Goal: Task Accomplishment & Management: Manage account settings

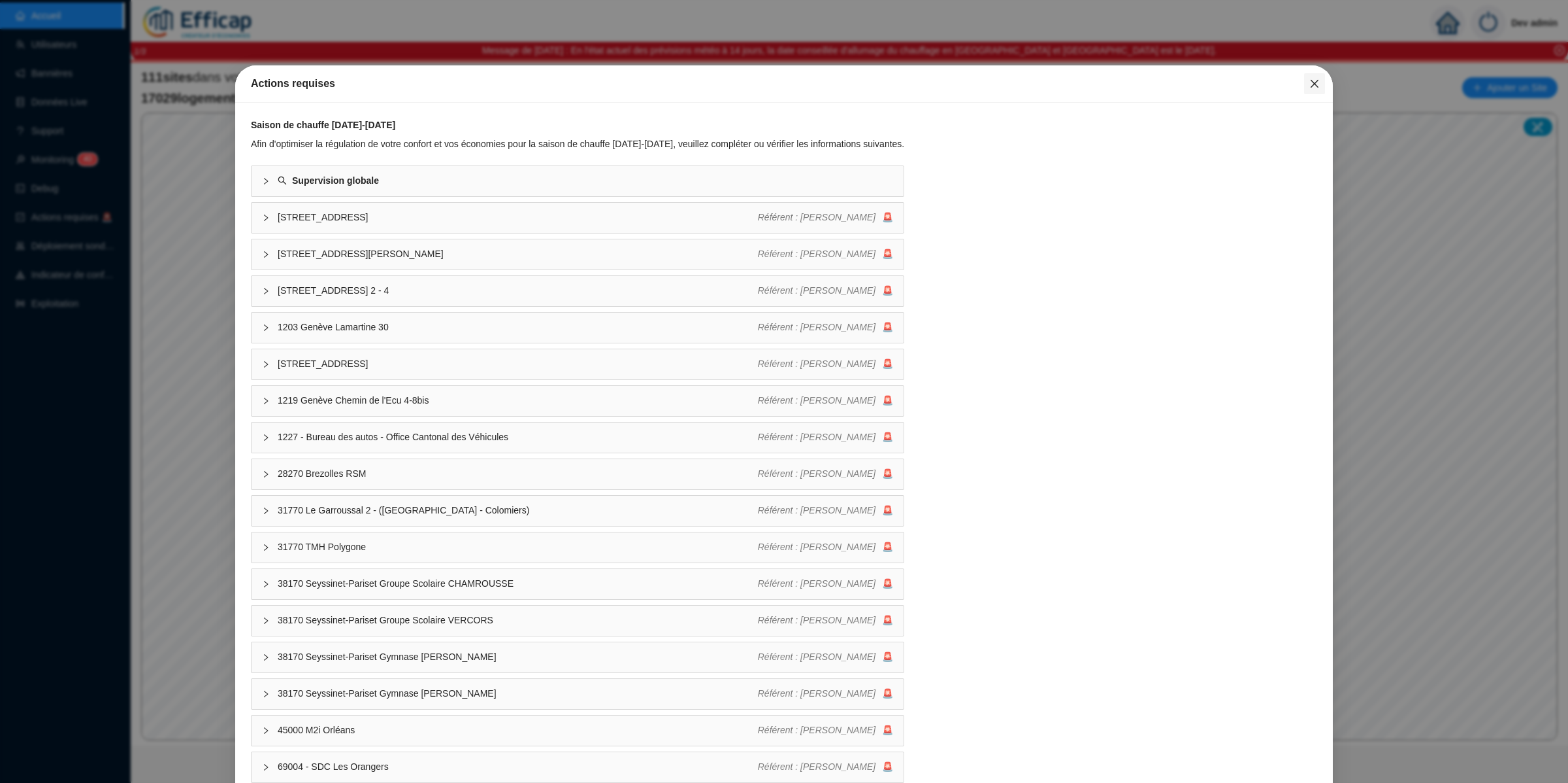
drag, startPoint x: 1304, startPoint y: 85, endPoint x: 1250, endPoint y: 89, distance: 54.1
click at [1248, 85] on icon "close" at bounding box center [1314, 84] width 10 height 10
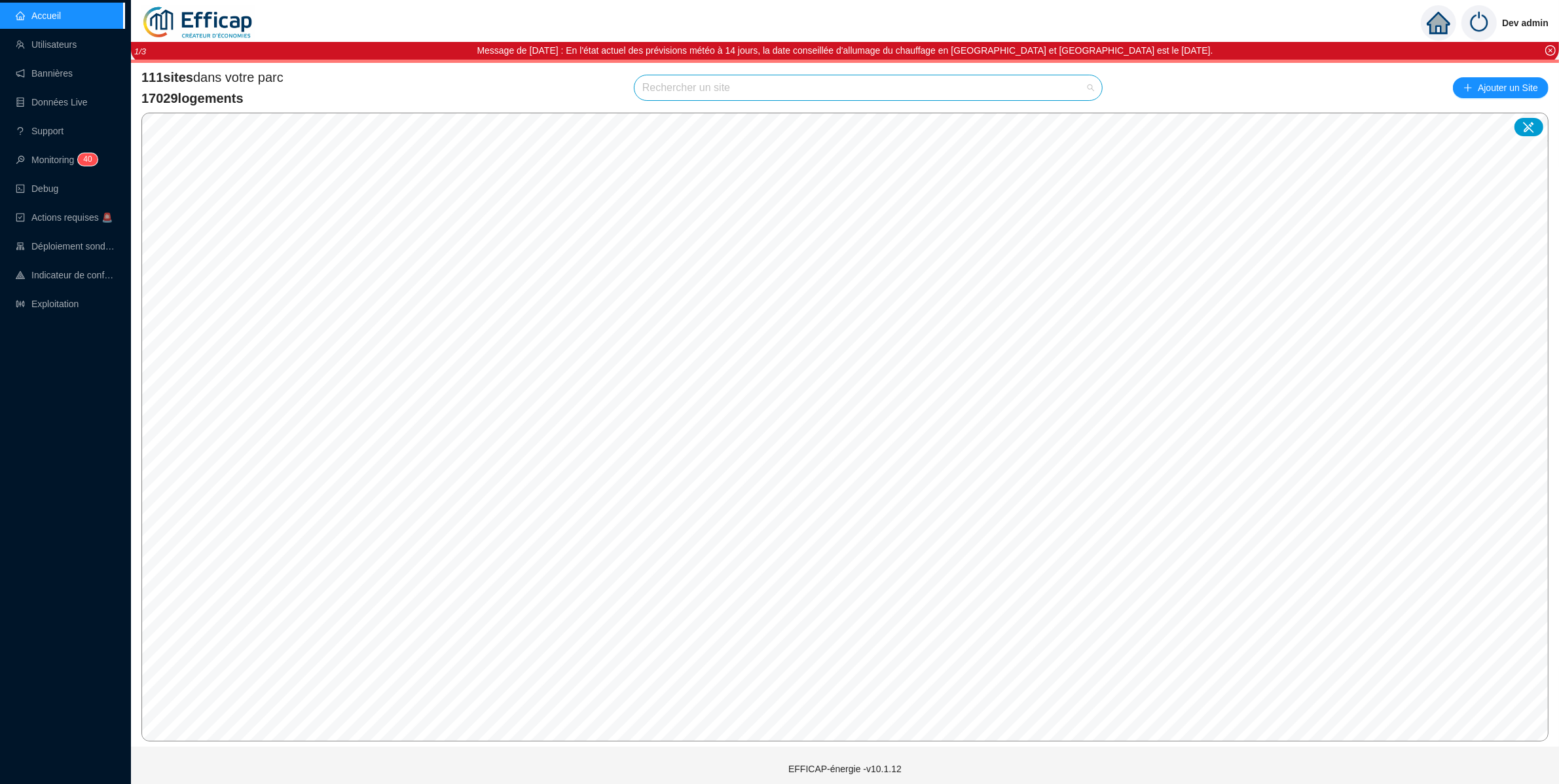
click at [1053, 83] on input "search" at bounding box center [862, 88] width 440 height 25
type input "perruche"
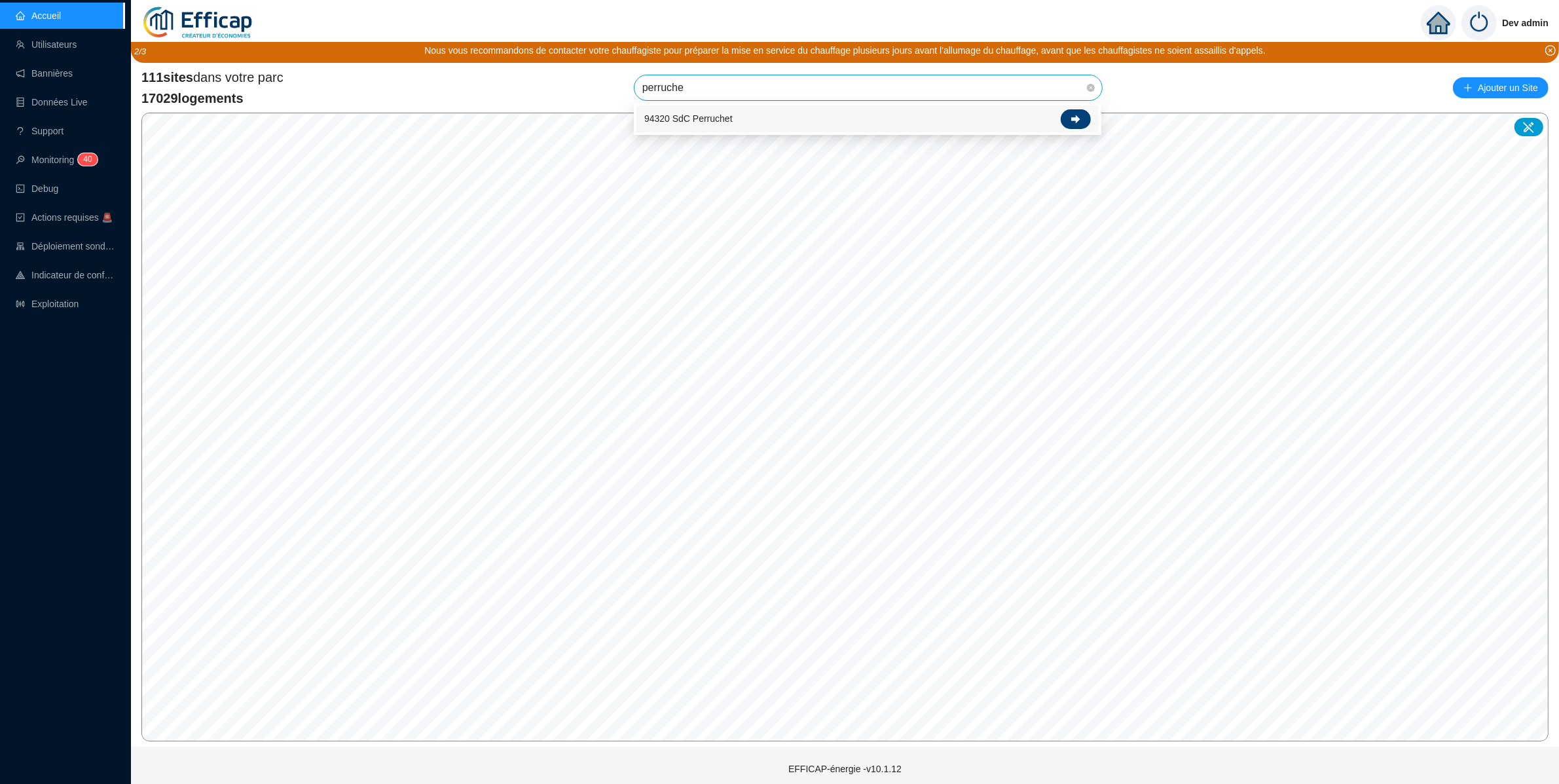
click at [1076, 122] on icon at bounding box center [1076, 118] width 10 height 9
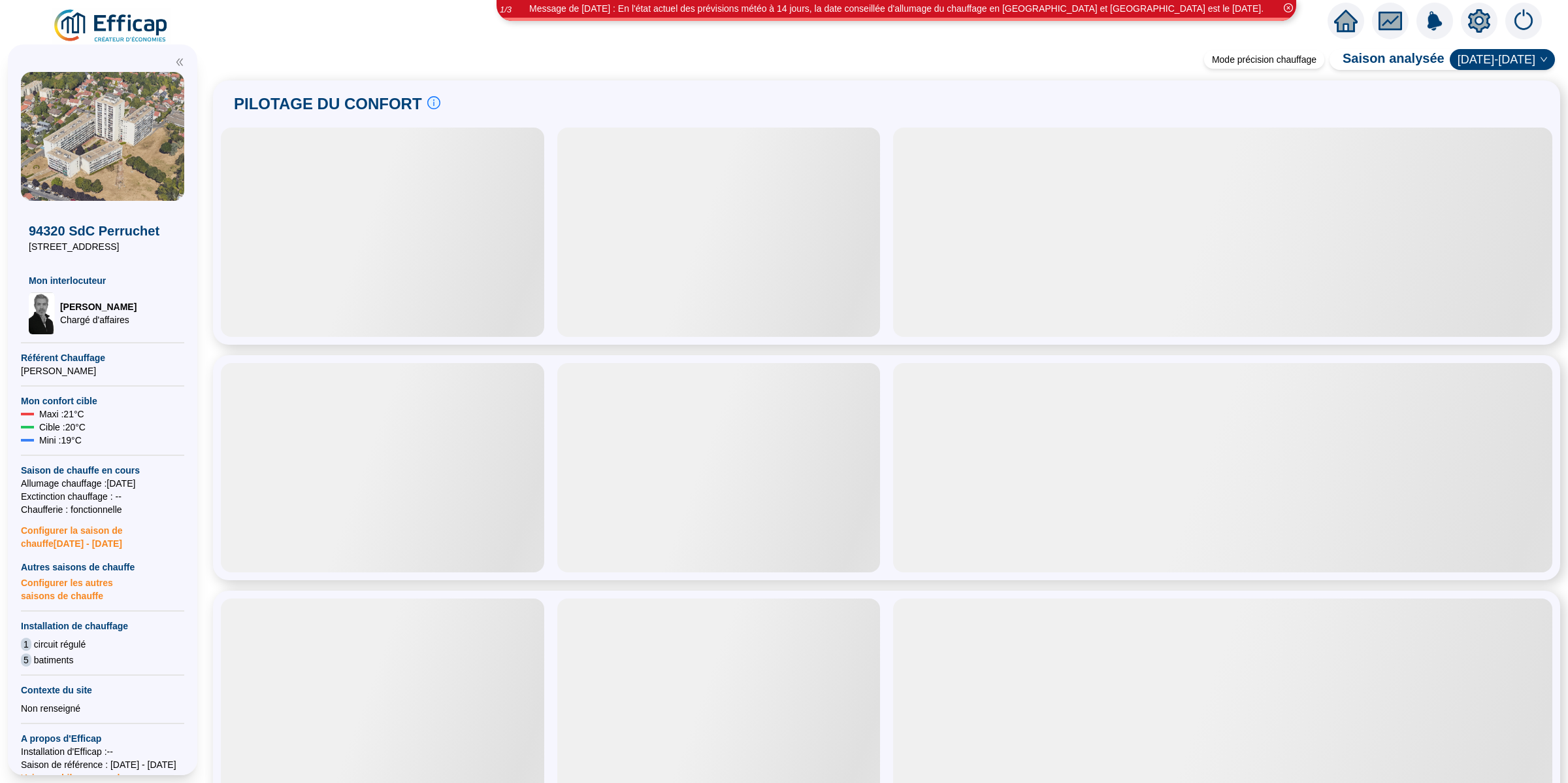
click at [1248, 13] on icon "setting" at bounding box center [1479, 20] width 22 height 21
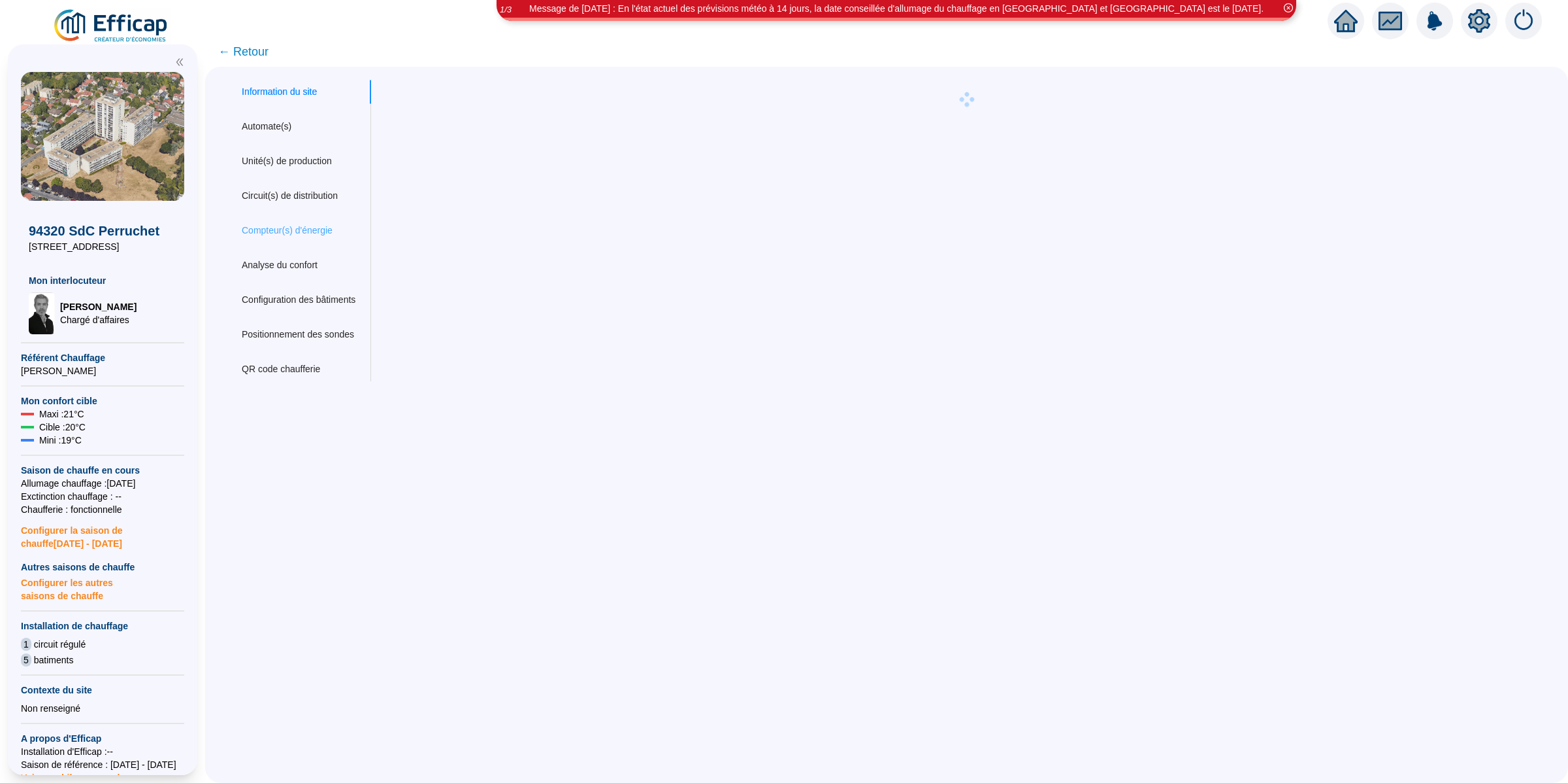
click at [289, 221] on div "Compteur(s) d'énergie" at bounding box center [298, 230] width 145 height 24
click at [302, 196] on div "Circuit(s) de distribution" at bounding box center [290, 196] width 96 height 13
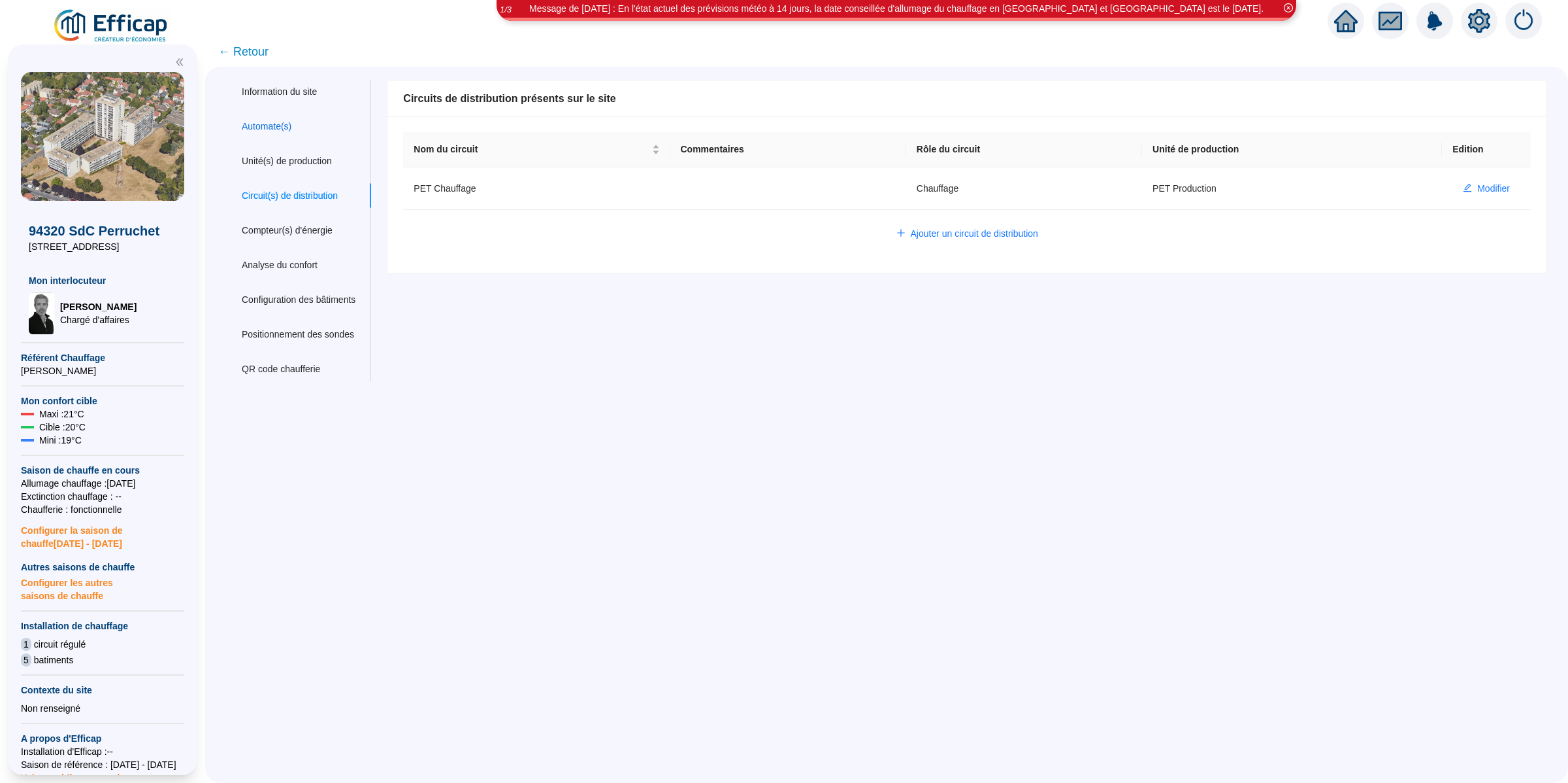
drag, startPoint x: 277, startPoint y: 125, endPoint x: 377, endPoint y: 143, distance: 101.6
click at [278, 125] on div "Automate(s)" at bounding box center [267, 126] width 49 height 13
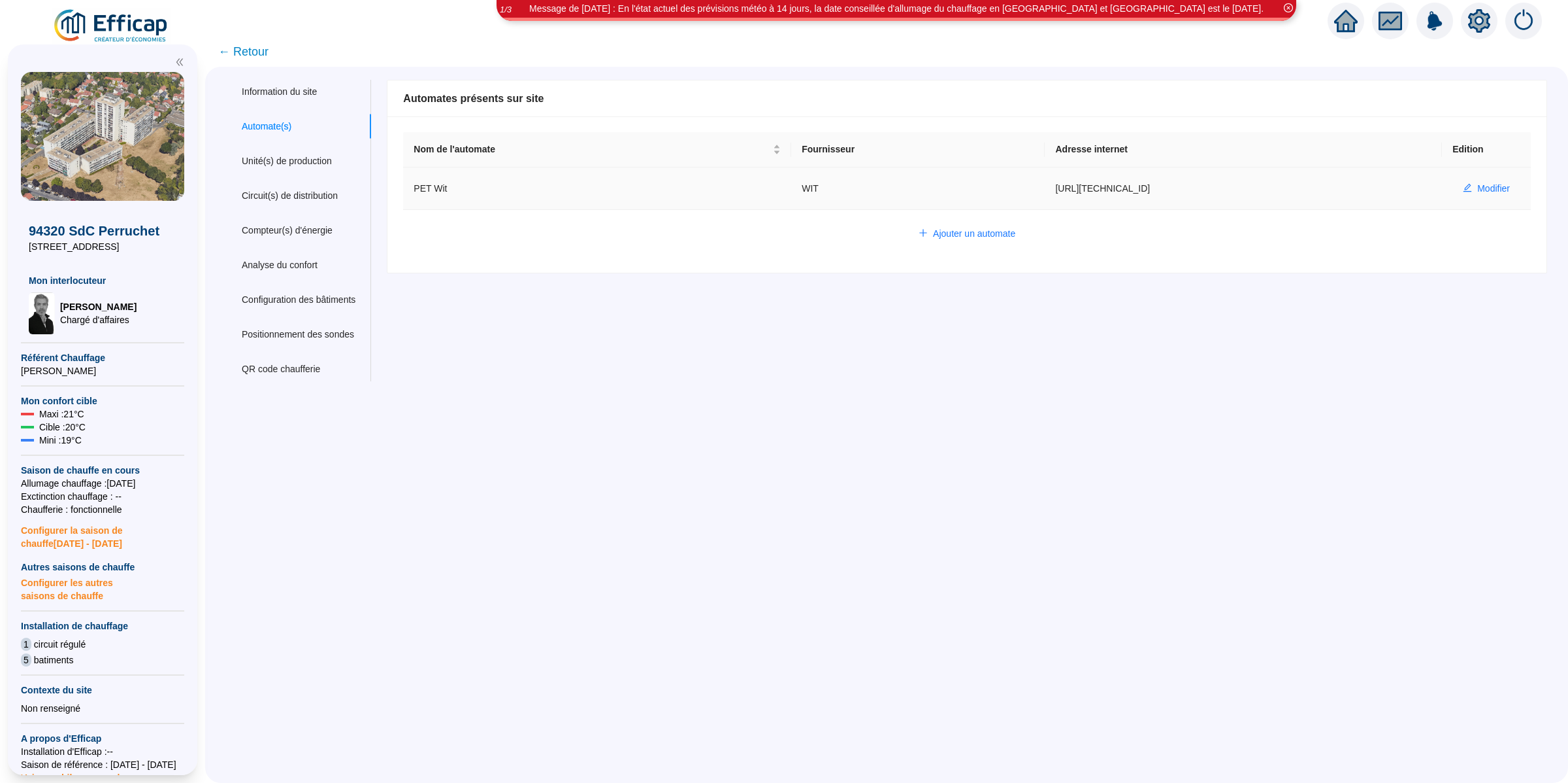
type input "admin-efficap"
click at [1248, 183] on span "Modifier" at bounding box center [1494, 188] width 32 height 13
type input "PET Wit"
type input "http://10.132.0.2:8080/pet"
type input "3F77B4A9C6E82B6F"
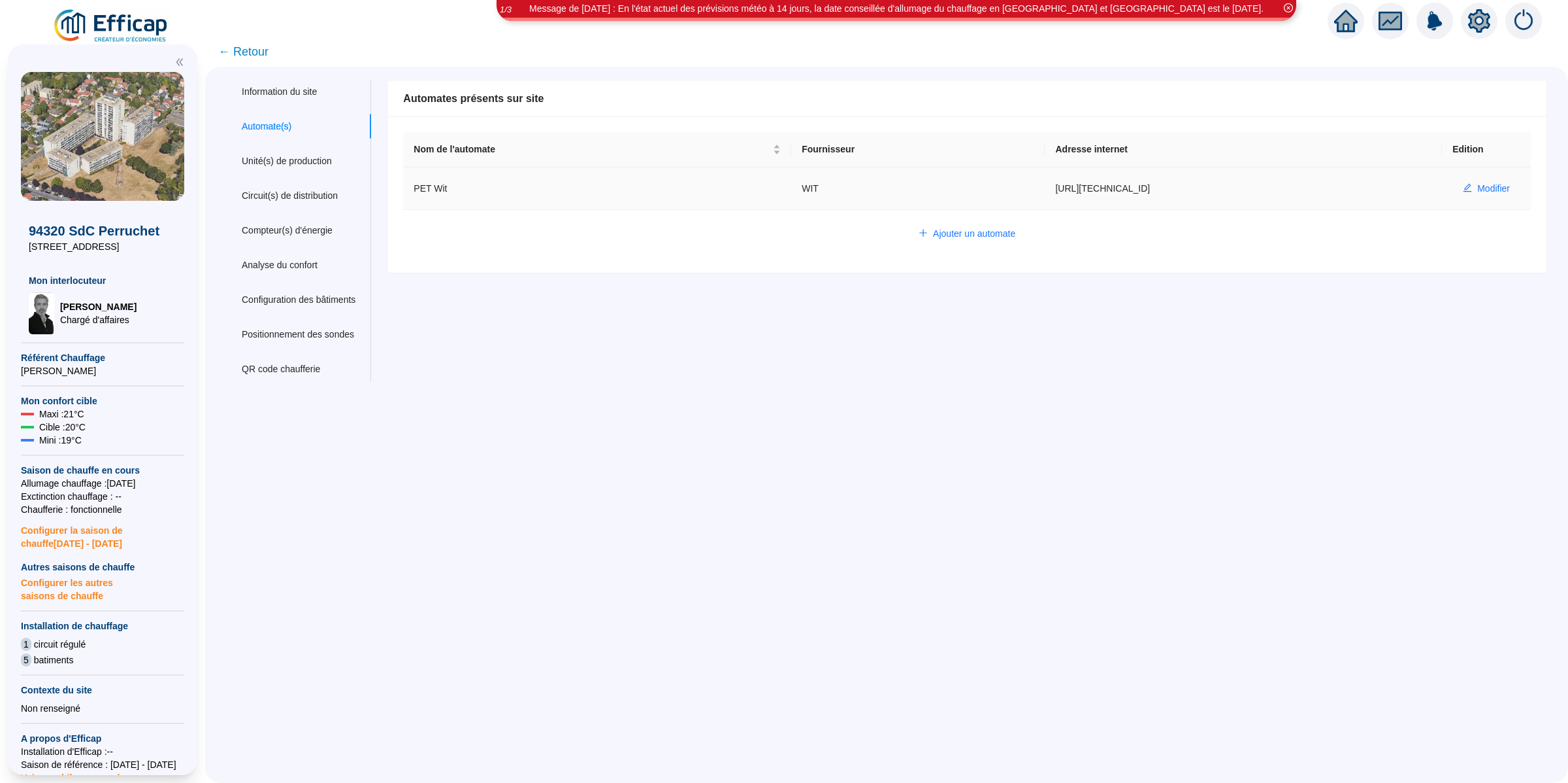
type input "493550"
type input "493617"
type input "490770"
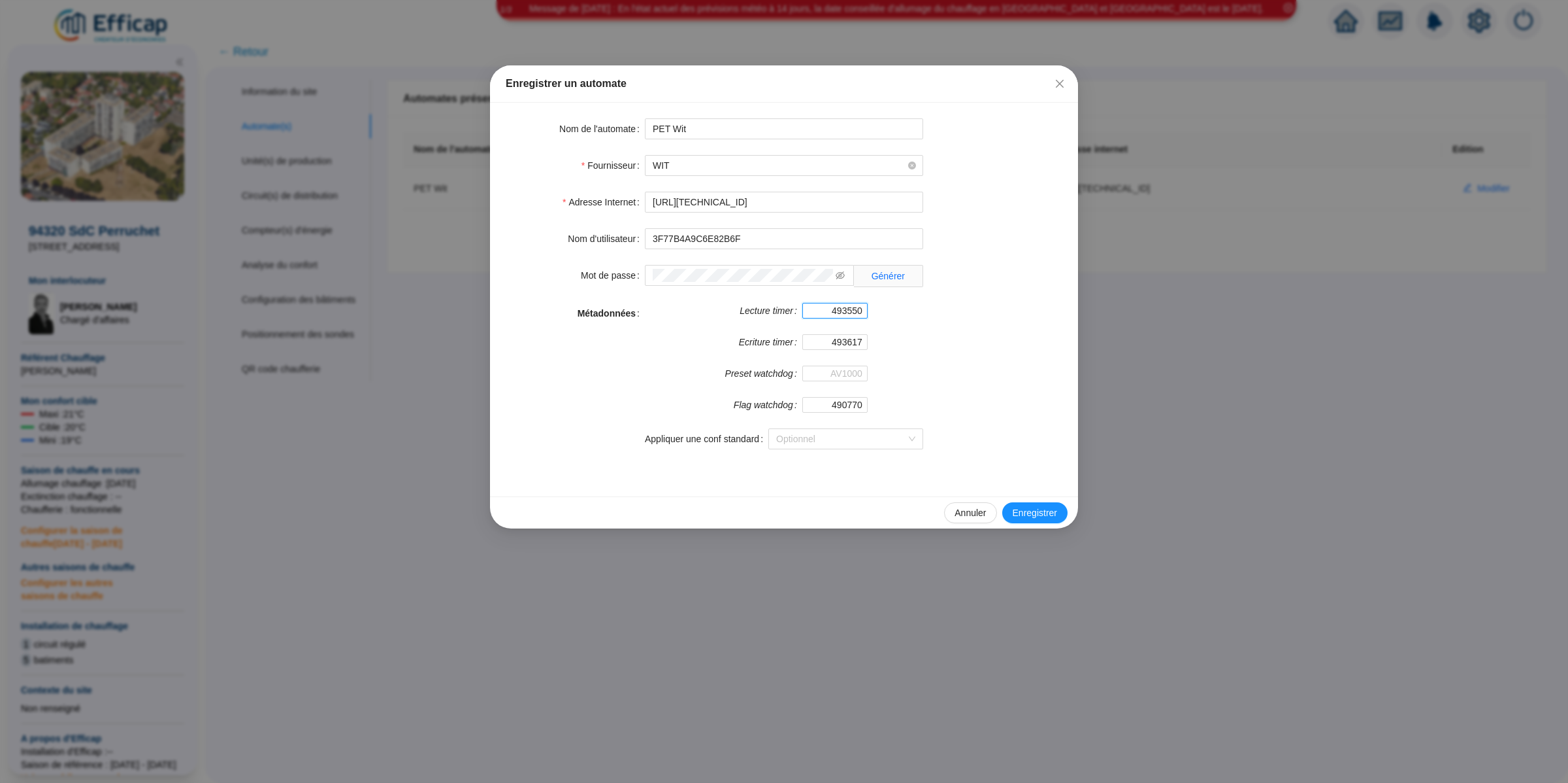
drag, startPoint x: 863, startPoint y: 307, endPoint x: 902, endPoint y: 315, distance: 39.8
click at [888, 309] on form "Lecture timer 493550 Ecriture timer 493617 Preset watchdog Flag watchdog 490770" at bounding box center [784, 366] width 278 height 125
click at [930, 330] on div "Métadonnées Lecture timer 493550 Ecriture timer 493617 Preset watchdog Flag wat…" at bounding box center [784, 384] width 557 height 162
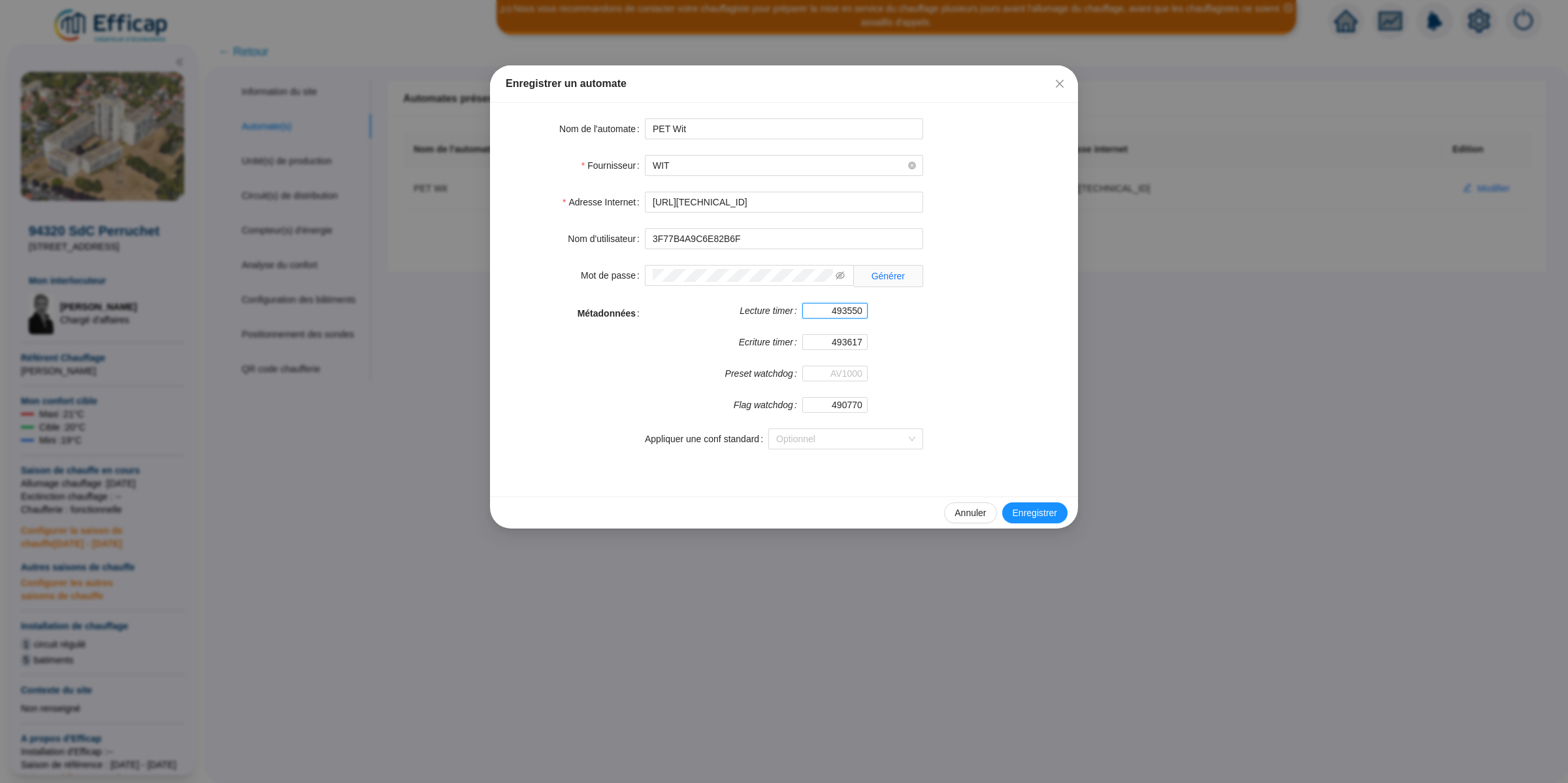
drag, startPoint x: 838, startPoint y: 312, endPoint x: 908, endPoint y: 309, distance: 70.1
click at [908, 309] on form "Lecture timer 493550 Ecriture timer 493617 Preset watchdog Flag watchdog 490770" at bounding box center [784, 366] width 278 height 125
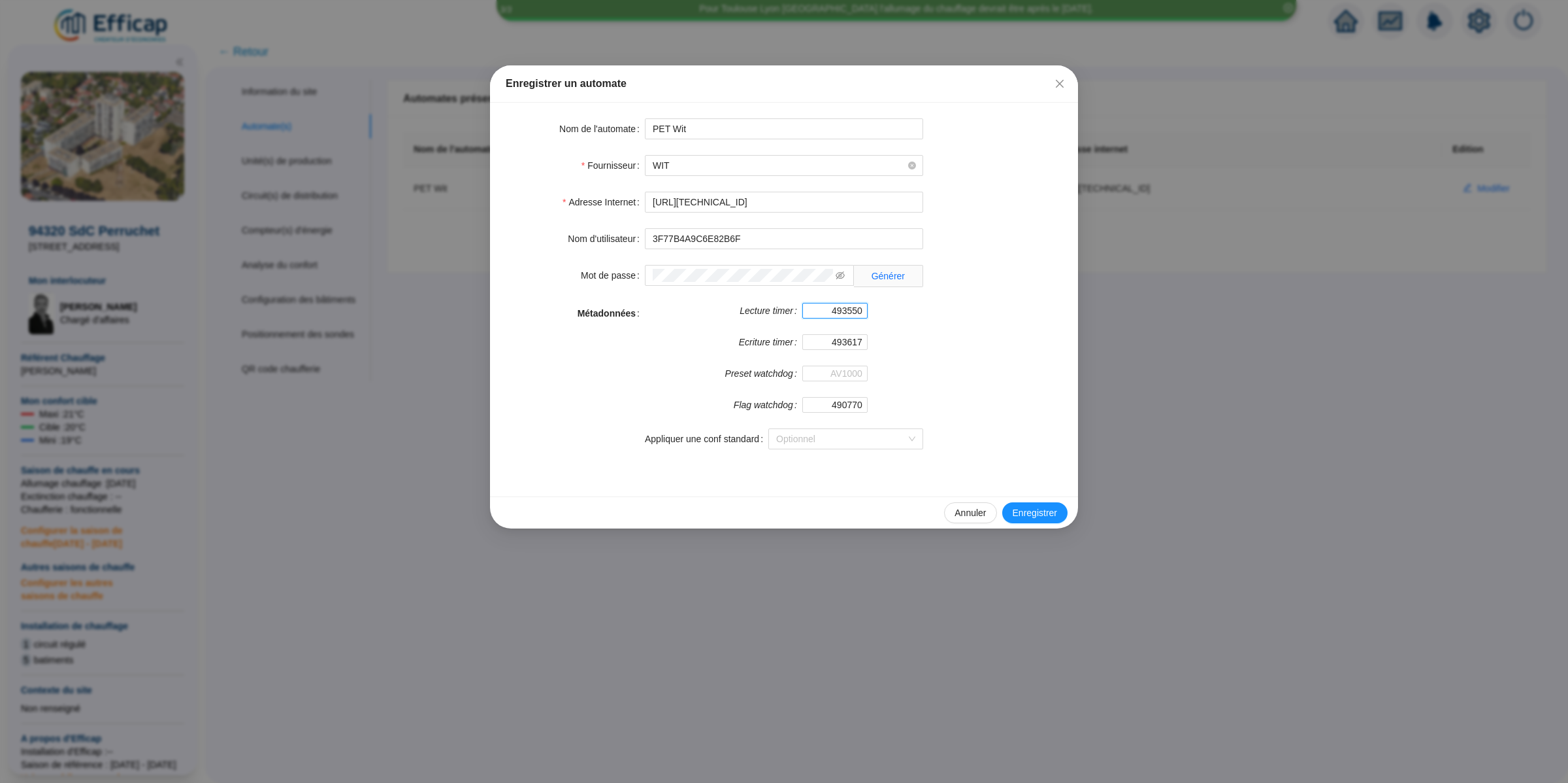
paste input "8442"
type input "498442"
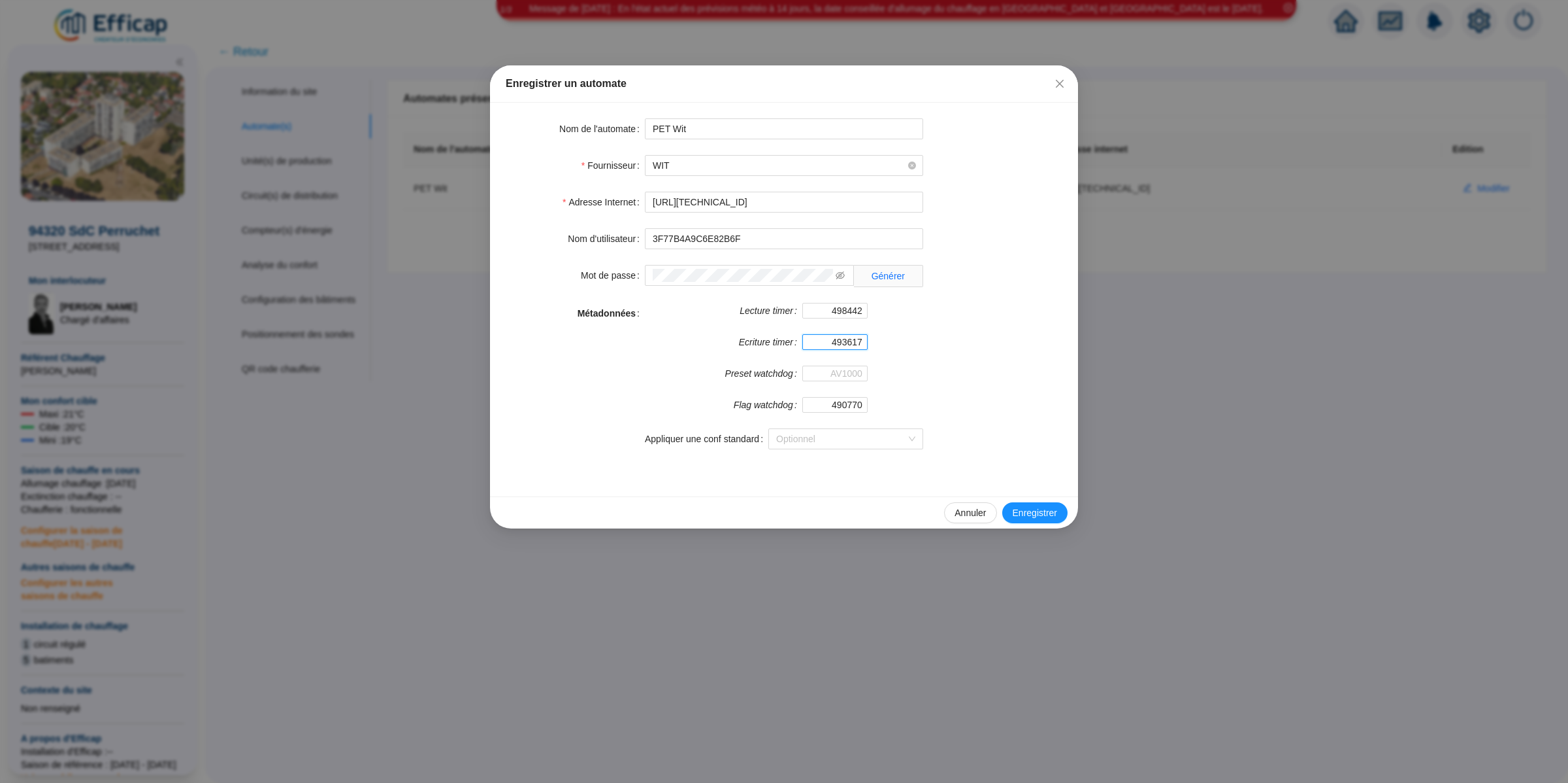
drag, startPoint x: 834, startPoint y: 344, endPoint x: 900, endPoint y: 342, distance: 66.0
click at [900, 342] on form "Lecture timer 498442 Ecriture timer 493617 Preset watchdog Flag watchdog 490770" at bounding box center [784, 366] width 278 height 125
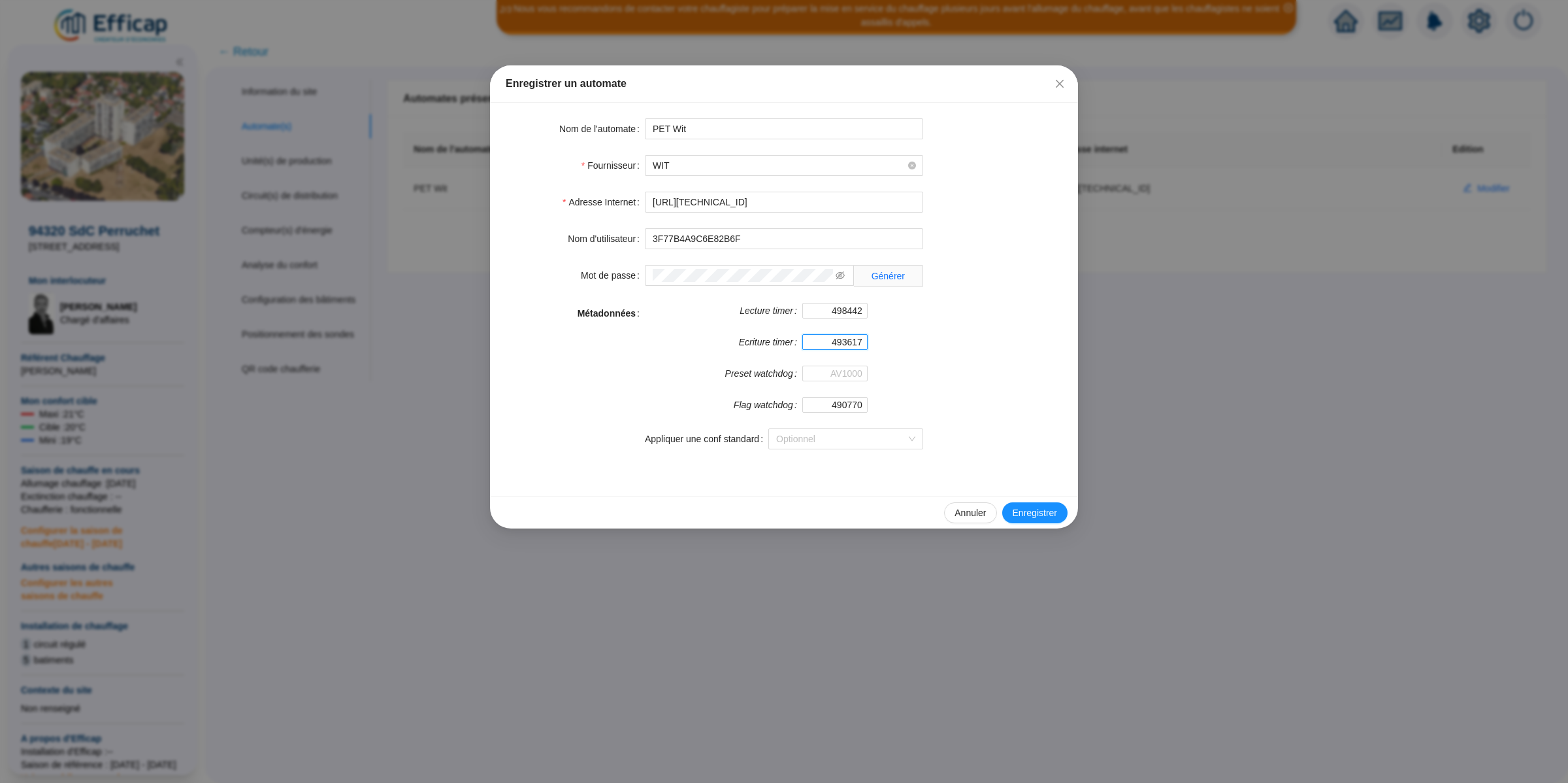
paste input "8652"
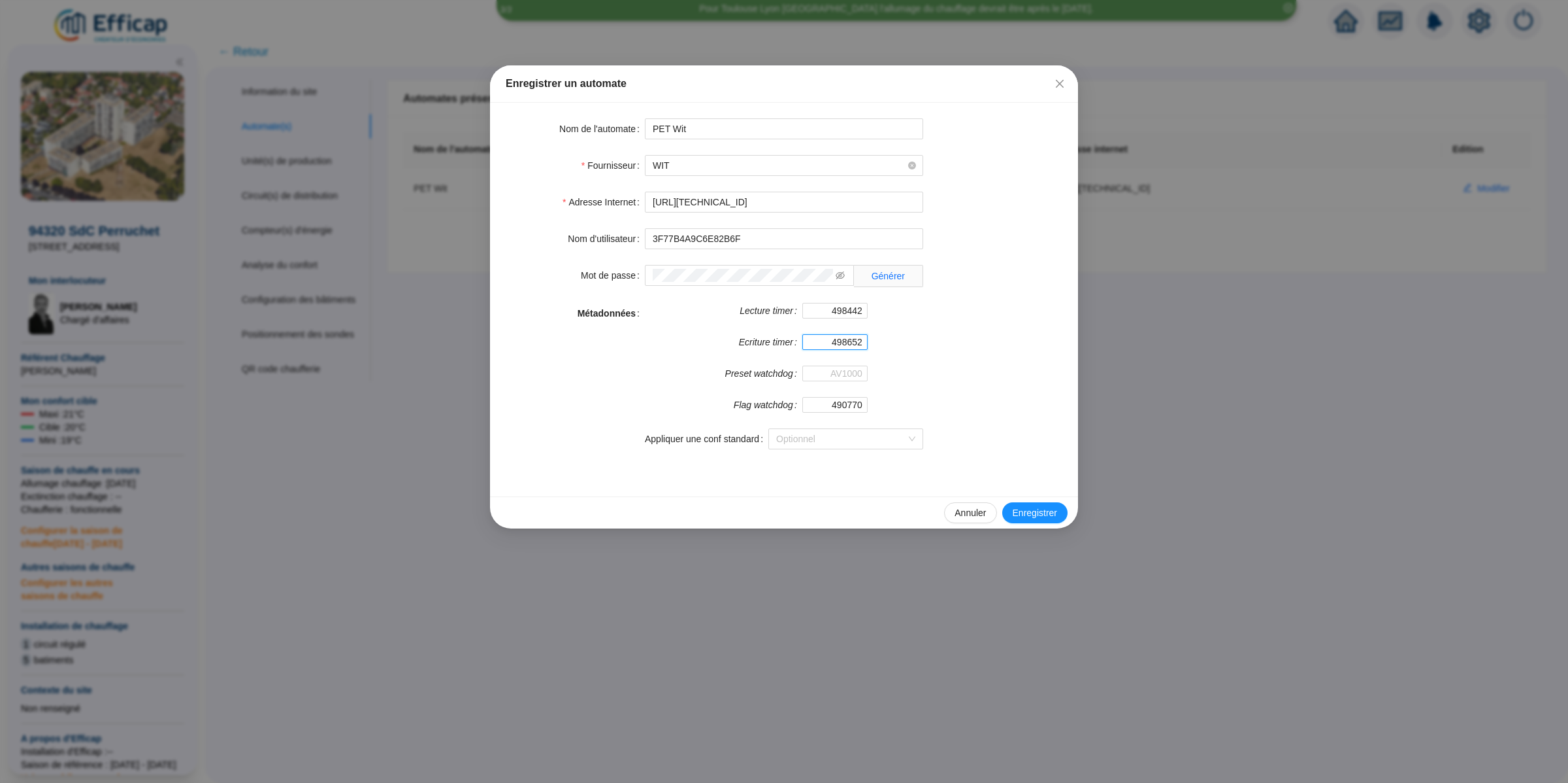
type input "498652"
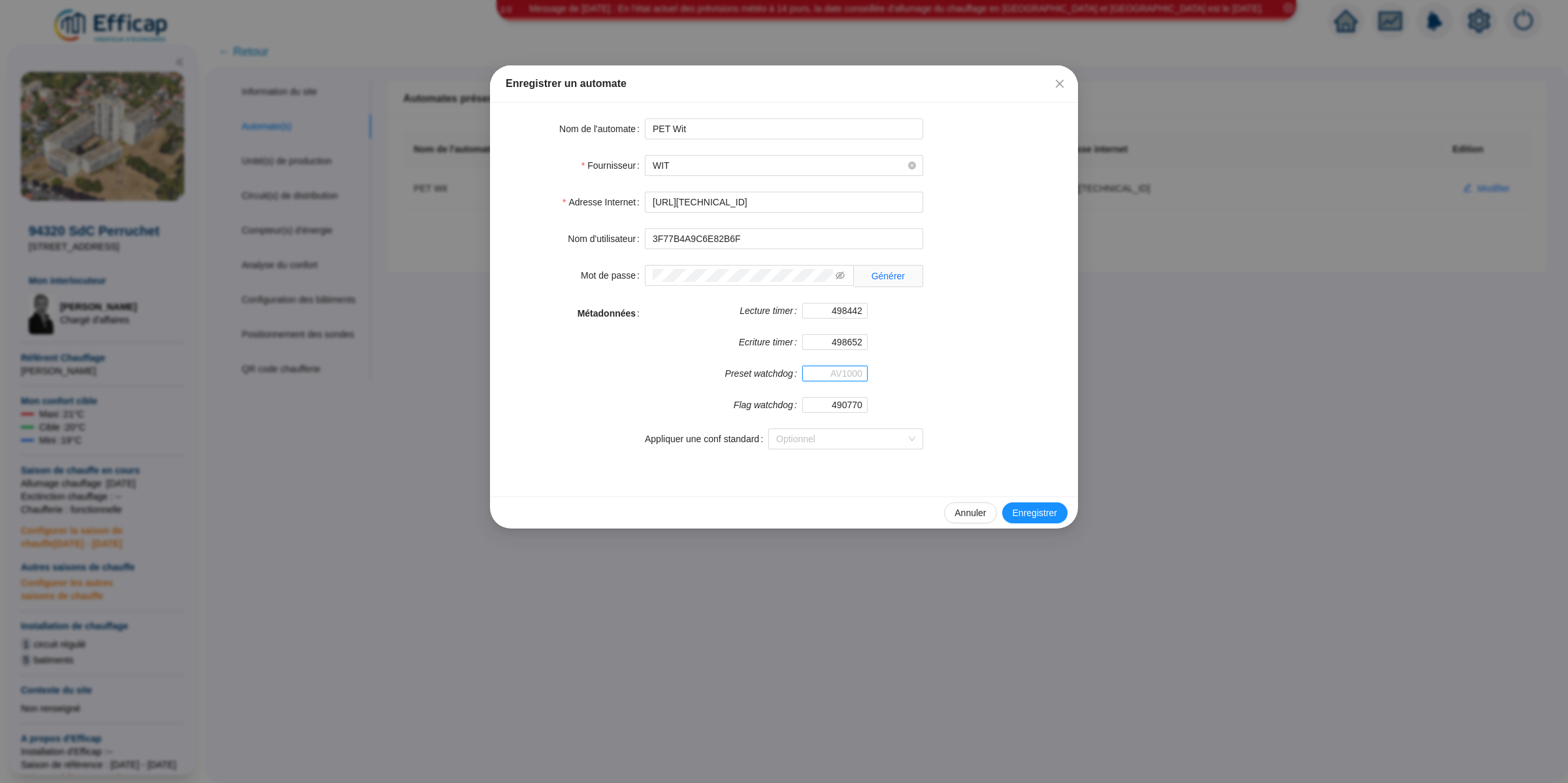
click at [846, 380] on input "Preset watchdog" at bounding box center [835, 373] width 66 height 16
paste input "498782"
type input "498782"
click at [901, 367] on form "Lecture timer 498442 Ecriture timer 498652 Preset watchdog 498782 Flag watchdog…" at bounding box center [784, 366] width 278 height 125
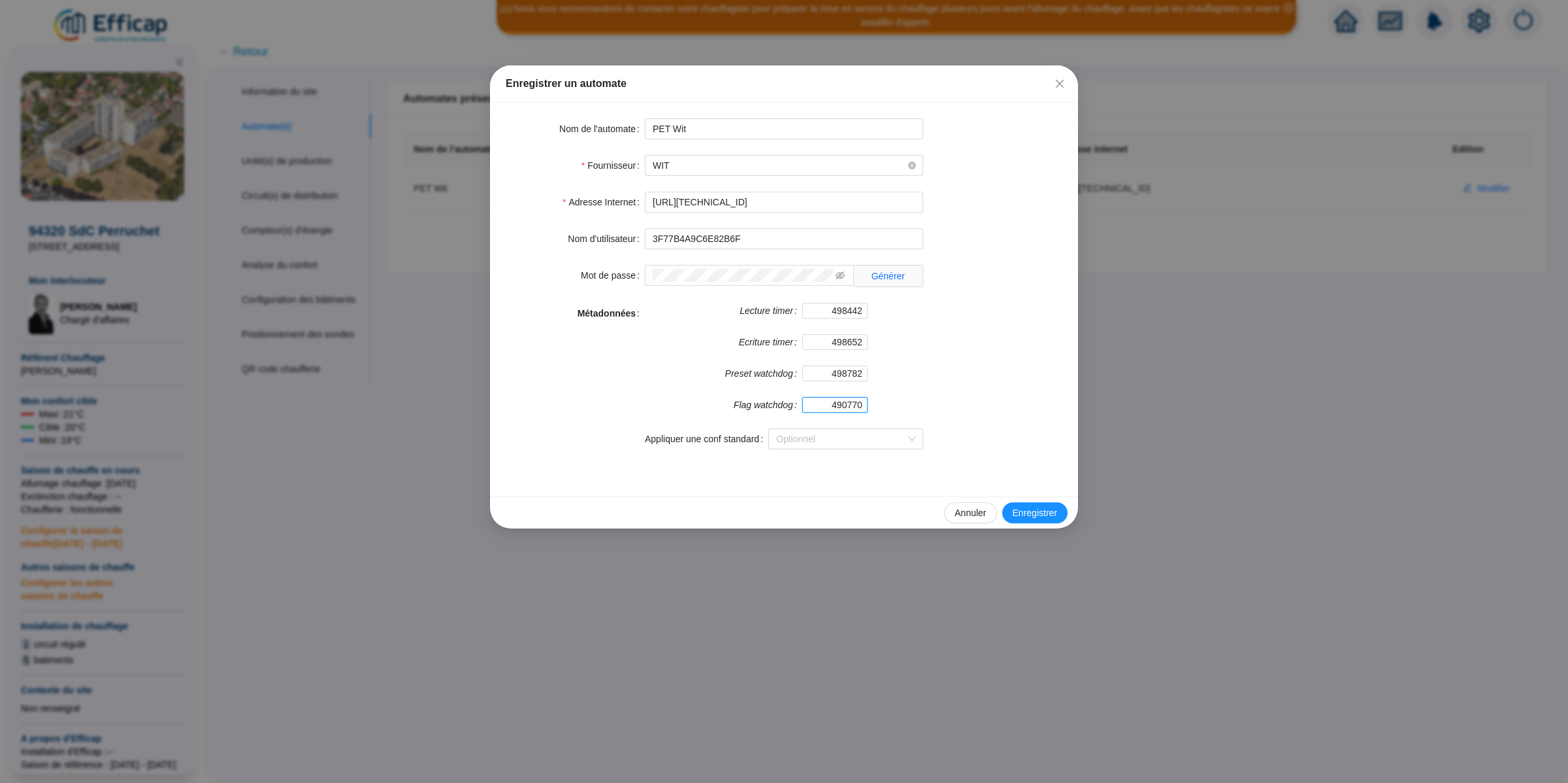
drag, startPoint x: 824, startPoint y: 406, endPoint x: 910, endPoint y: 422, distance: 87.5
click at [896, 410] on form "Lecture timer 498442 Ecriture timer 498652 Preset watchdog 498782 Flag watchdog…" at bounding box center [784, 366] width 278 height 125
paste input "8588"
type input "498588"
click at [1021, 506] on button "Enregistrer" at bounding box center [1035, 512] width 66 height 21
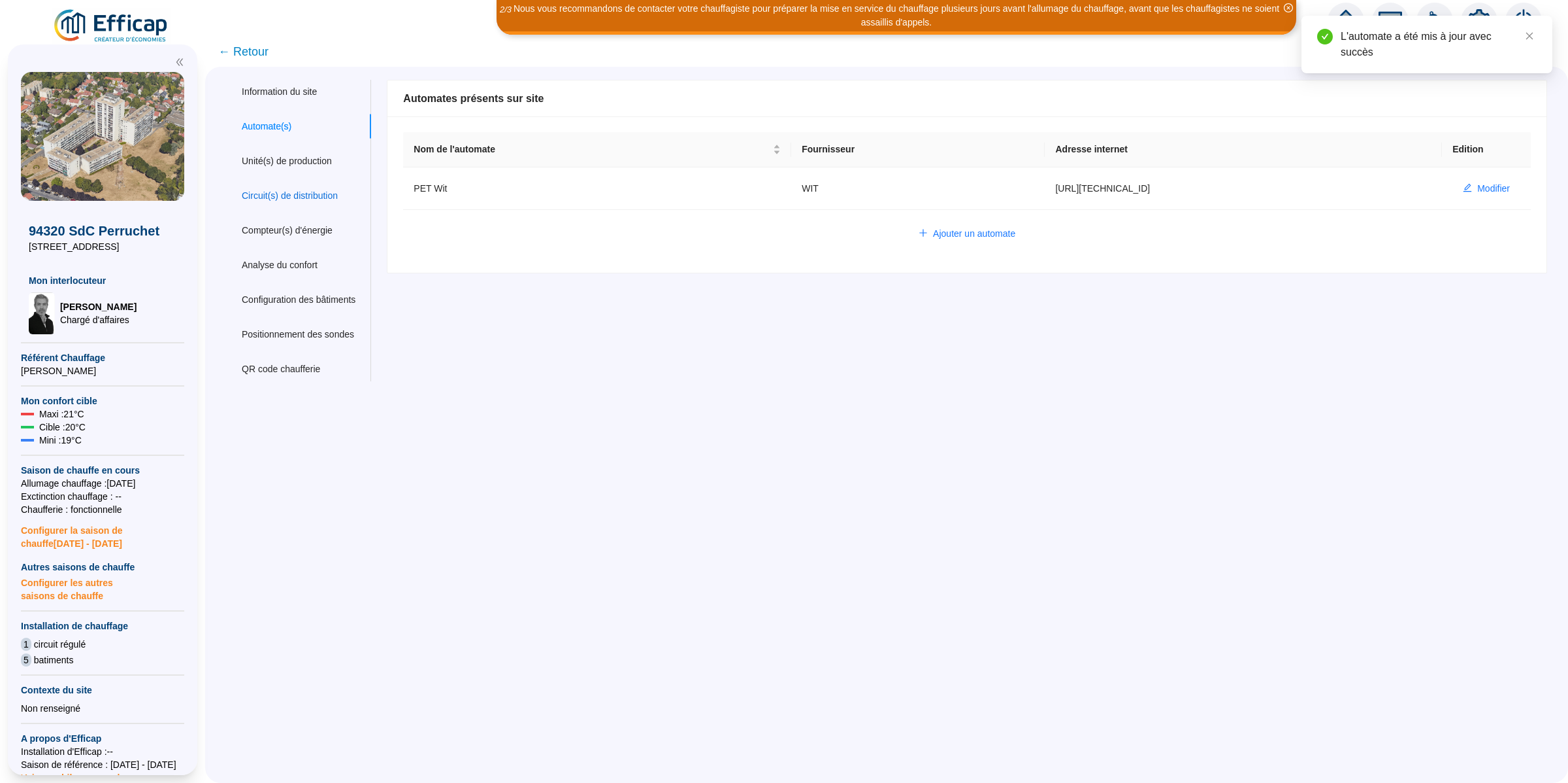
click at [338, 201] on div "Circuit(s) de distribution" at bounding box center [290, 196] width 96 height 13
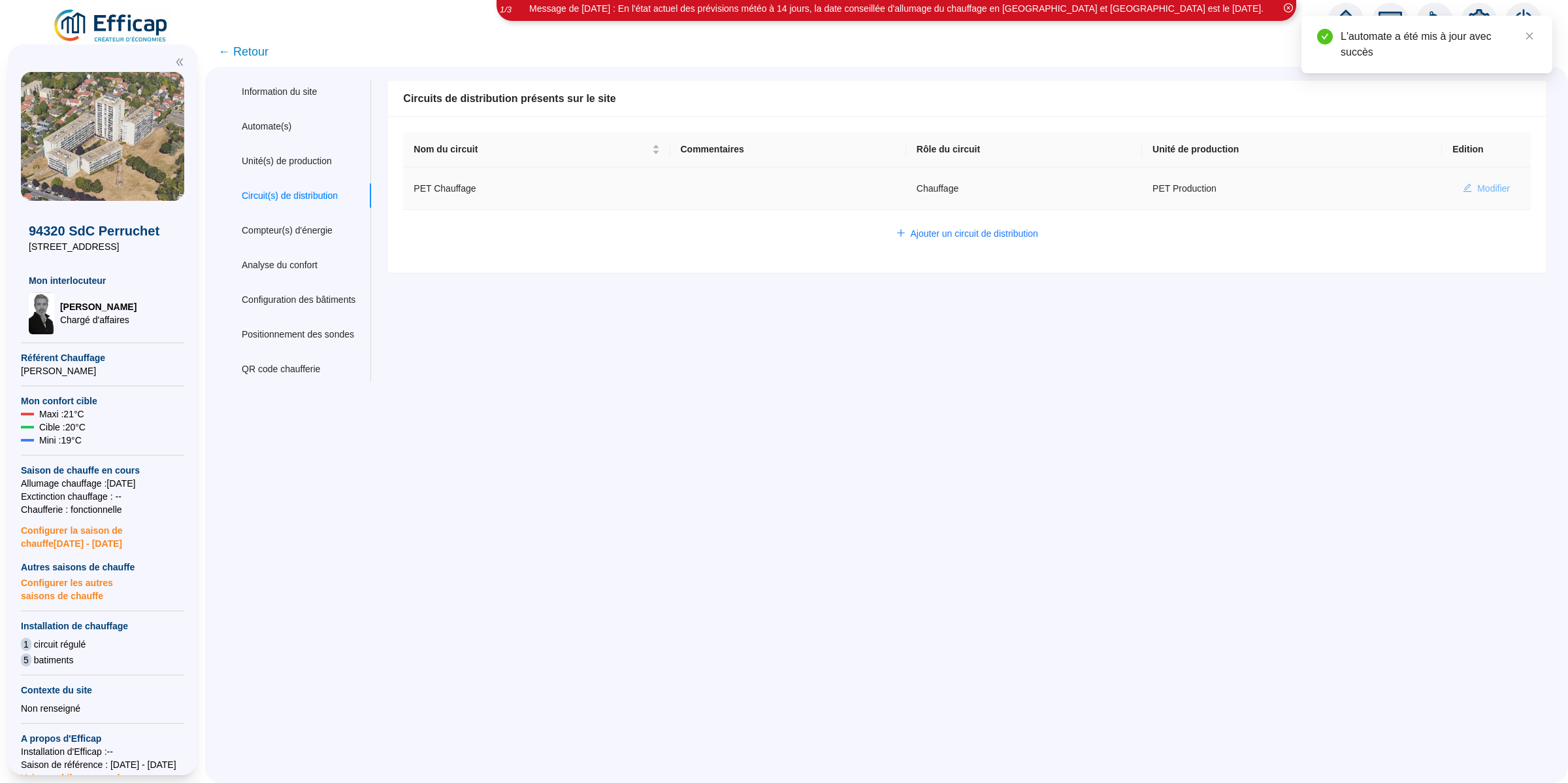
click at [1248, 190] on button "Modifier" at bounding box center [1487, 188] width 68 height 21
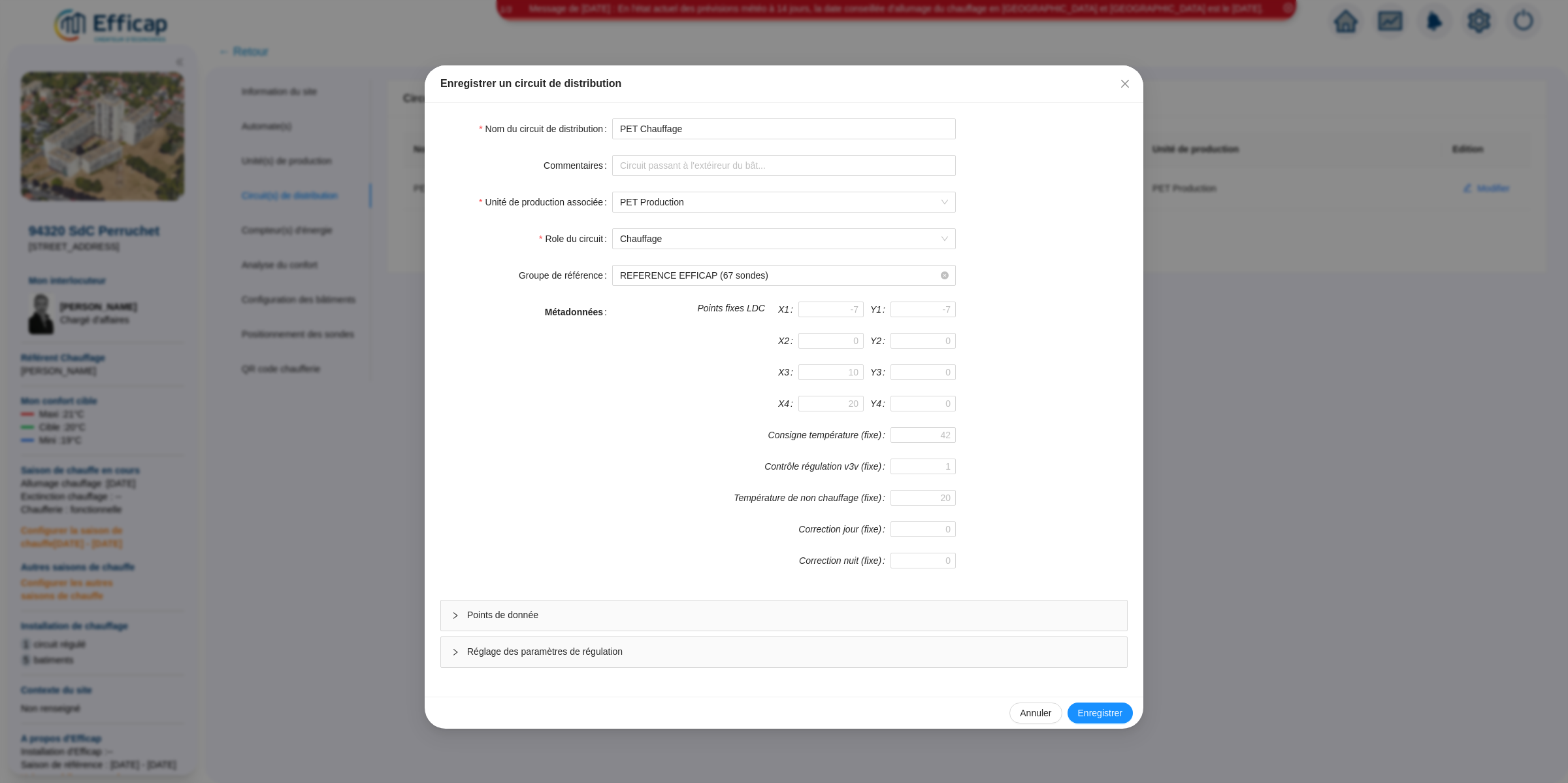
click at [630, 615] on span "Points de donnée" at bounding box center [792, 615] width 650 height 13
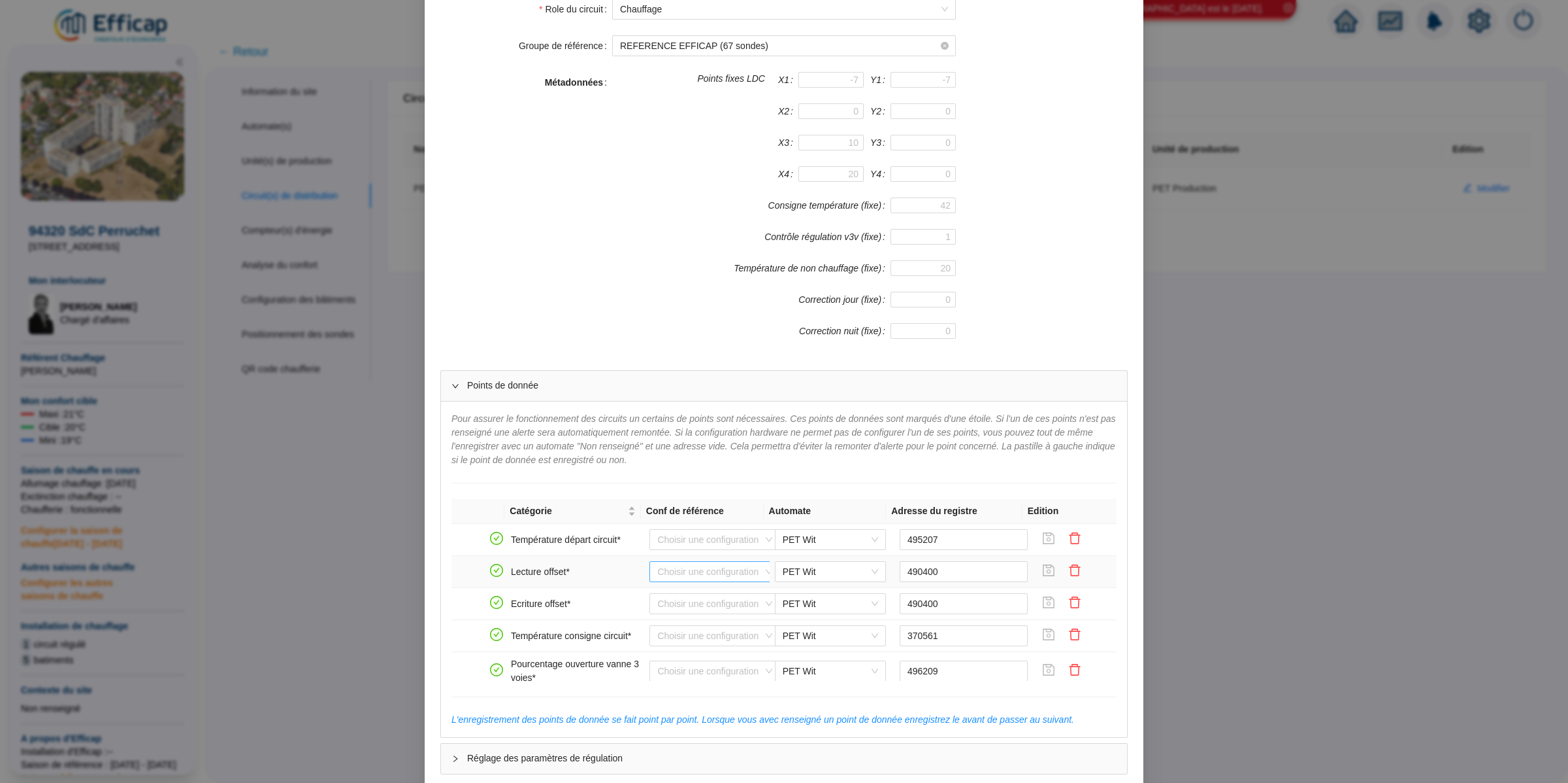
scroll to position [301, 0]
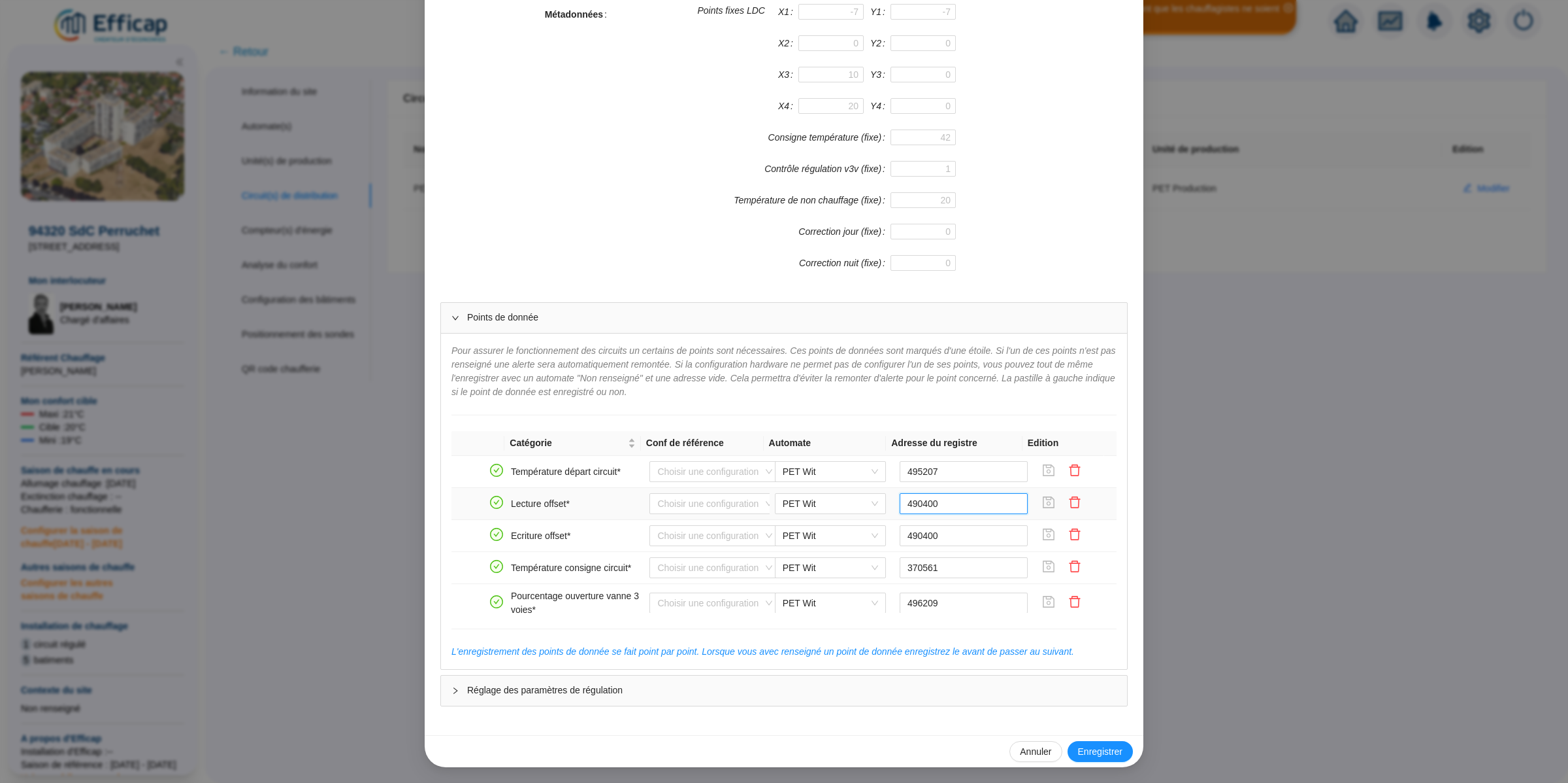
drag, startPoint x: 937, startPoint y: 502, endPoint x: 885, endPoint y: 500, distance: 52.0
click at [899, 500] on input "490400" at bounding box center [964, 504] width 129 height 21
paste input "8988"
type input "498988"
click at [1042, 499] on icon "save" at bounding box center [1048, 503] width 13 height 13
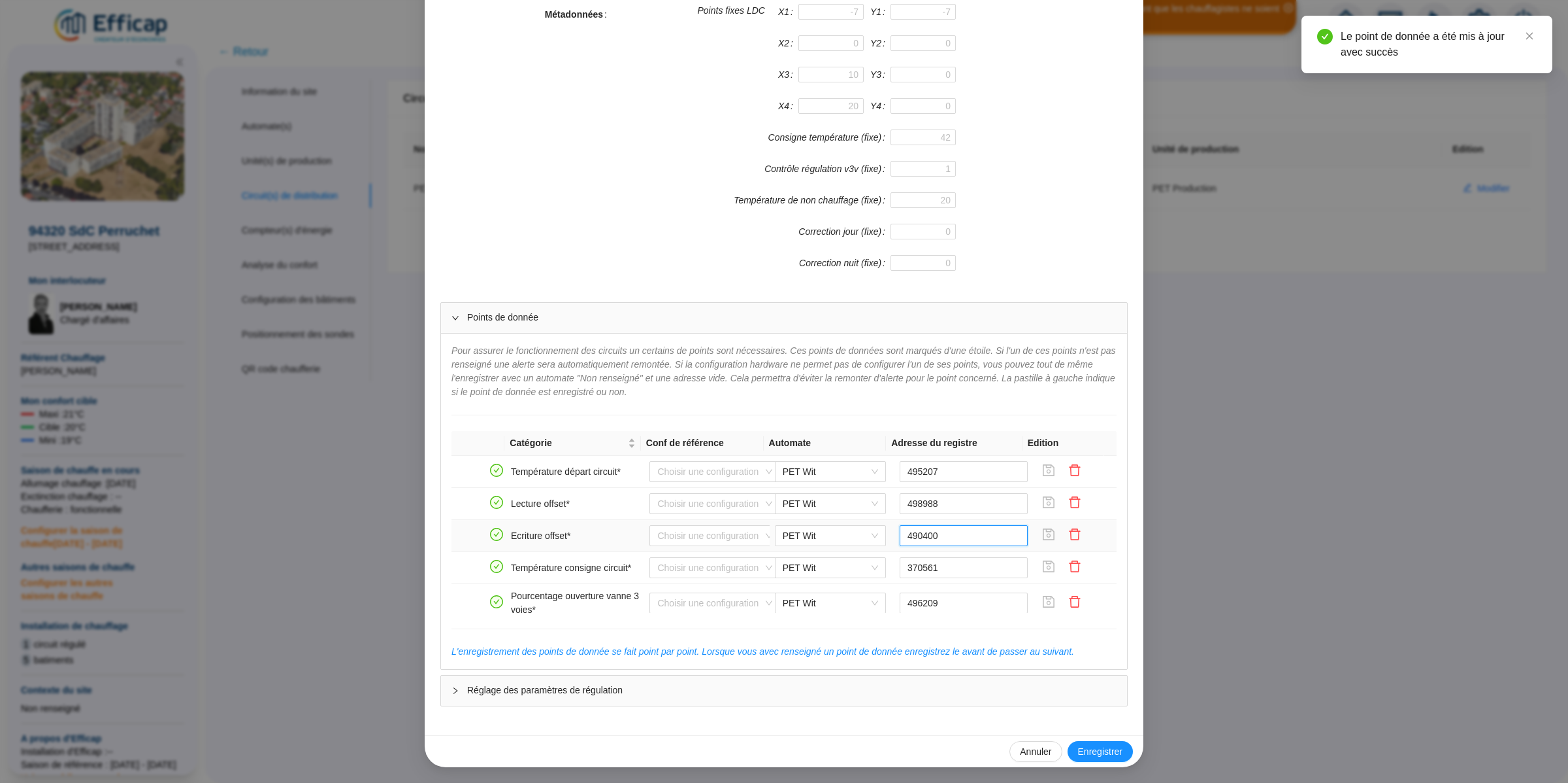
click at [944, 530] on input "490400" at bounding box center [964, 536] width 129 height 21
paste input "8988"
type input "498988"
click at [1042, 541] on icon "save" at bounding box center [1048, 534] width 13 height 13
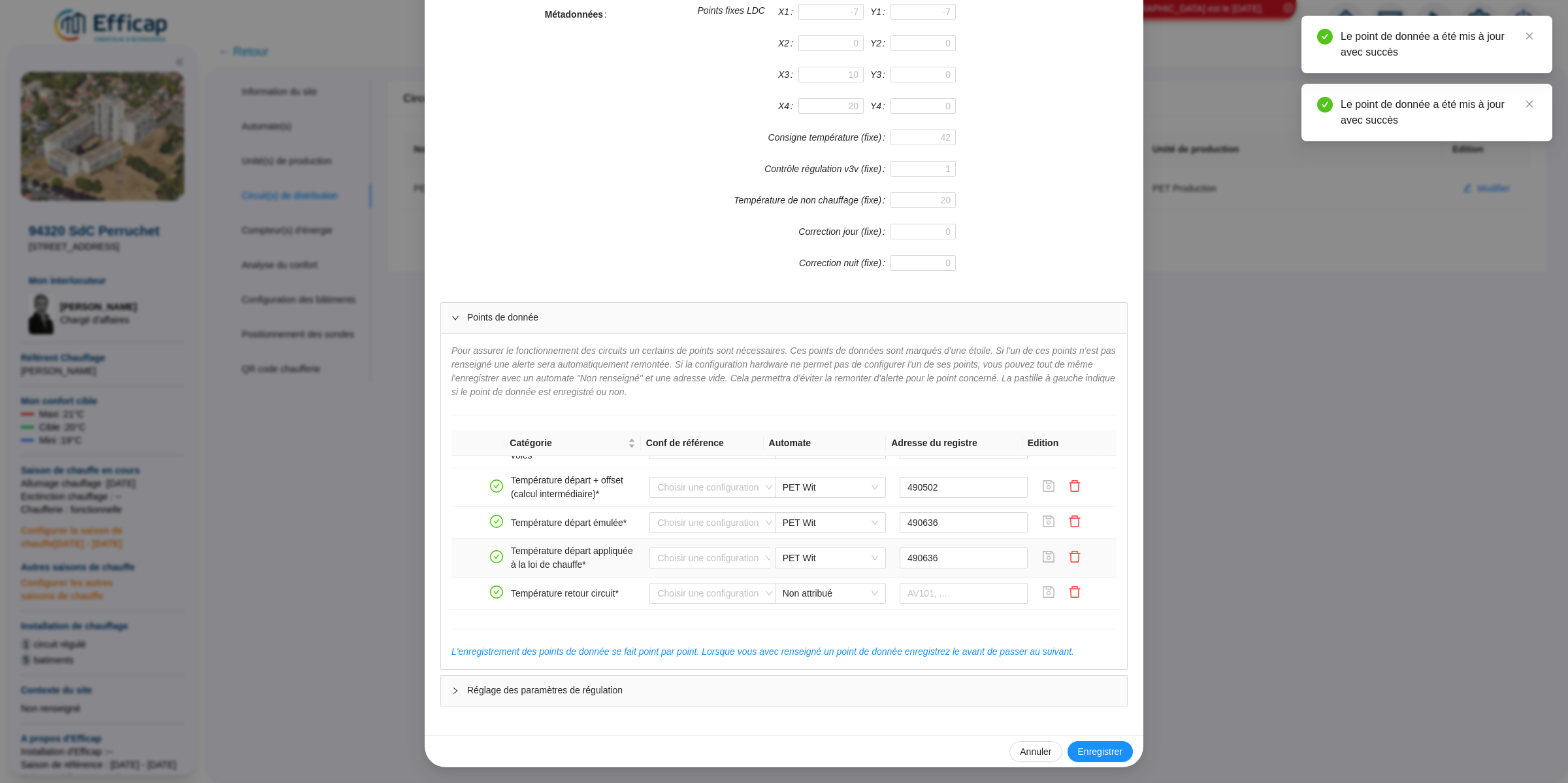
scroll to position [159, 0]
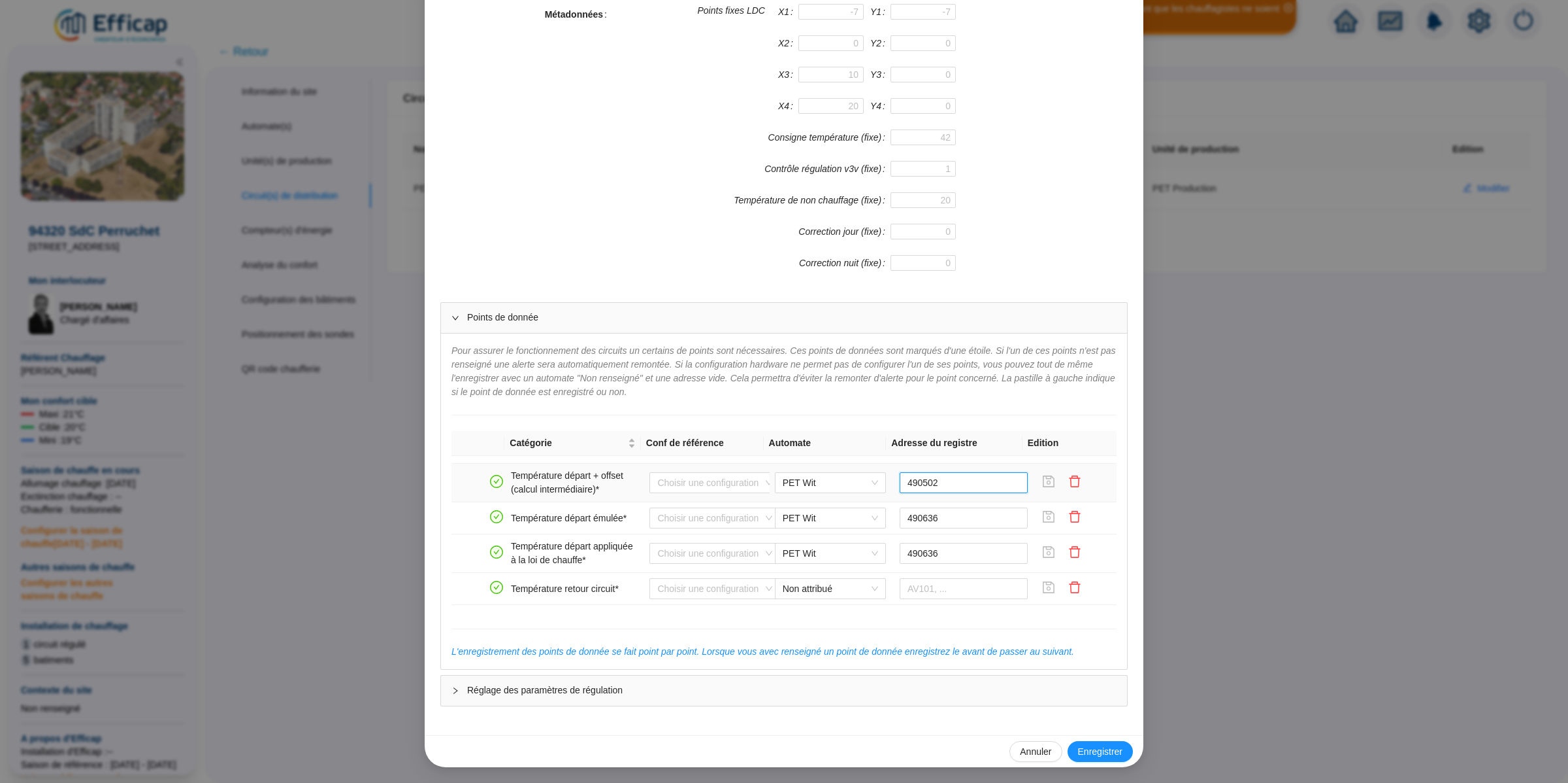
drag, startPoint x: 935, startPoint y: 489, endPoint x: 878, endPoint y: 488, distance: 57.0
click at [878, 488] on tr "Température départ + offset (calcul intermédiaire)* Choisir une configuration P…" at bounding box center [784, 483] width 665 height 39
paste input "9045"
type input "499045"
click at [1042, 487] on icon "save" at bounding box center [1048, 482] width 13 height 13
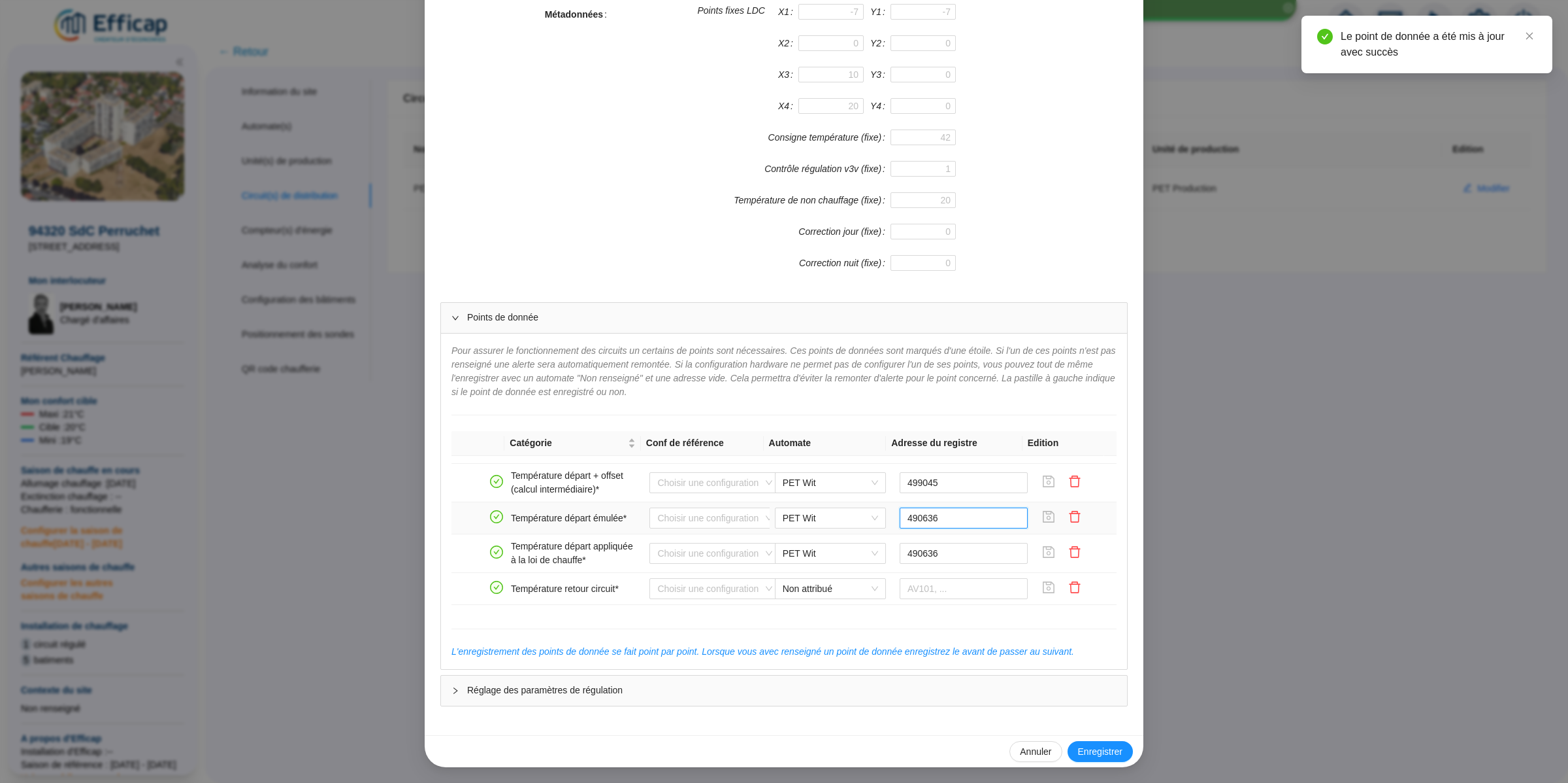
click at [936, 526] on input "490636" at bounding box center [964, 518] width 129 height 21
paste input "8834"
click at [1044, 523] on icon "save" at bounding box center [1049, 516] width 11 height 11
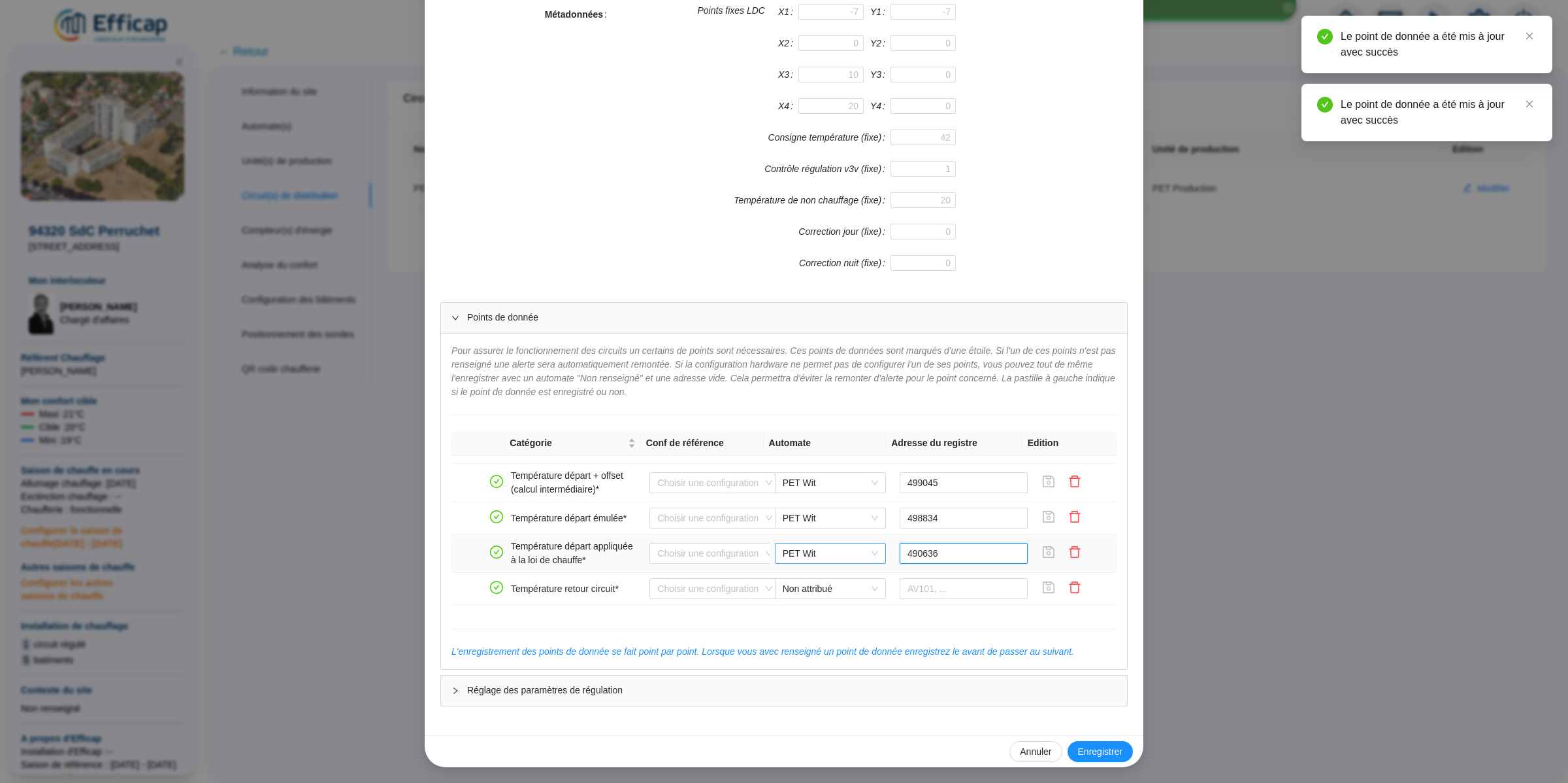
drag, startPoint x: 947, startPoint y: 561, endPoint x: 868, endPoint y: 563, distance: 79.0
click at [868, 563] on tr "Température départ appliquée à la loi de chauffe* Choisir une configuration PET…" at bounding box center [784, 553] width 665 height 39
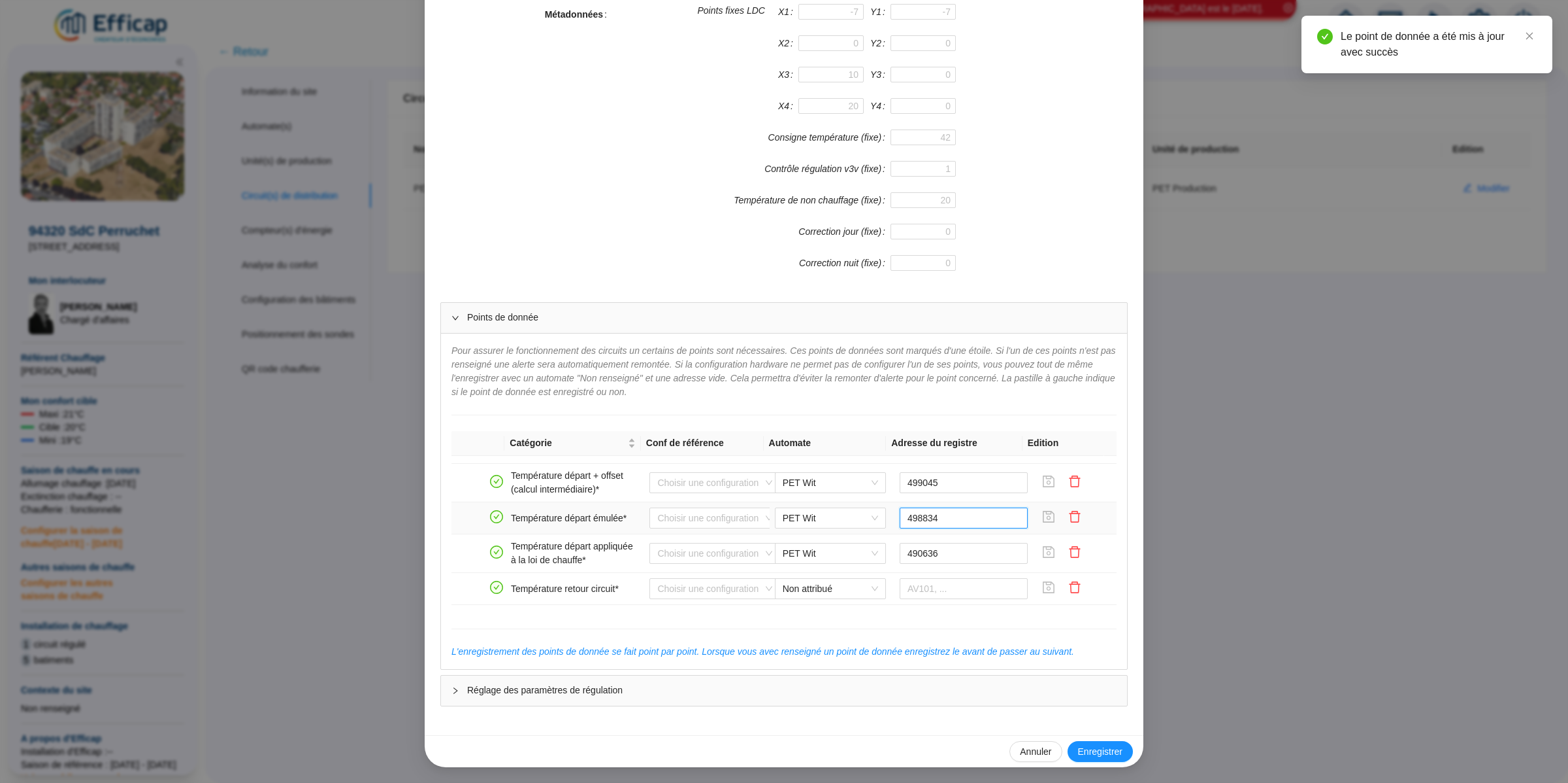
click at [962, 528] on input "498834" at bounding box center [964, 518] width 129 height 21
type input "490636"
drag, startPoint x: 950, startPoint y: 557, endPoint x: 884, endPoint y: 561, distance: 66.1
click at [899, 561] on input "490636" at bounding box center [964, 553] width 129 height 21
paste input "8834"
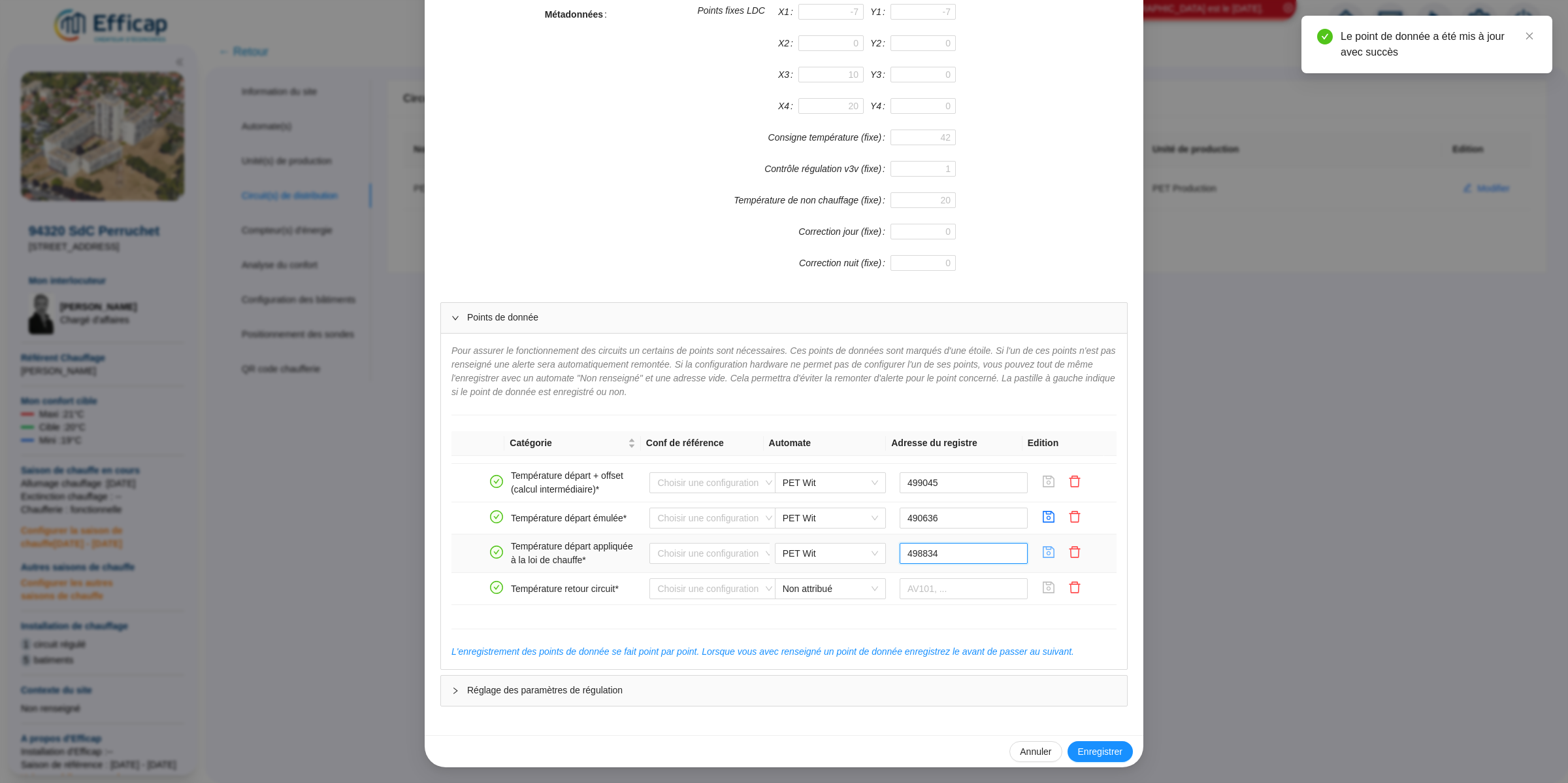
type input "498834"
click at [1044, 558] on icon "save" at bounding box center [1049, 552] width 11 height 11
type input "498834"
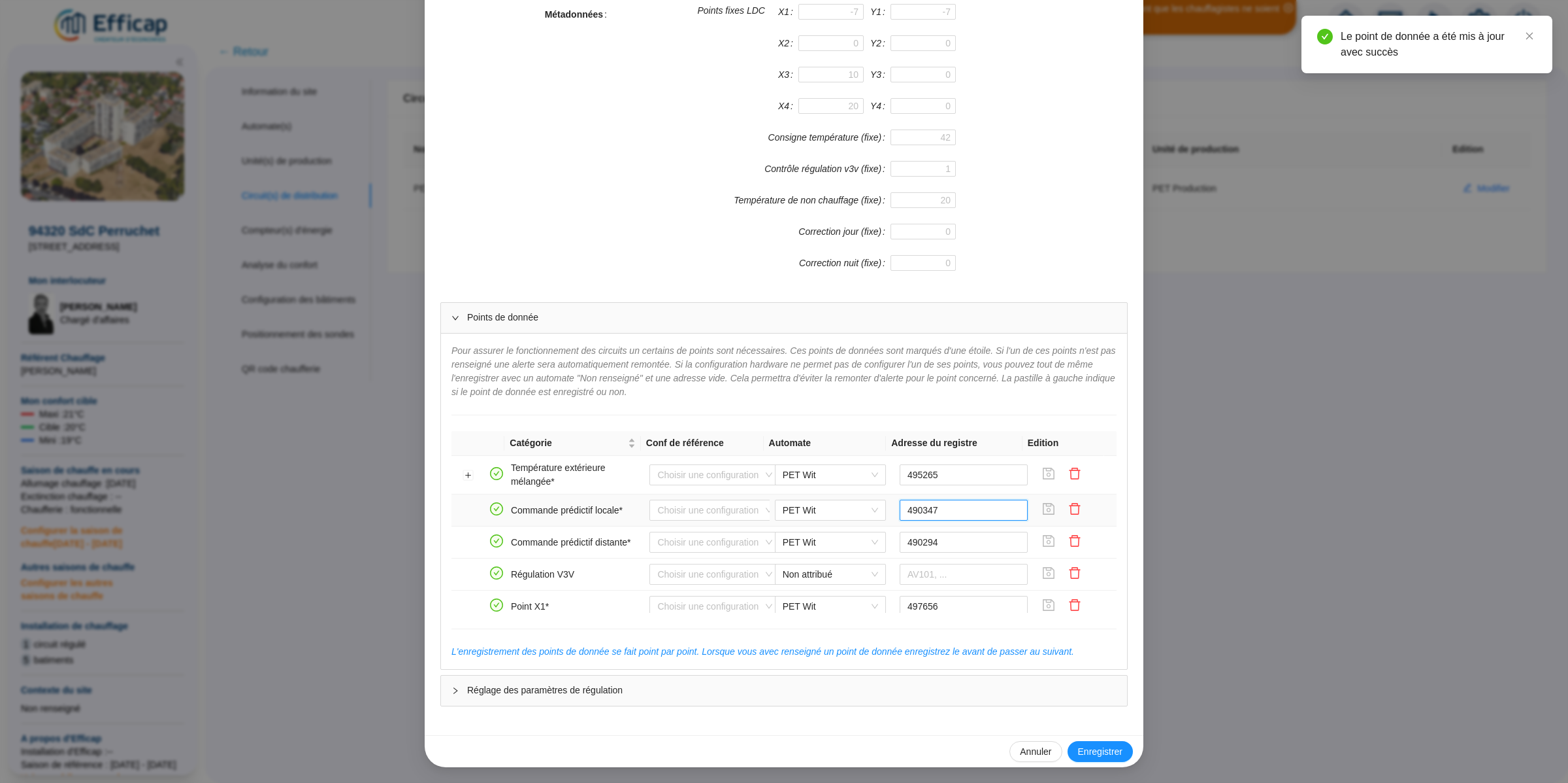
drag, startPoint x: 939, startPoint y: 519, endPoint x: 897, endPoint y: 515, distance: 42.2
click at [899, 516] on input "490347" at bounding box center [964, 510] width 129 height 21
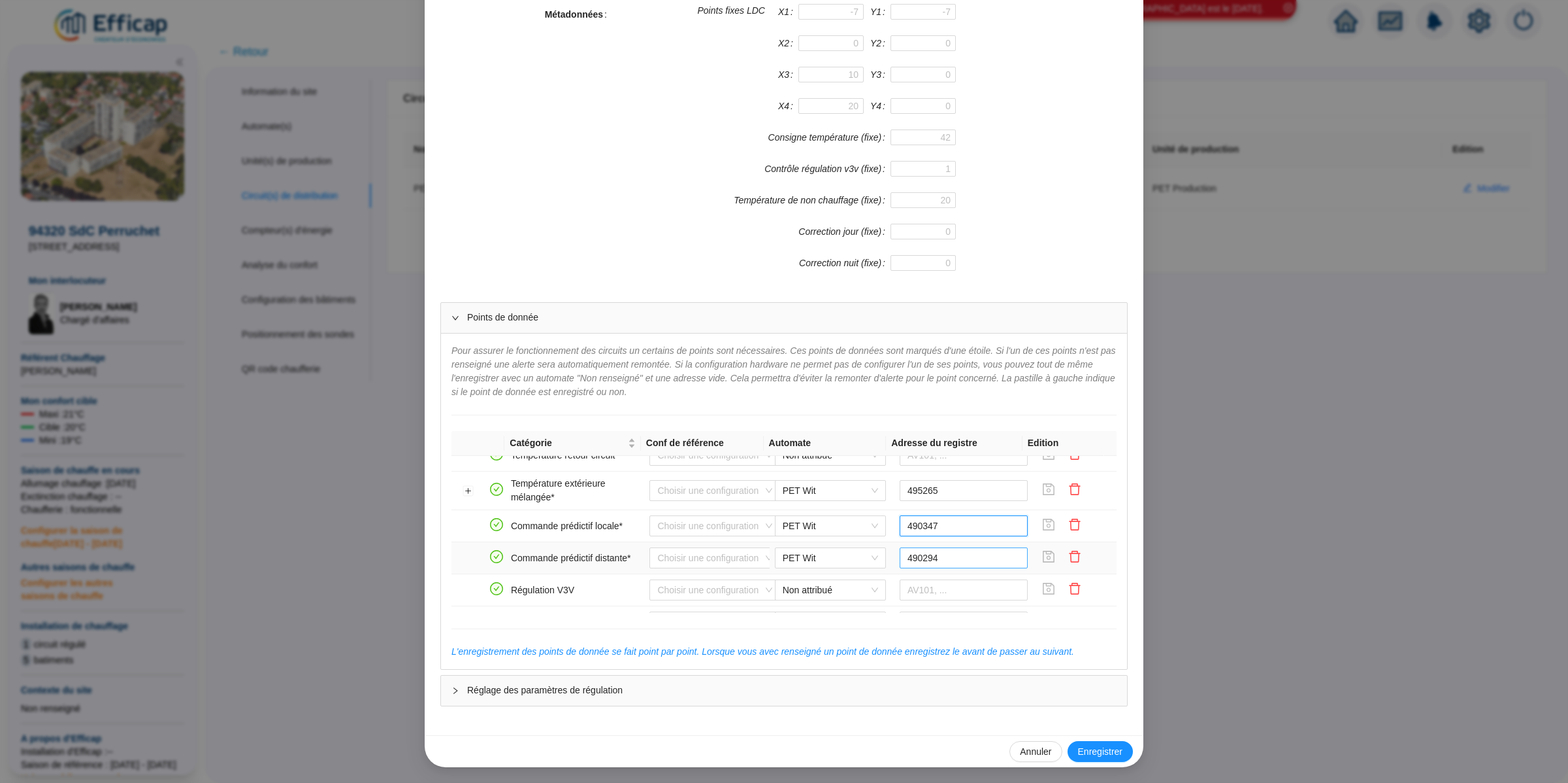
scroll to position [303, 0]
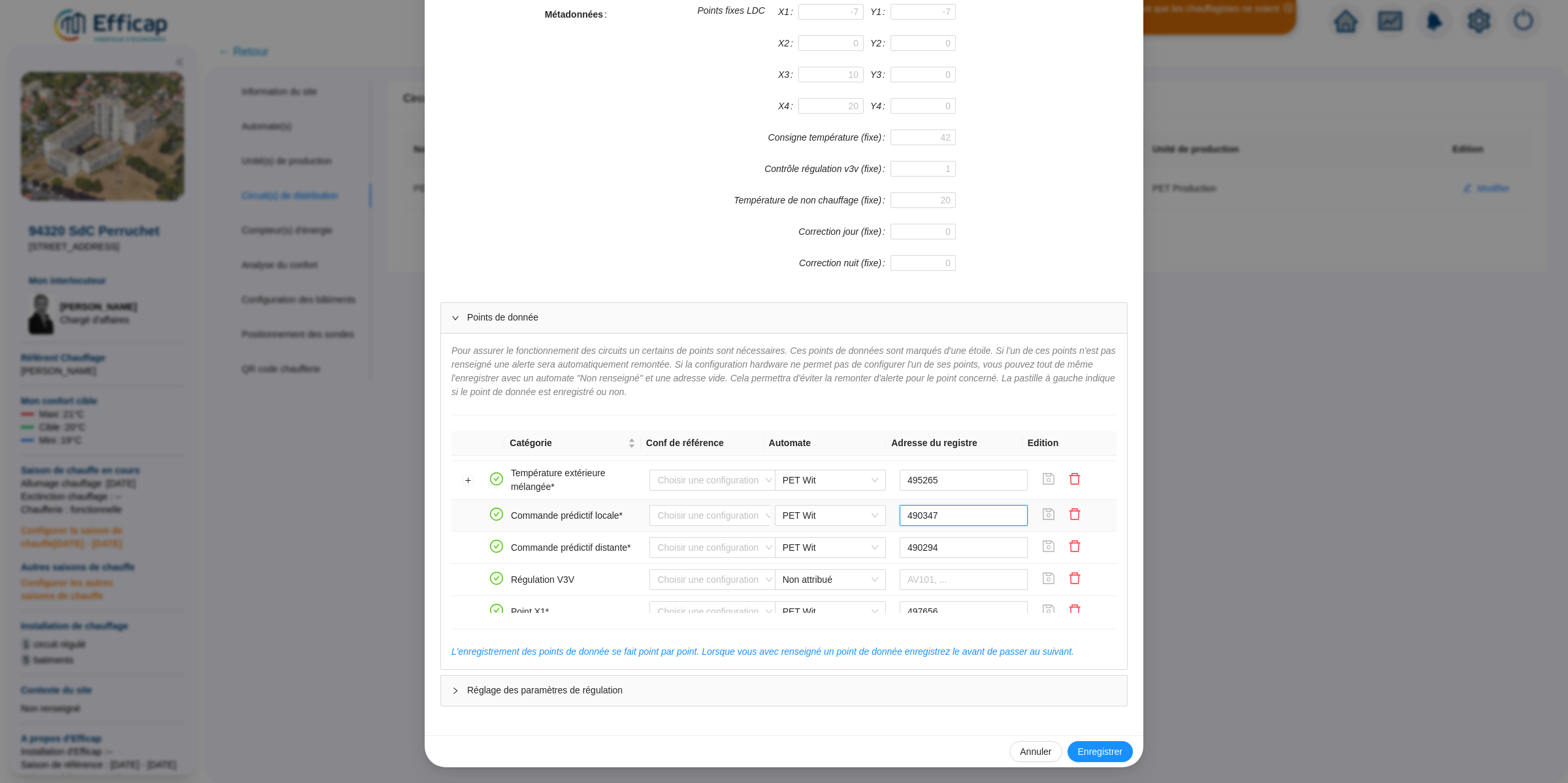
click at [947, 525] on input "490347" at bounding box center [964, 515] width 129 height 21
drag, startPoint x: 903, startPoint y: 559, endPoint x: 894, endPoint y: 548, distance: 14.2
click at [868, 559] on tr "Commande prédictif distante* Choisir une configuration PET Wit 490294" at bounding box center [784, 547] width 665 height 32
paste input "9130"
type input "499130"
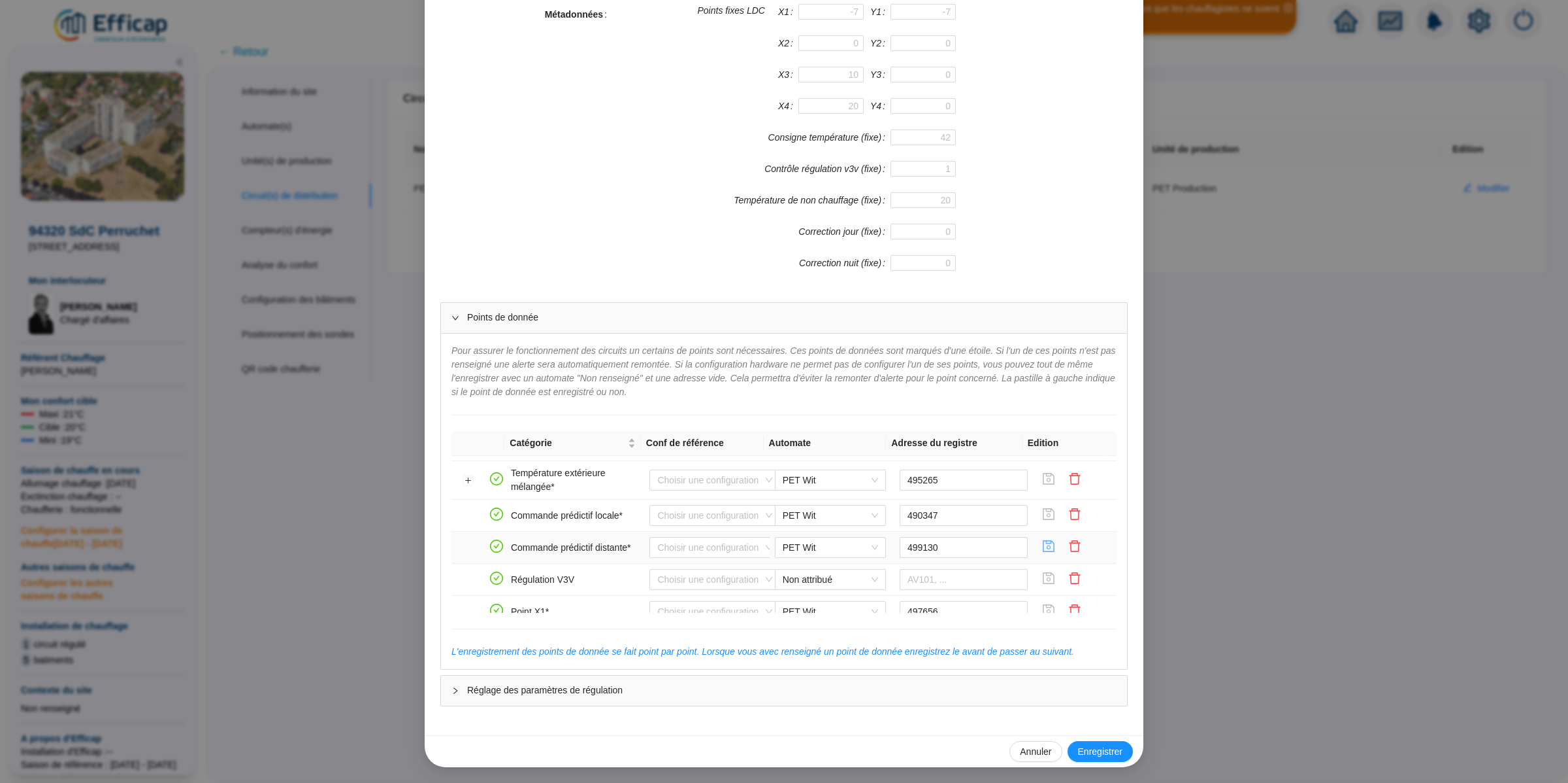
click at [1038, 558] on button "button" at bounding box center [1048, 547] width 21 height 21
drag, startPoint x: 937, startPoint y: 521, endPoint x: 879, endPoint y: 521, distance: 58.0
click at [895, 521] on td "490347" at bounding box center [964, 516] width 140 height 32
paste input "9189"
type input "499189"
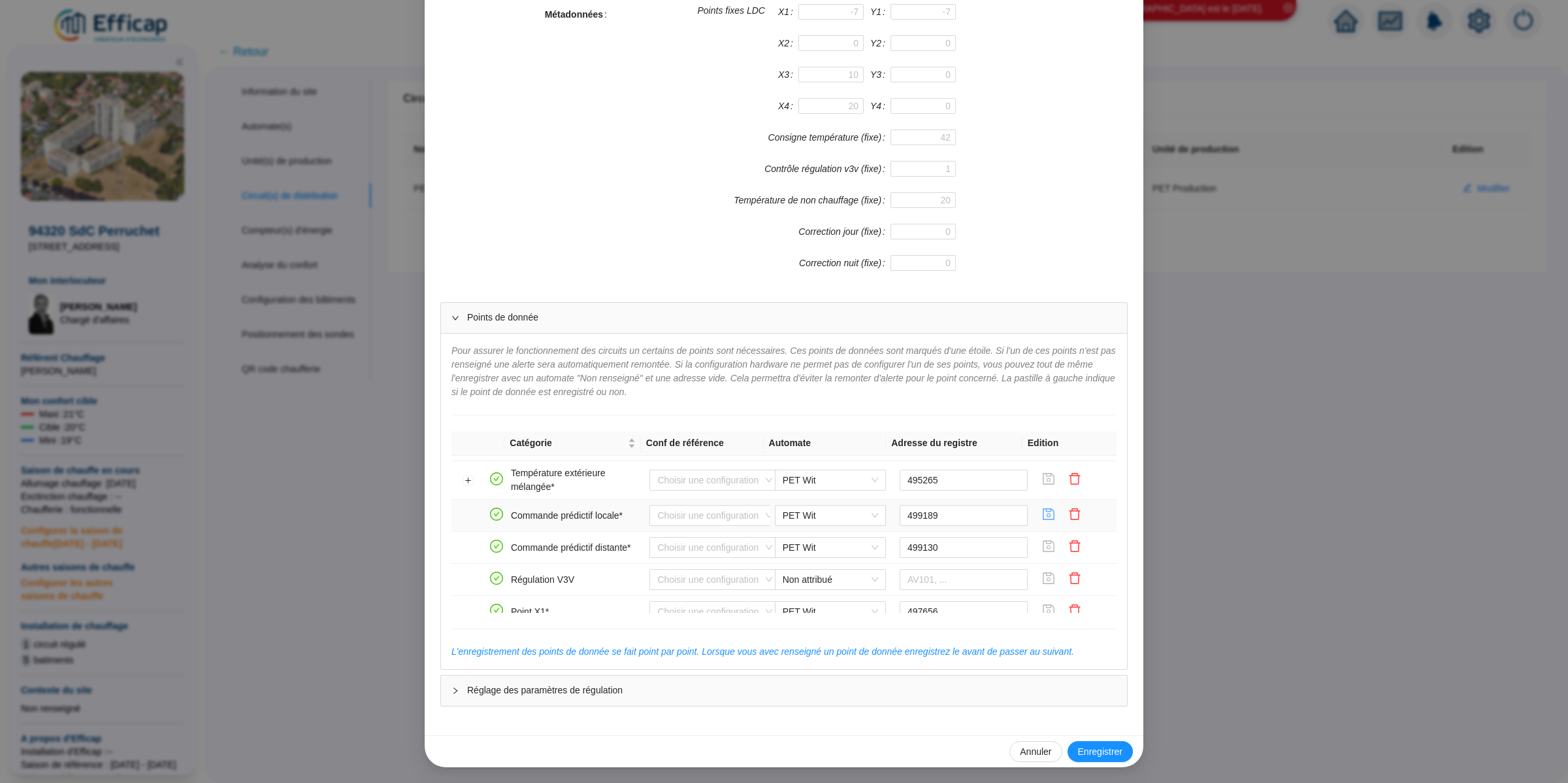
click at [1044, 520] on icon "save" at bounding box center [1049, 514] width 11 height 11
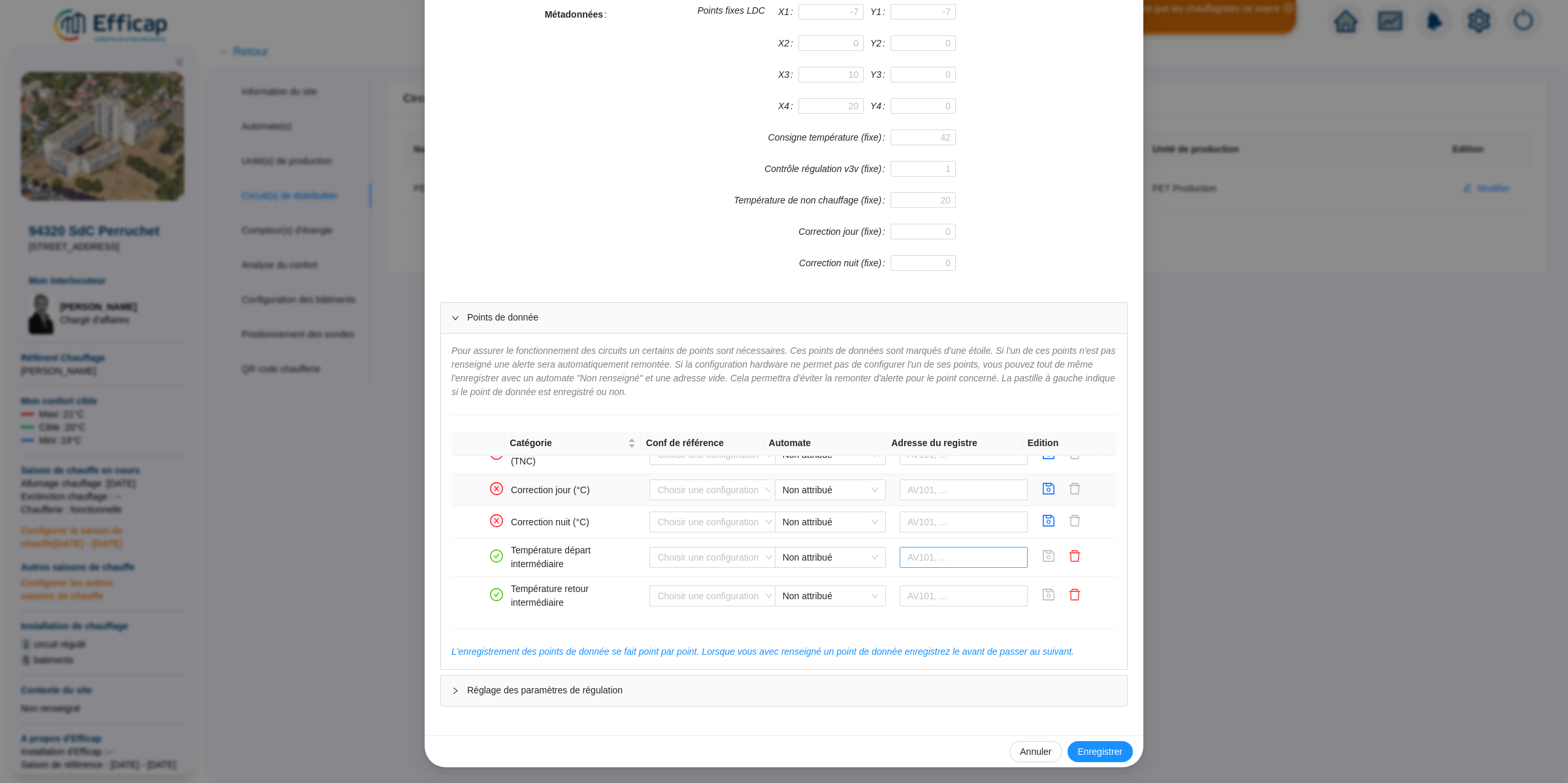
scroll to position [899, 0]
click at [1248, 408] on div "Enregistrer un circuit de distribution Nom du circuit de distribution PET Chauf…" at bounding box center [784, 392] width 1568 height 783
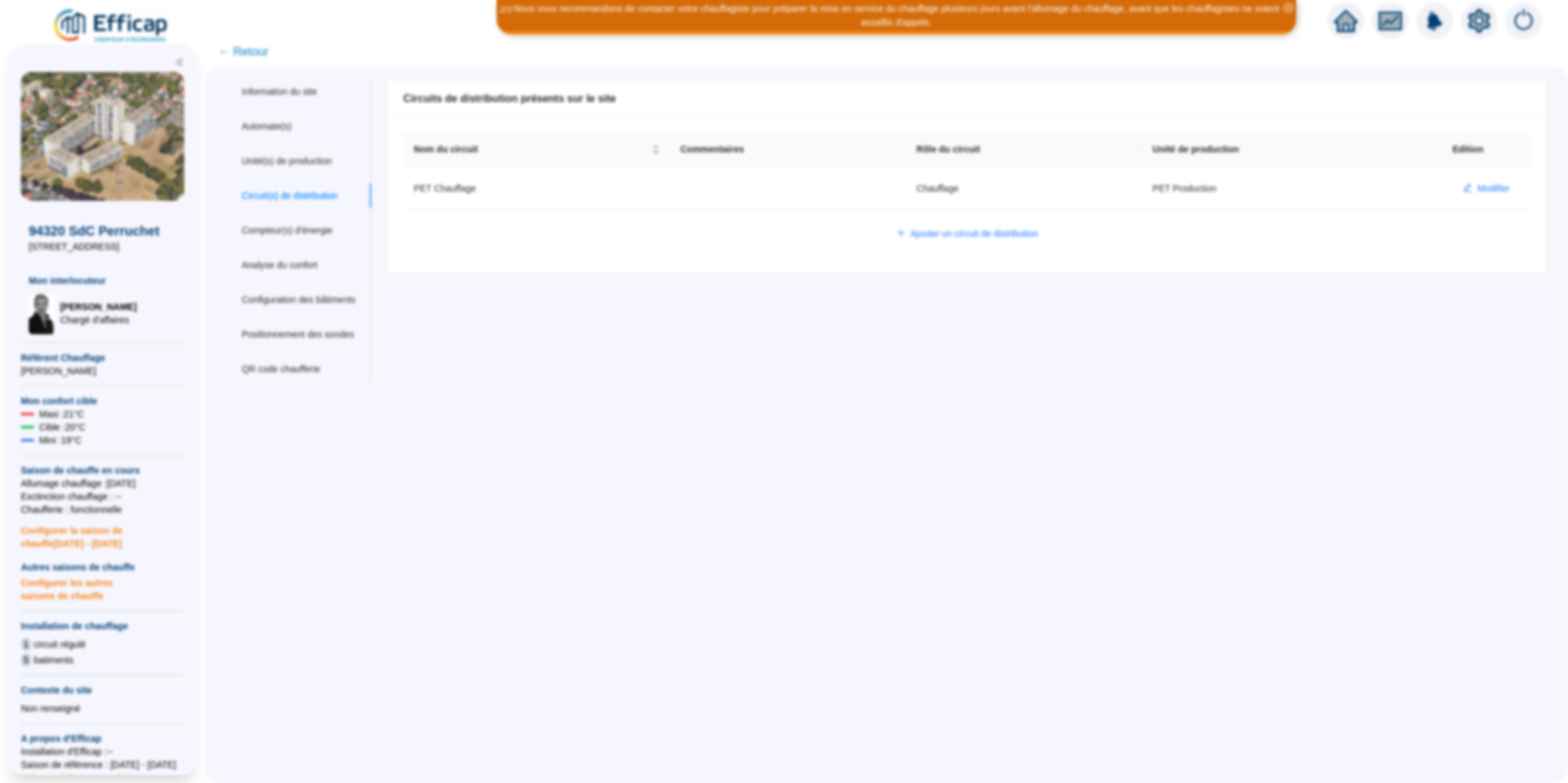
scroll to position [236, 0]
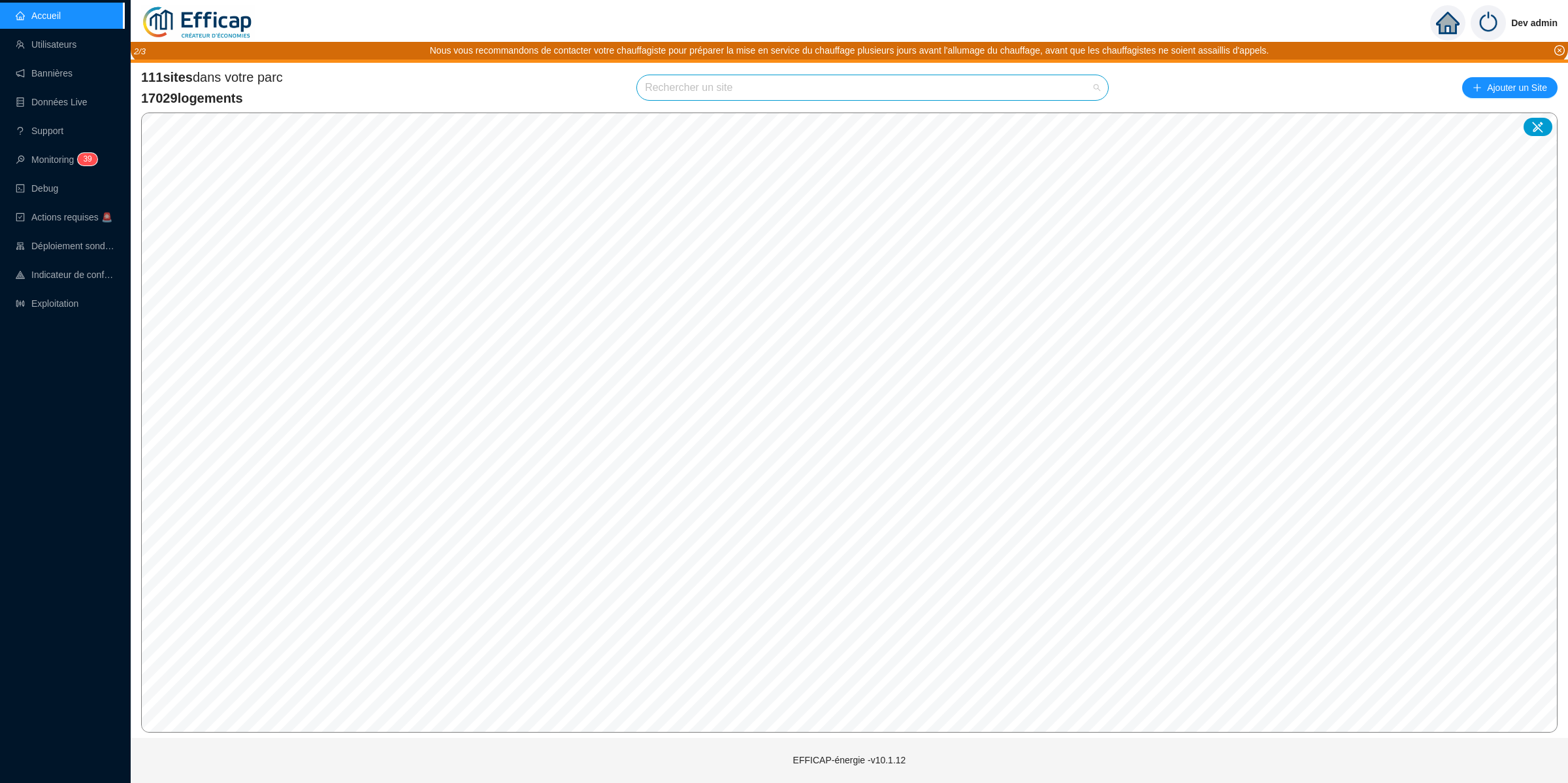
click at [977, 88] on input "search" at bounding box center [866, 87] width 444 height 25
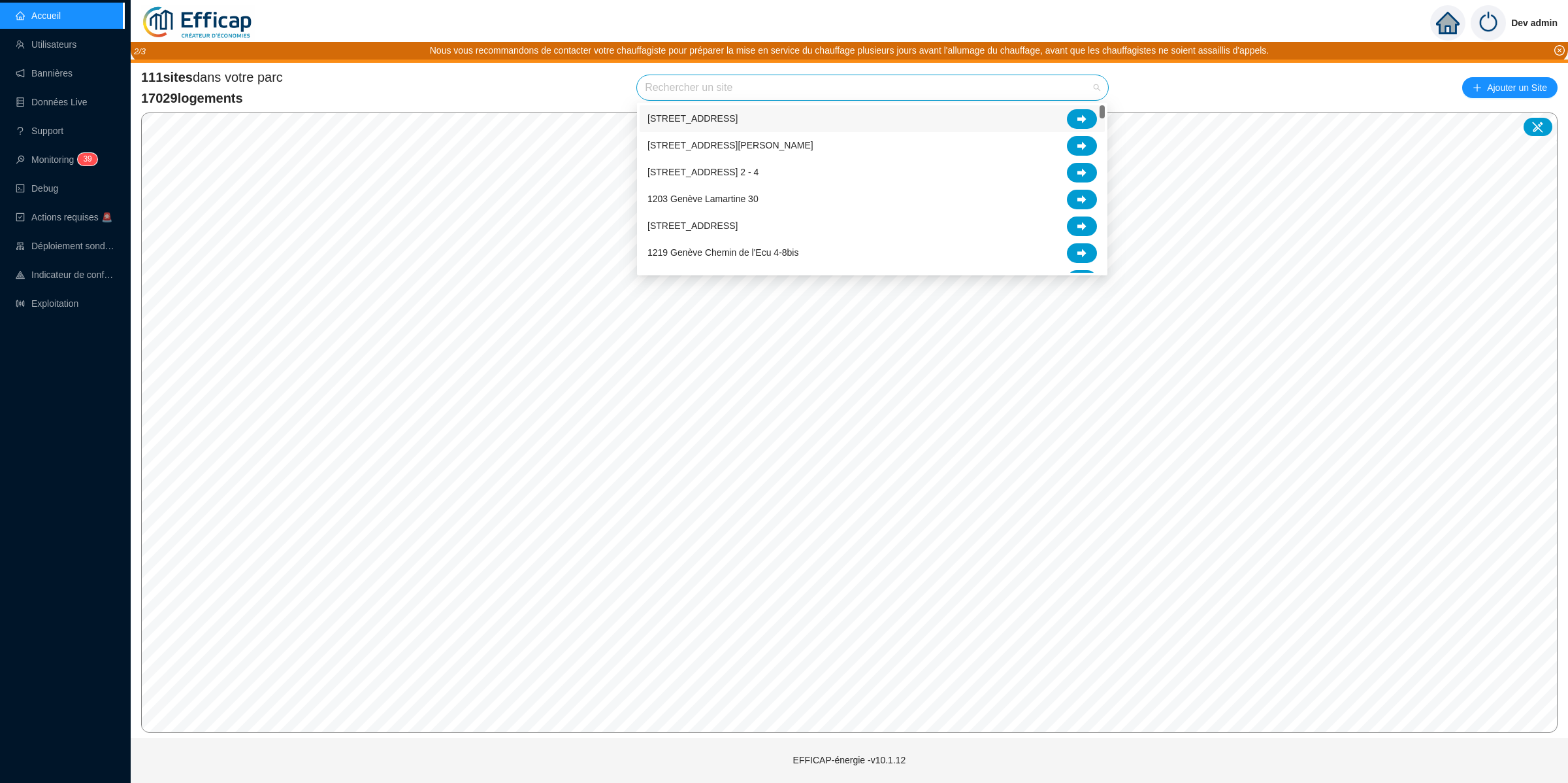
click at [977, 88] on input "search" at bounding box center [866, 87] width 444 height 25
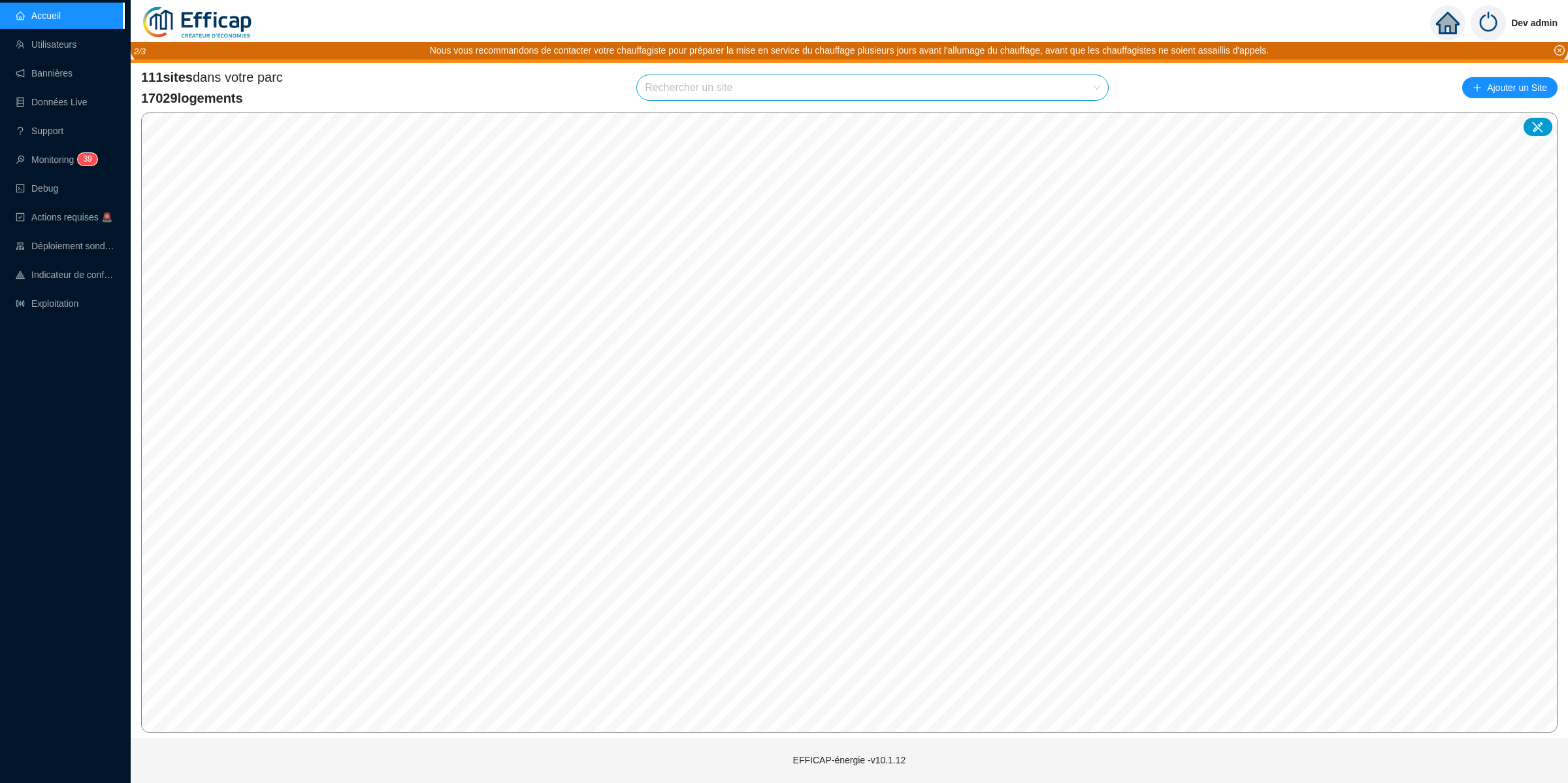
click at [1192, 86] on div "111 sites dans votre parc 17029 logements Rechercher un site Ajouter un Site" at bounding box center [850, 87] width 1417 height 39
click at [1005, 67] on div "111 sites dans votre parc 17029 logements Rechercher un site Ajouter un Site © …" at bounding box center [850, 400] width 1438 height 675
click at [1007, 79] on input "search" at bounding box center [866, 87] width 444 height 25
type input "perru"
click at [45, 162] on link "Monitoring 3 9" at bounding box center [55, 159] width 78 height 10
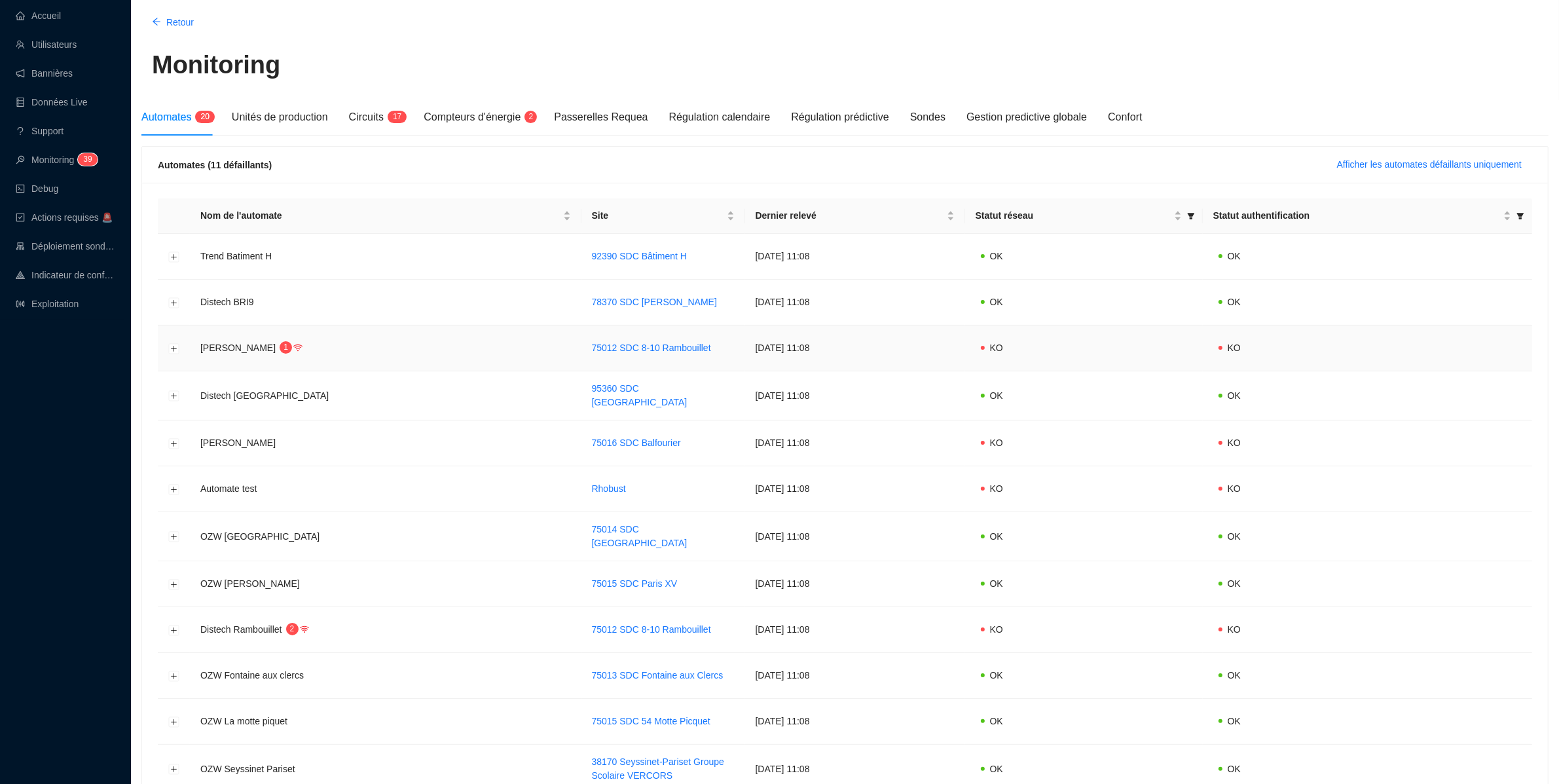
scroll to position [72, 0]
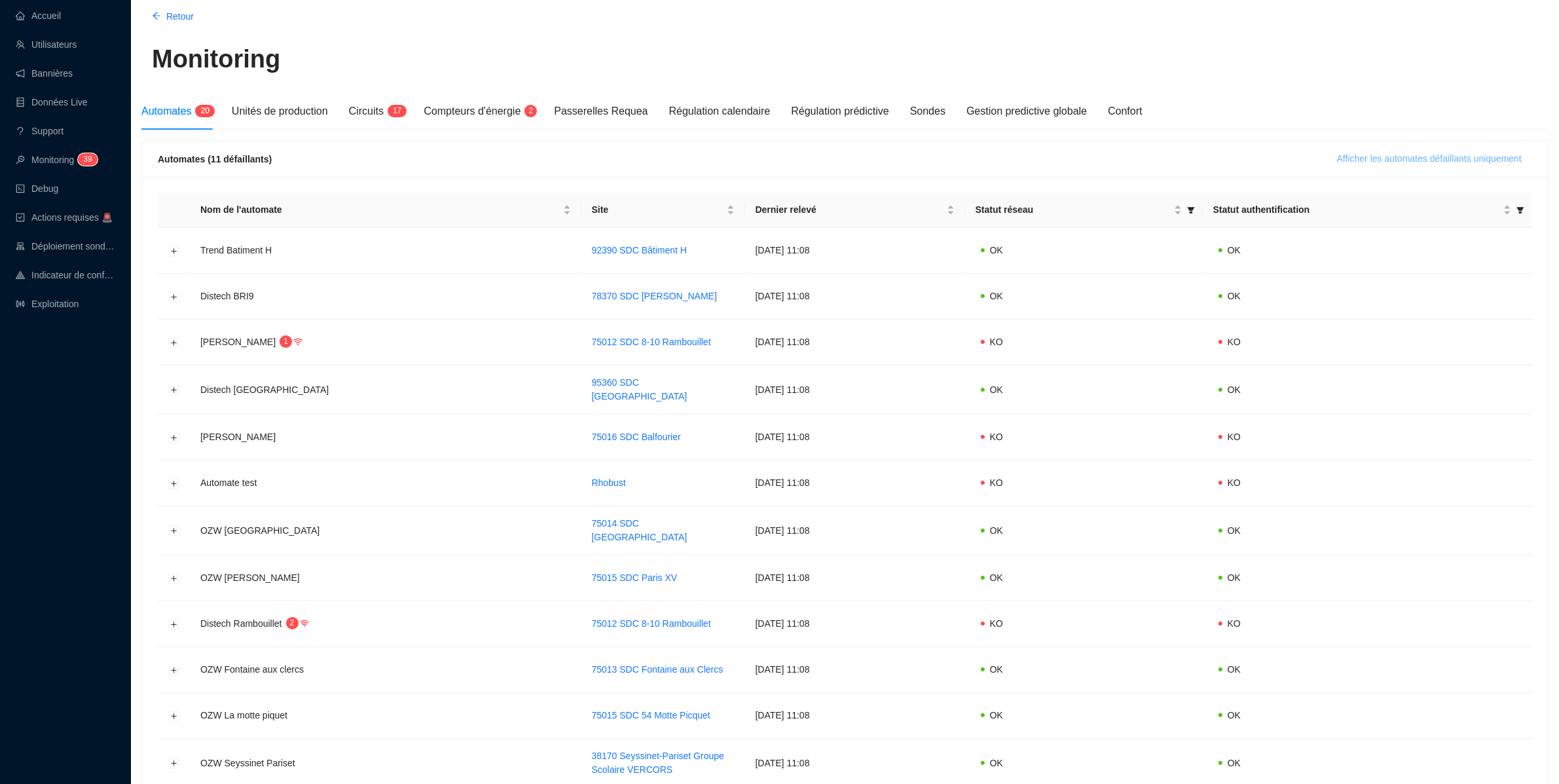
click at [1366, 154] on span "Afficher les automates défaillants uniquement" at bounding box center [1430, 159] width 185 height 13
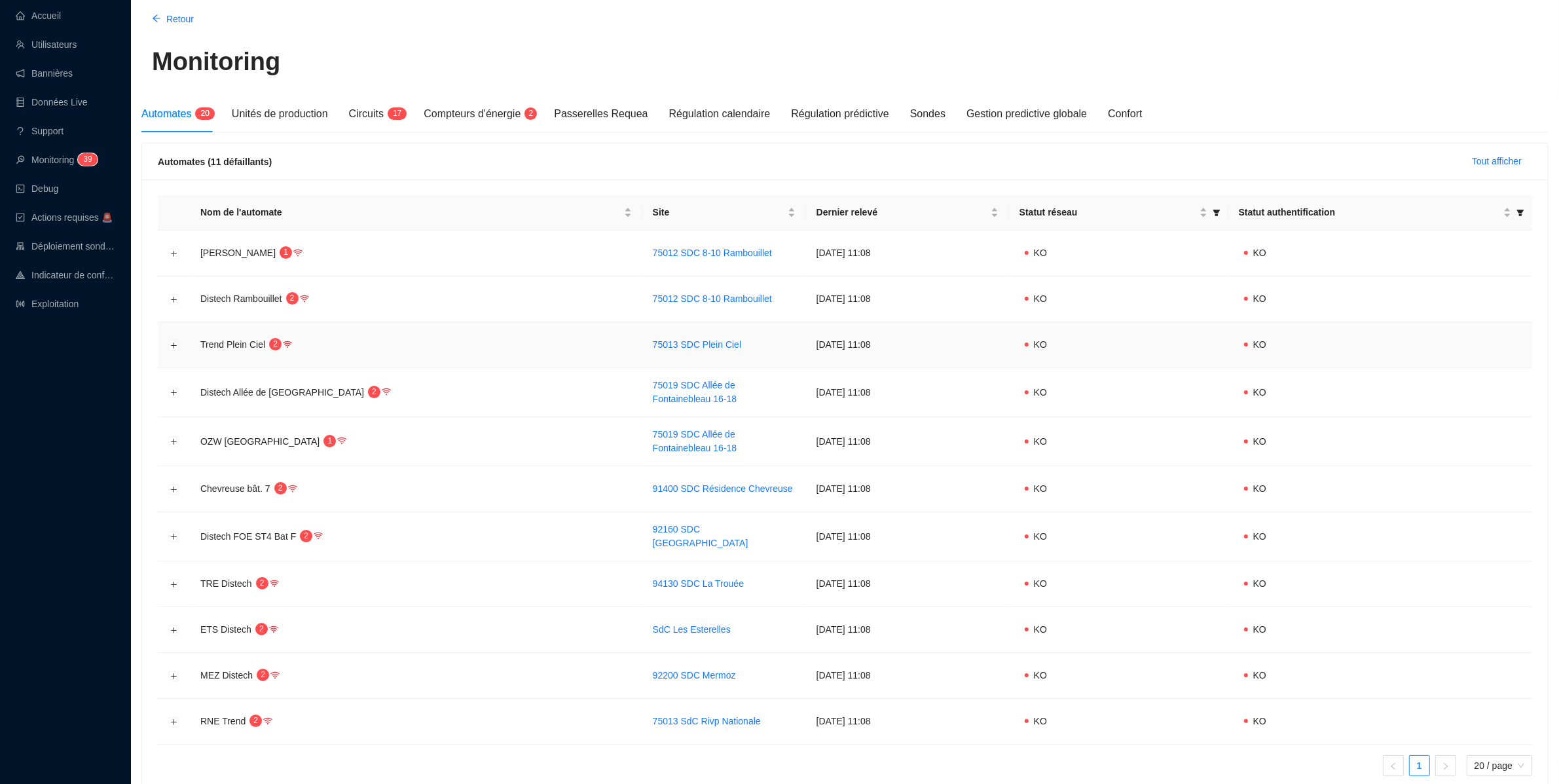
scroll to position [55, 0]
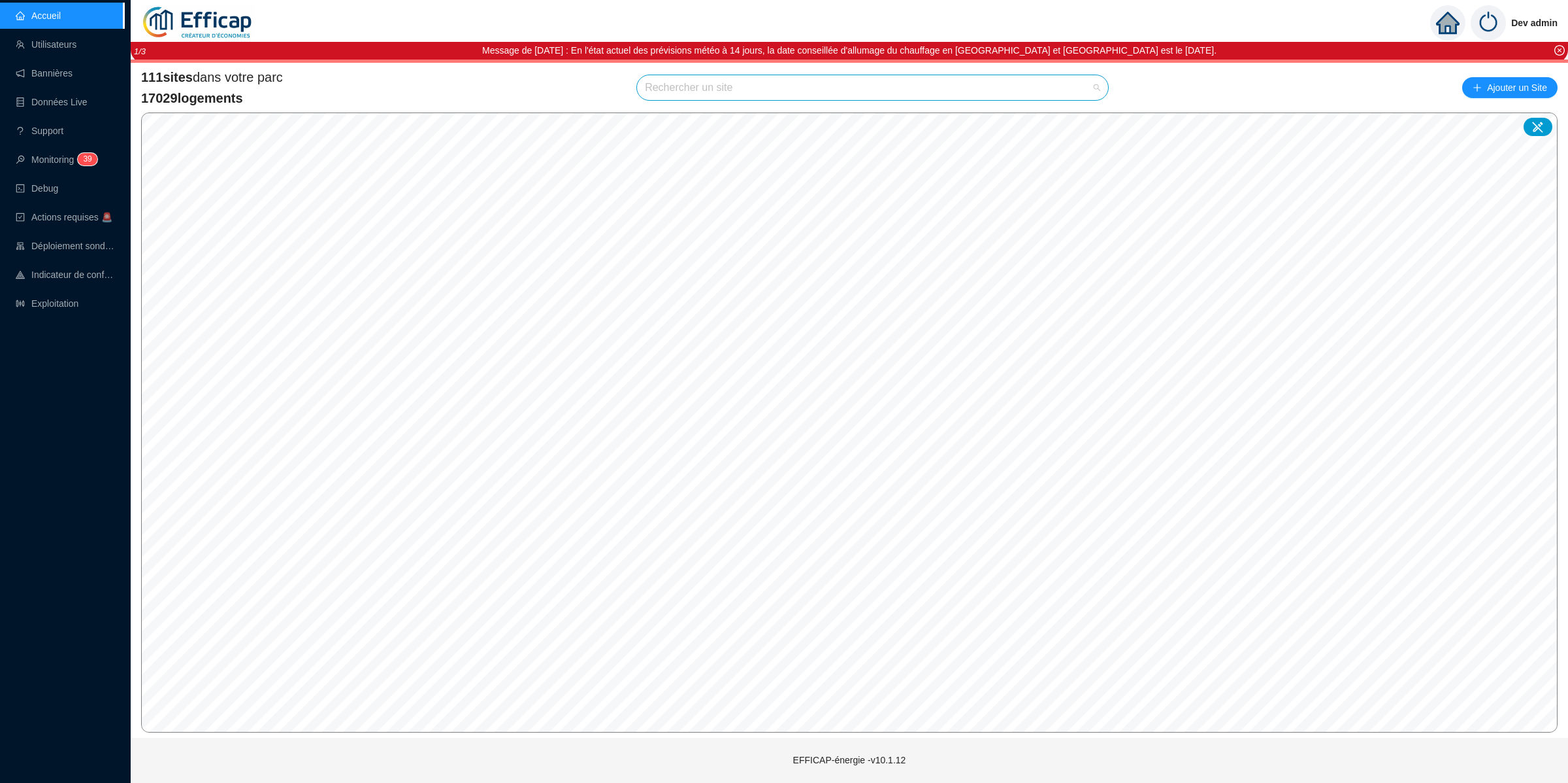
click at [1085, 87] on input "search" at bounding box center [866, 87] width 444 height 25
type input "perruche"
click at [1079, 114] on icon at bounding box center [1083, 119] width 9 height 10
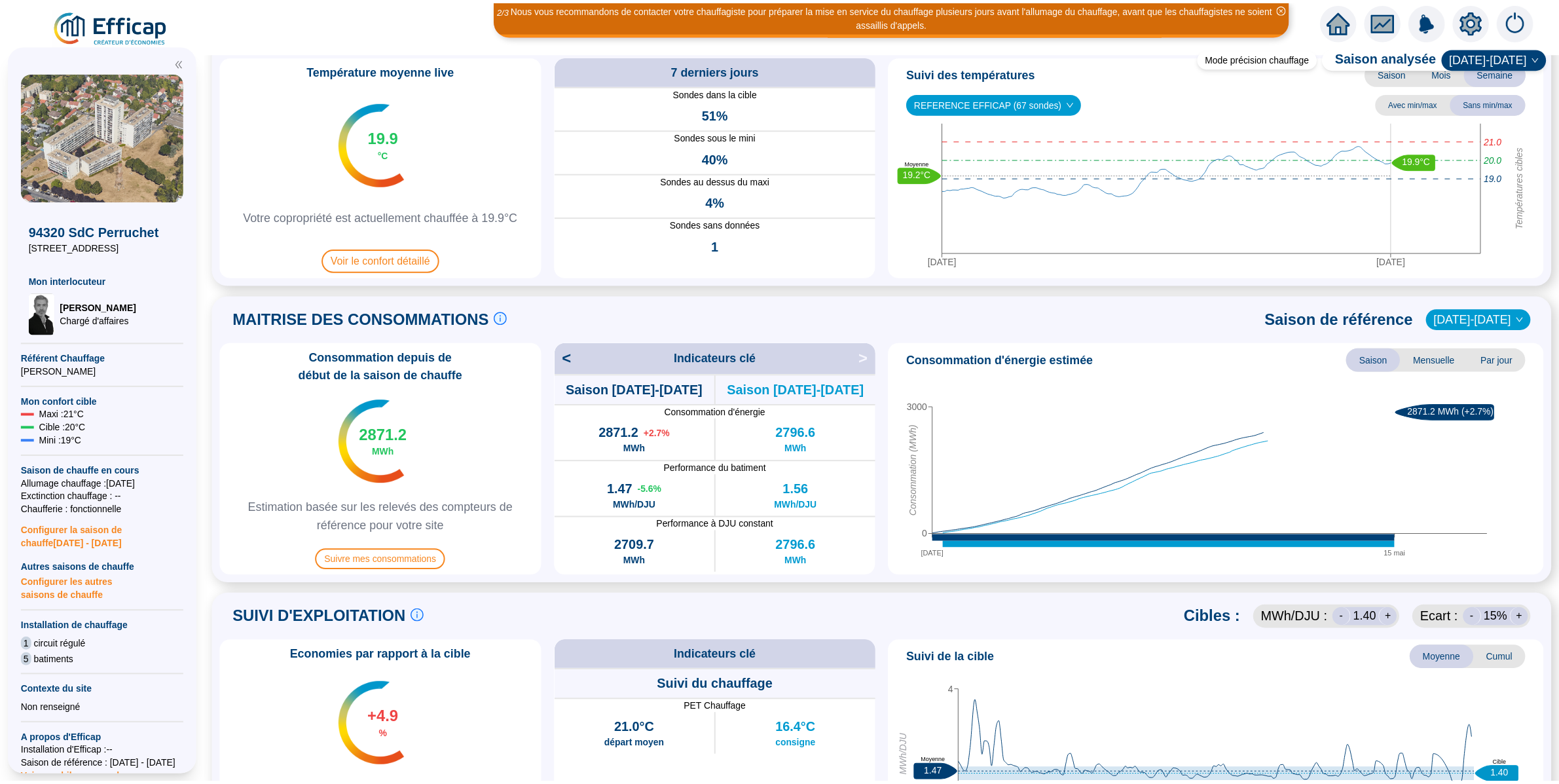
scroll to position [540, 0]
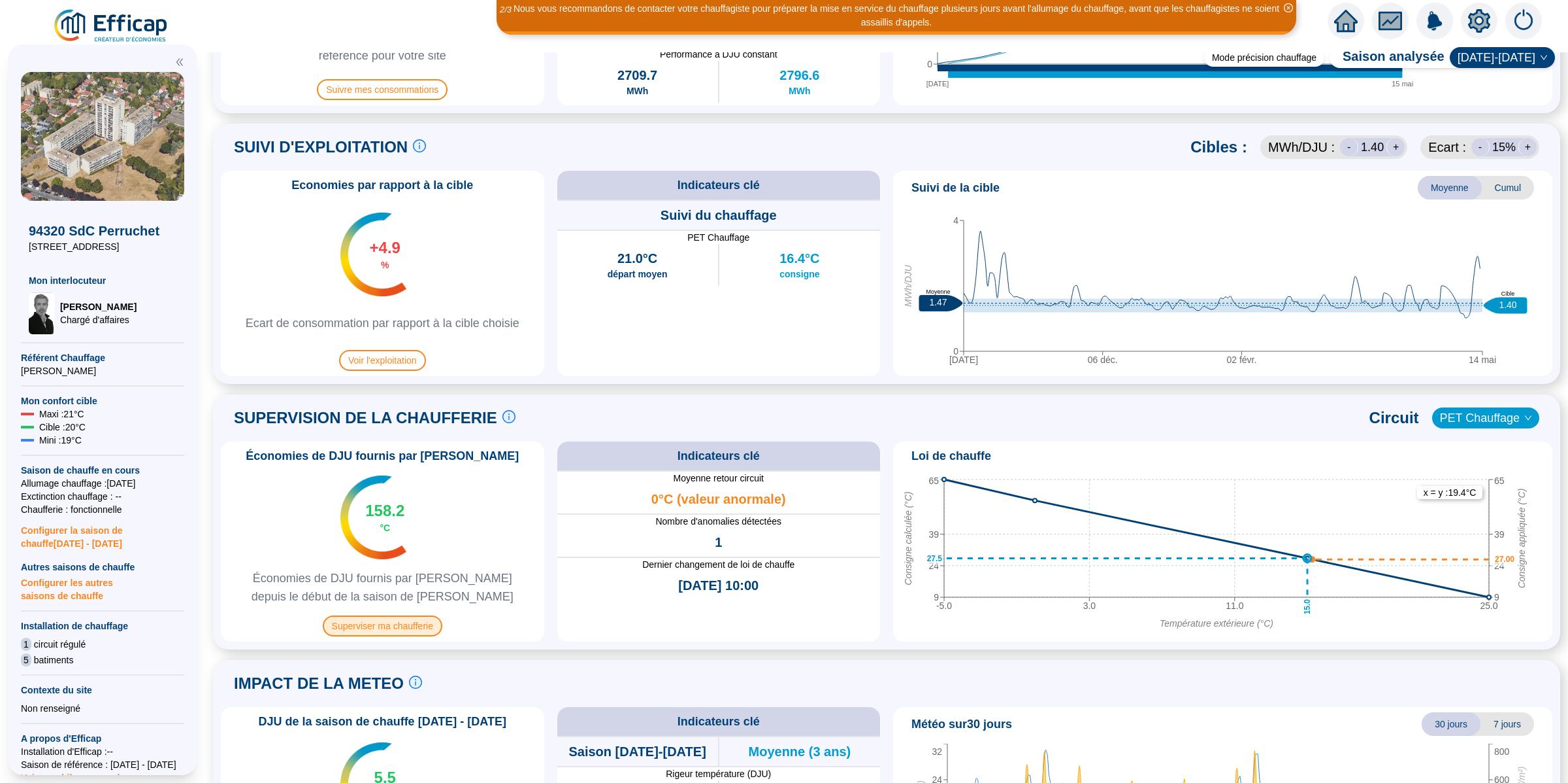
click at [411, 624] on span "Superviser ma chaufferie" at bounding box center [383, 625] width 120 height 21
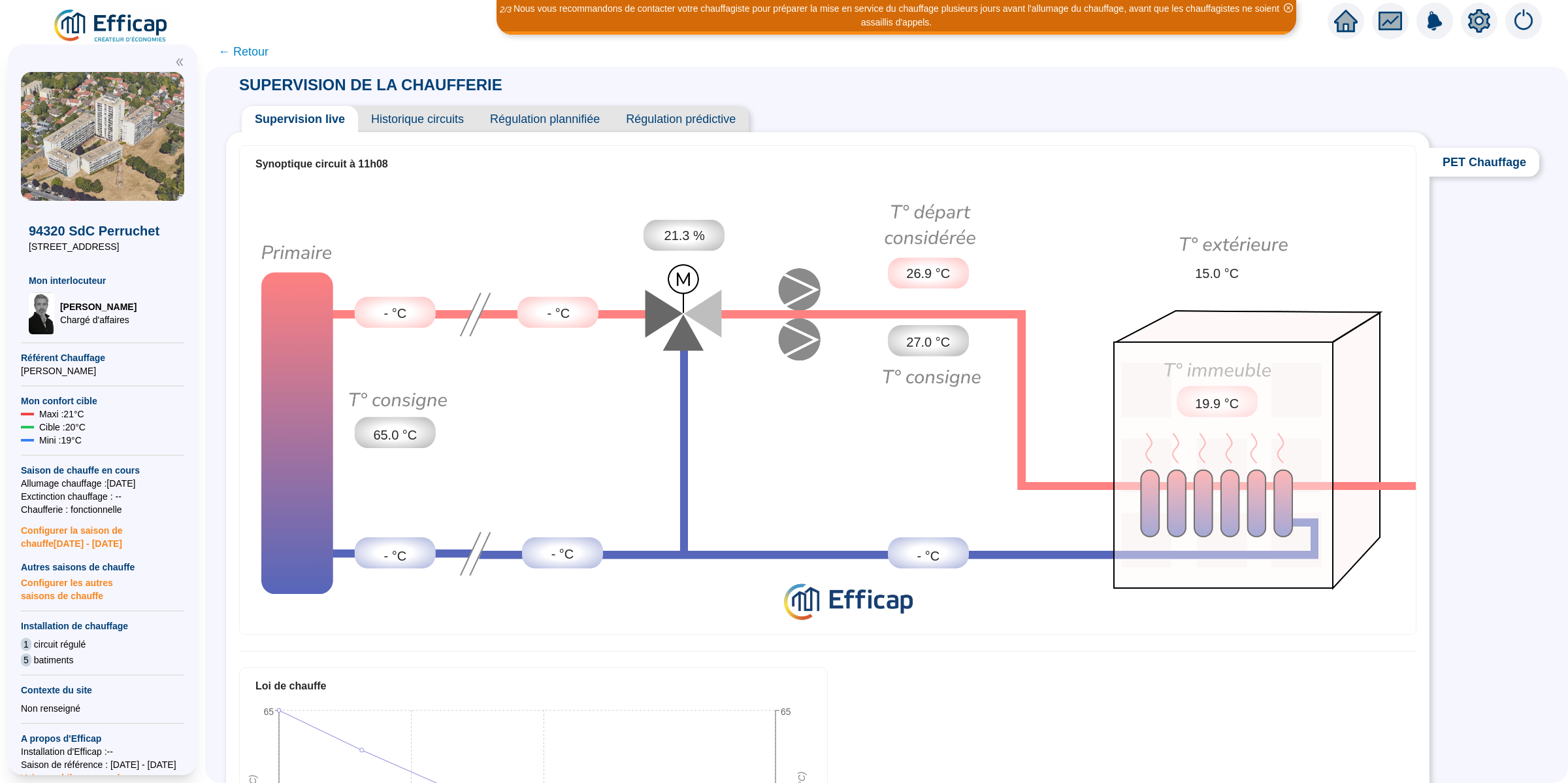
click at [447, 121] on span "Historique circuits" at bounding box center [417, 119] width 119 height 27
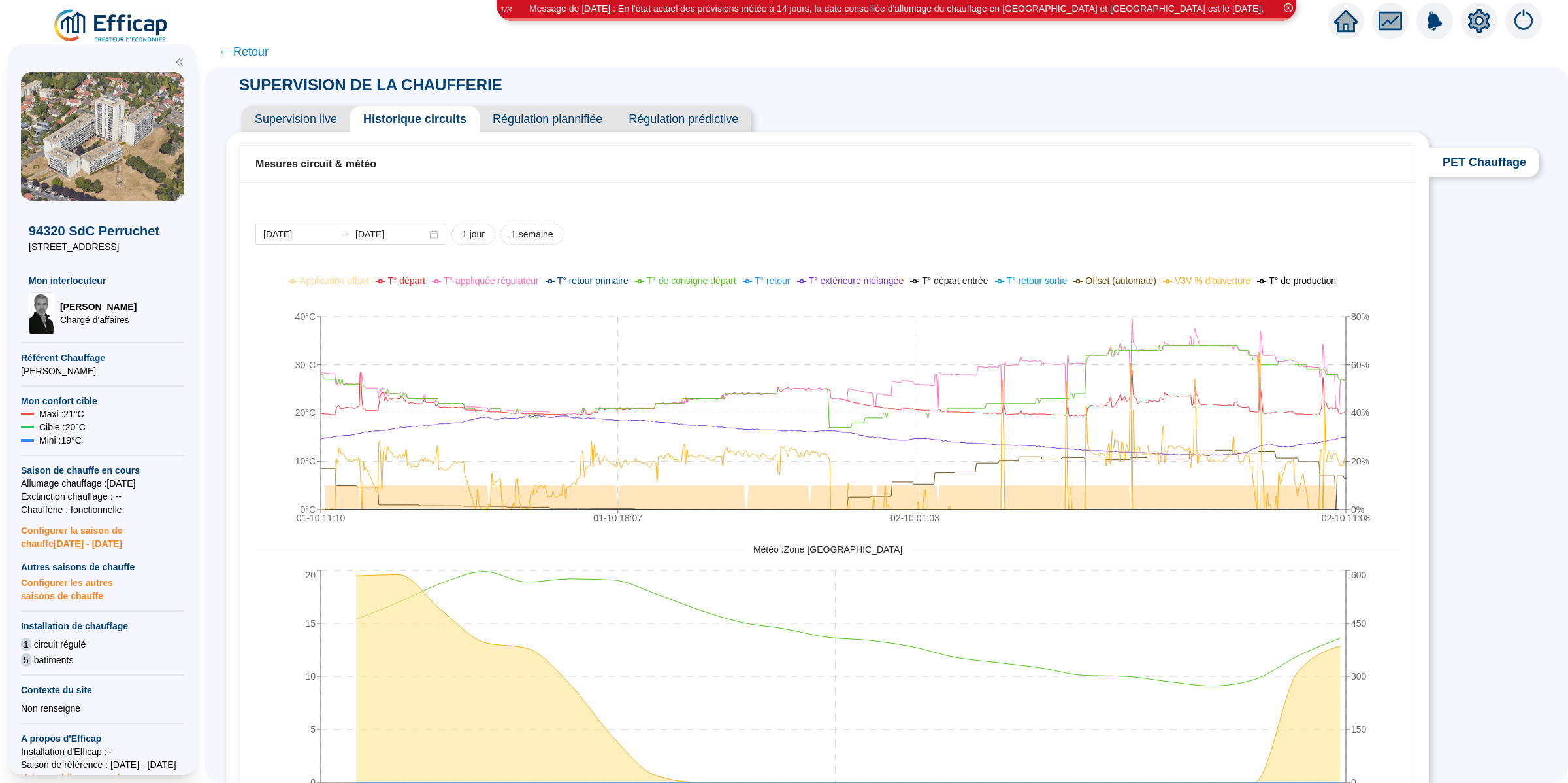
click at [1437, 394] on div "SUPERVISION DE LA CHAUFFERIE Supervision live Historique circuits Régulation pl…" at bounding box center [886, 424] width 1363 height 716
click at [140, 34] on img at bounding box center [111, 26] width 119 height 37
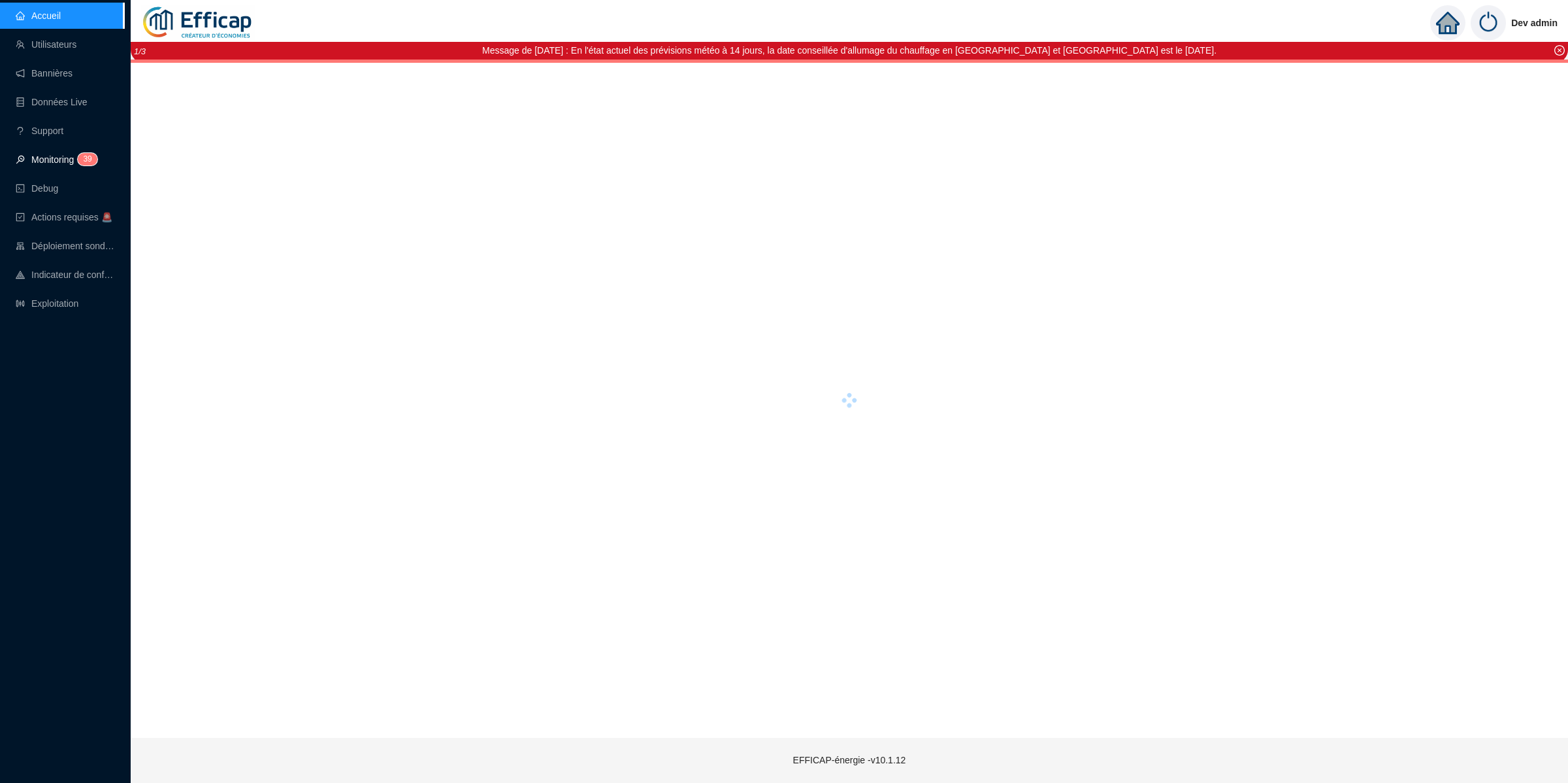
click at [87, 161] on span "3" at bounding box center [85, 159] width 5 height 10
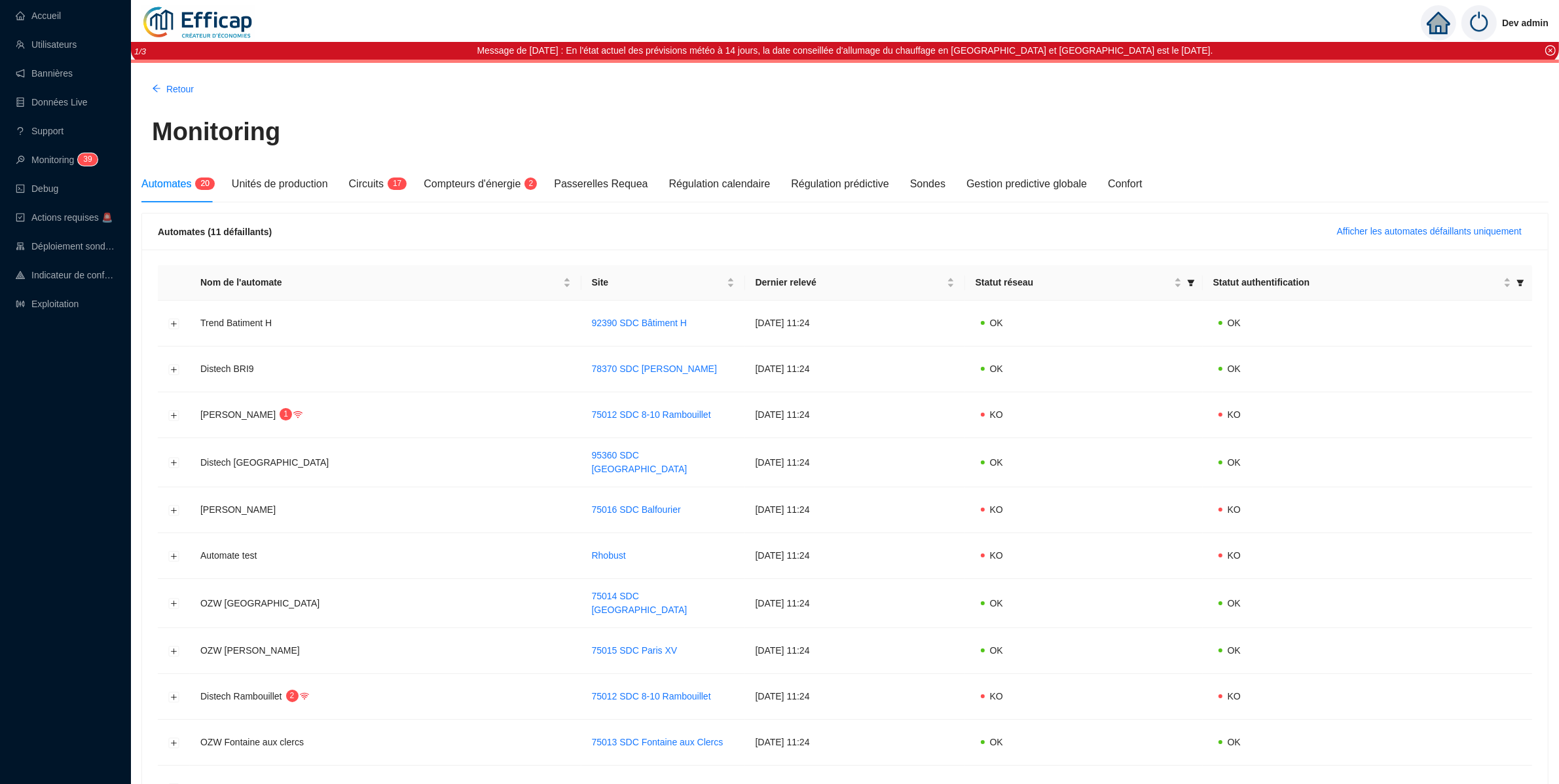
click at [1342, 220] on div "Automates (11 défaillants) Afficher les automates défaillants uniquement" at bounding box center [844, 231] width 1406 height 37
click at [1337, 230] on span "Afficher les automates défaillants uniquement" at bounding box center [1430, 231] width 185 height 13
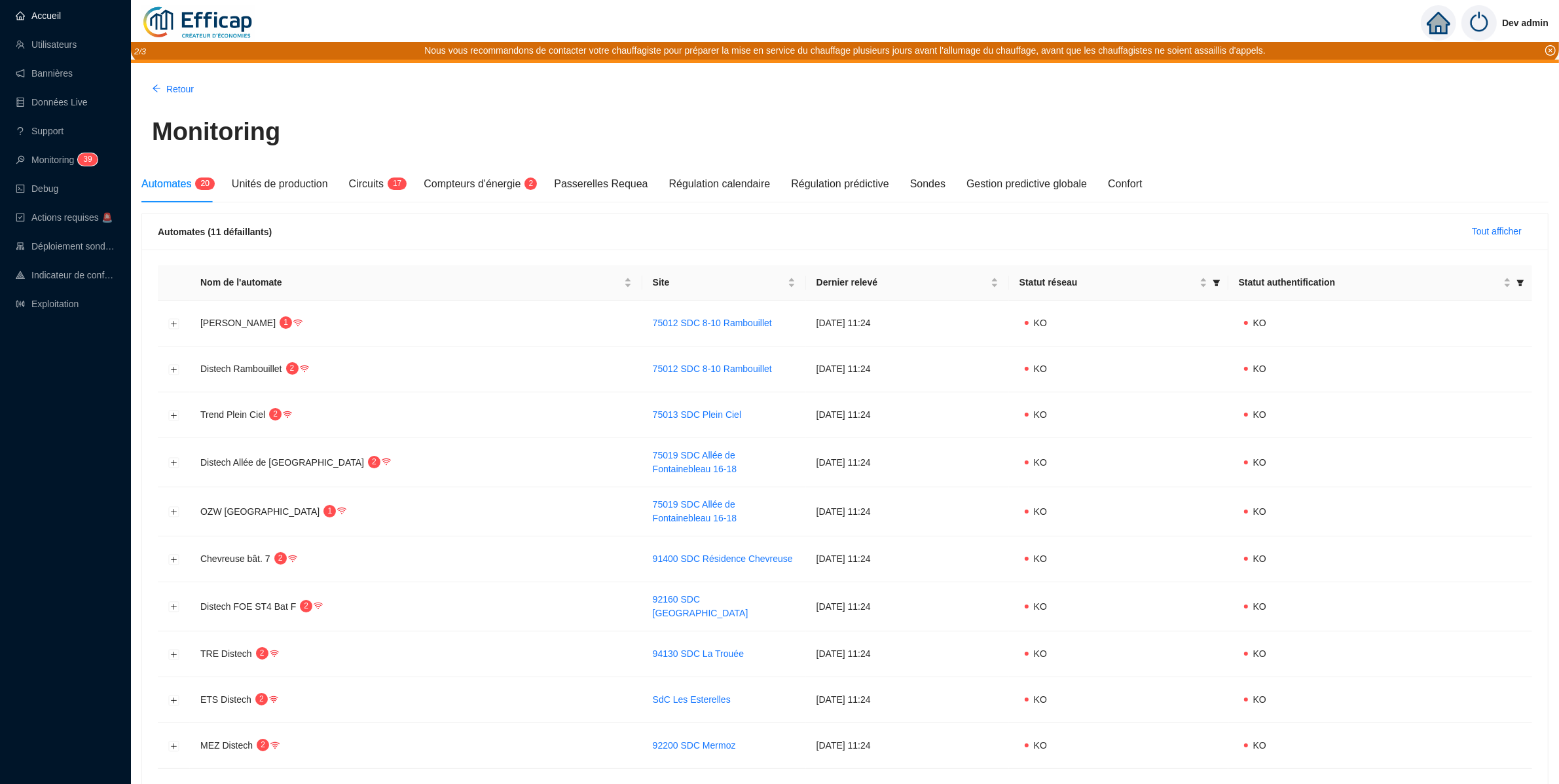
click at [61, 12] on link "Accueil" at bounding box center [38, 15] width 45 height 10
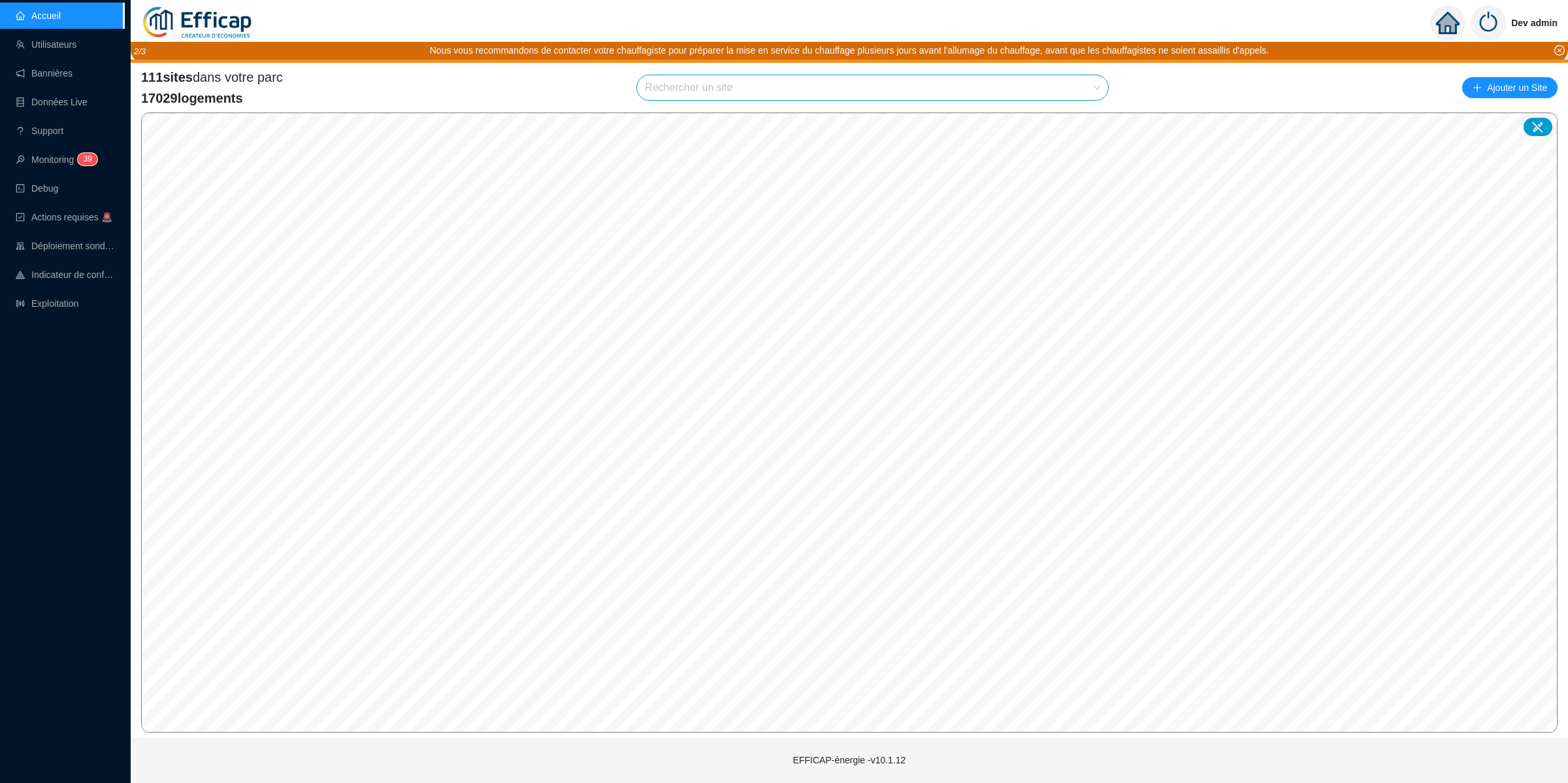
click at [881, 83] on input "search" at bounding box center [866, 87] width 444 height 25
type input "perruc"
click at [1091, 110] on div at bounding box center [1083, 119] width 30 height 20
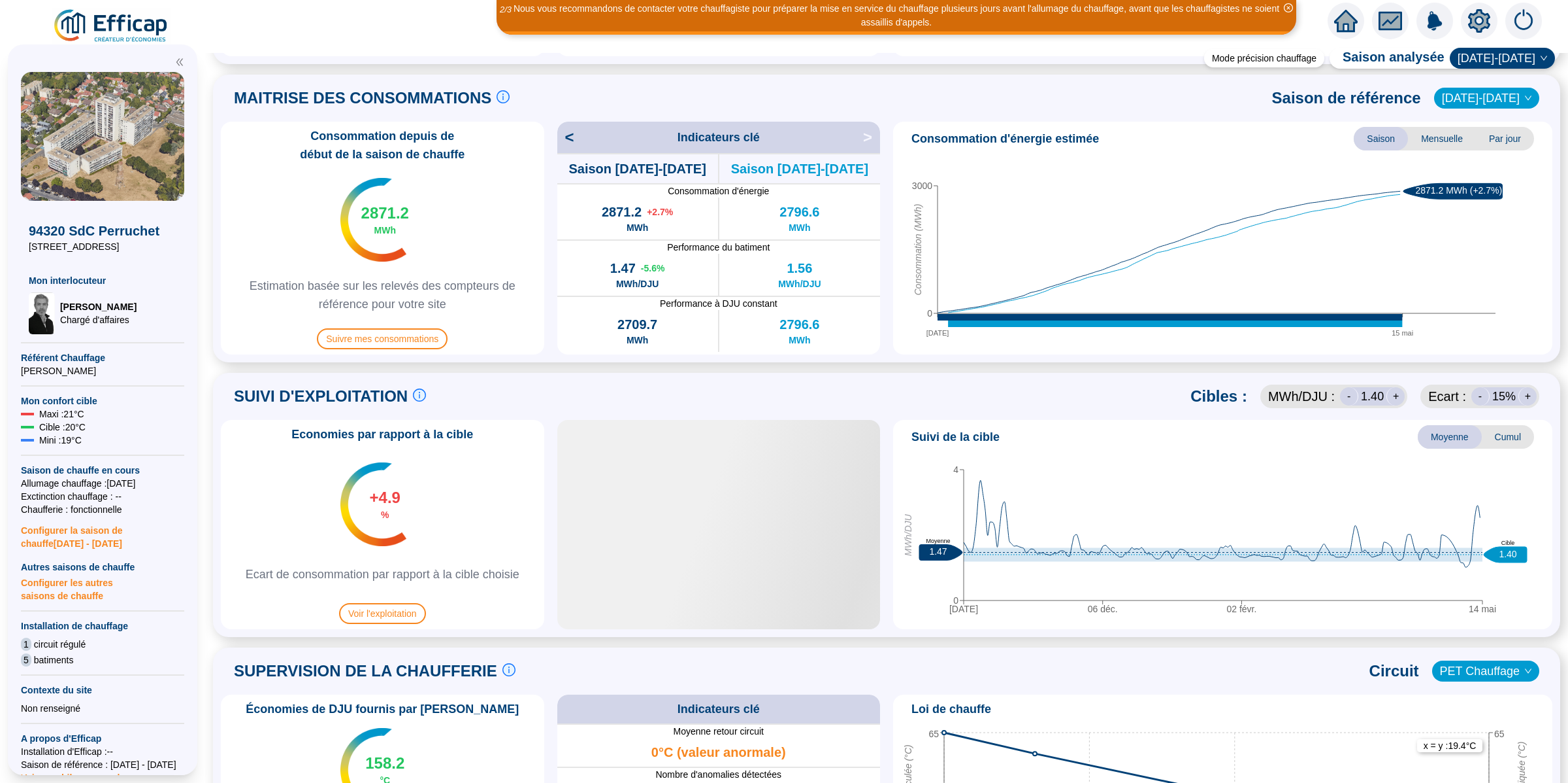
scroll to position [517, 0]
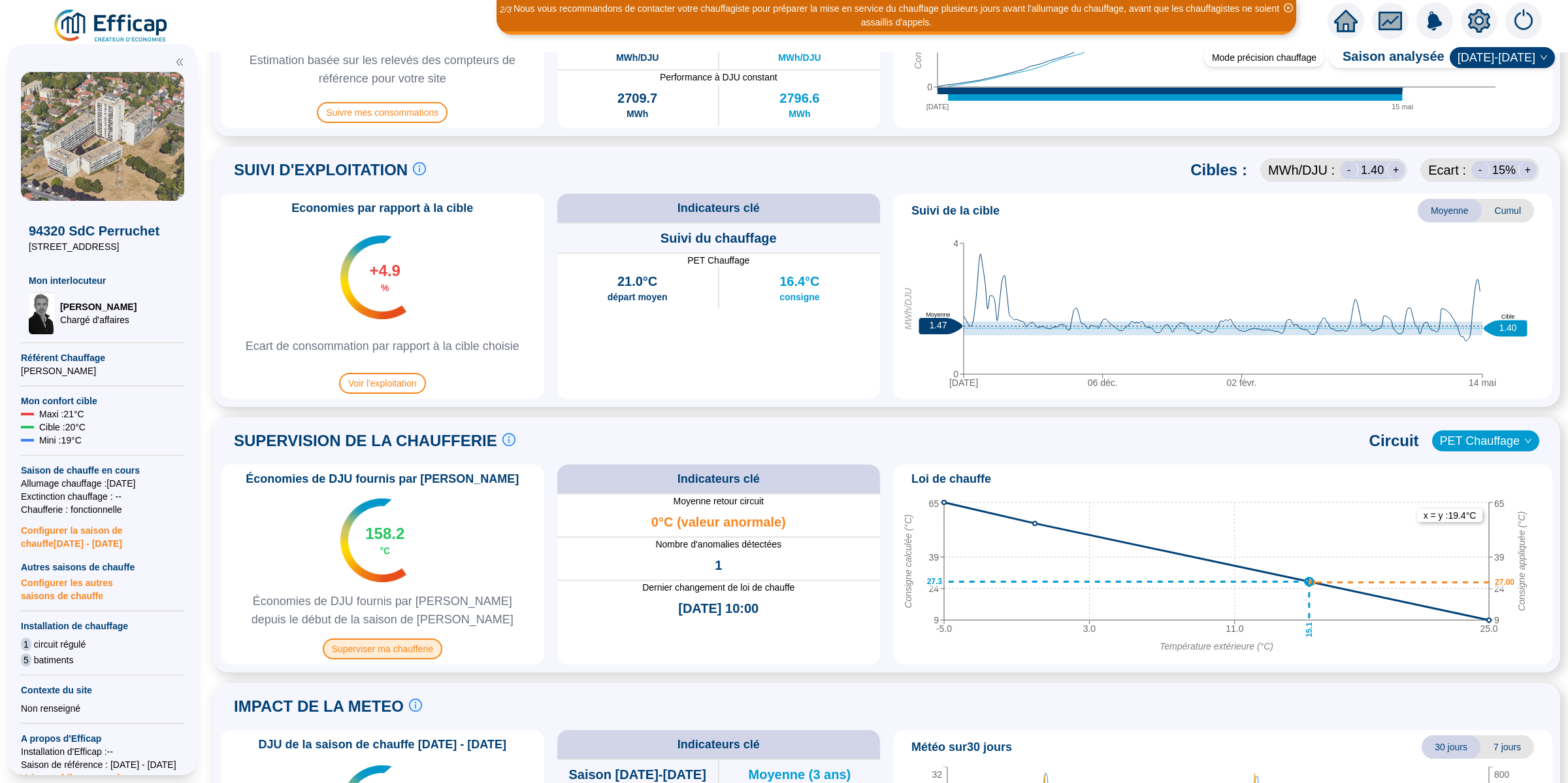
click at [428, 646] on span "Superviser ma chaufferie" at bounding box center [383, 649] width 120 height 21
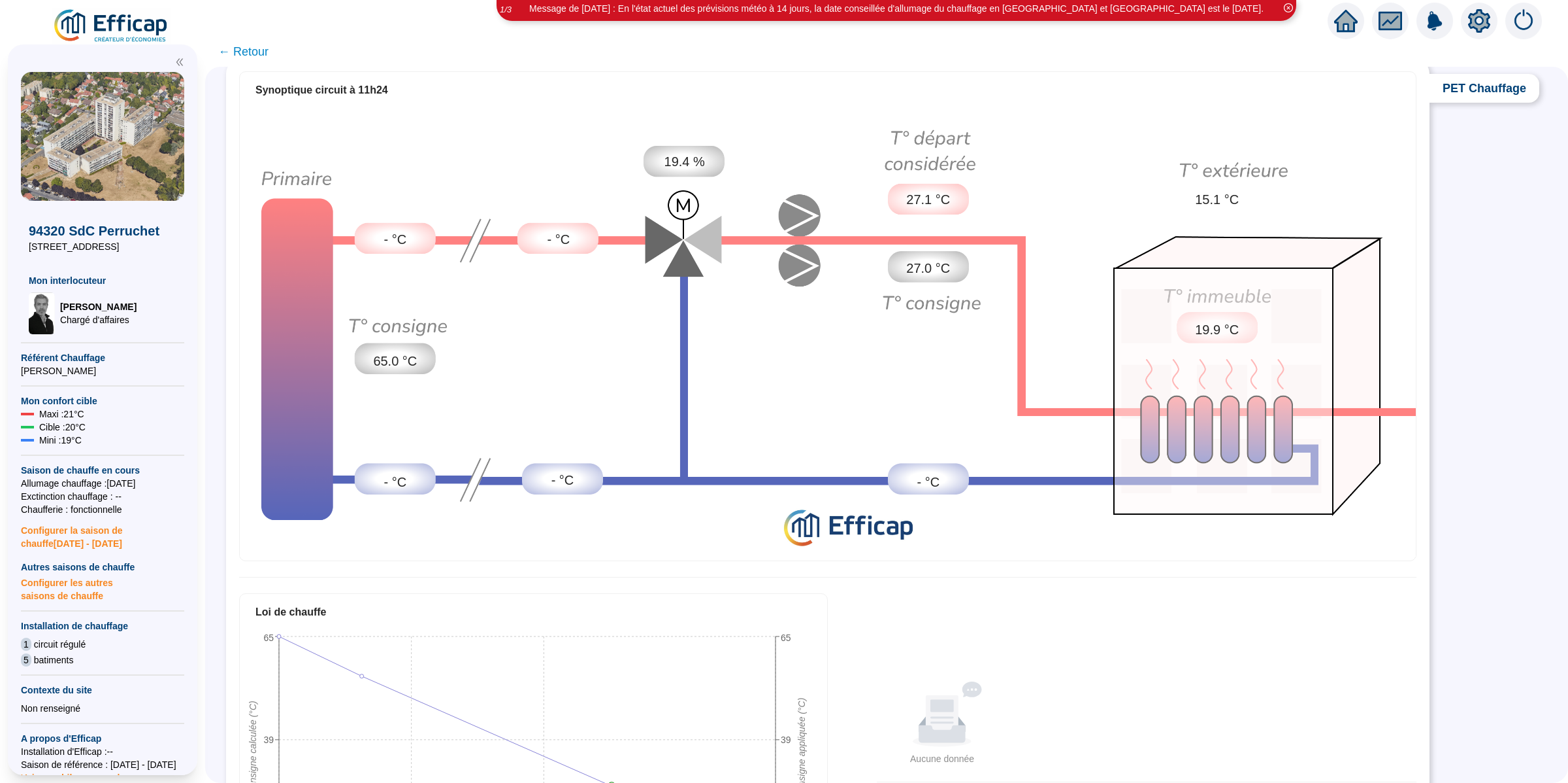
scroll to position [27, 0]
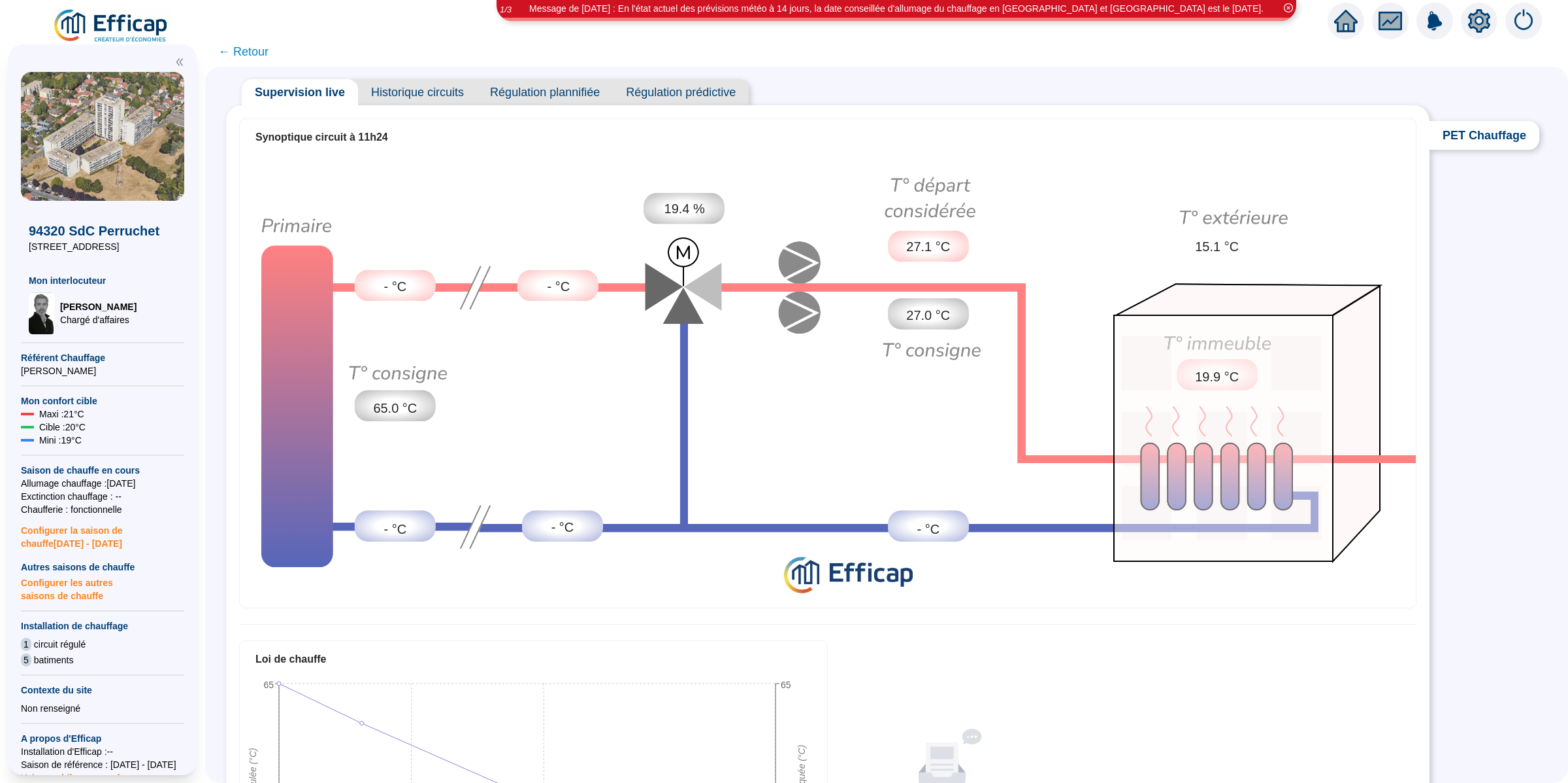
click at [420, 91] on span "Historique circuits" at bounding box center [417, 92] width 119 height 27
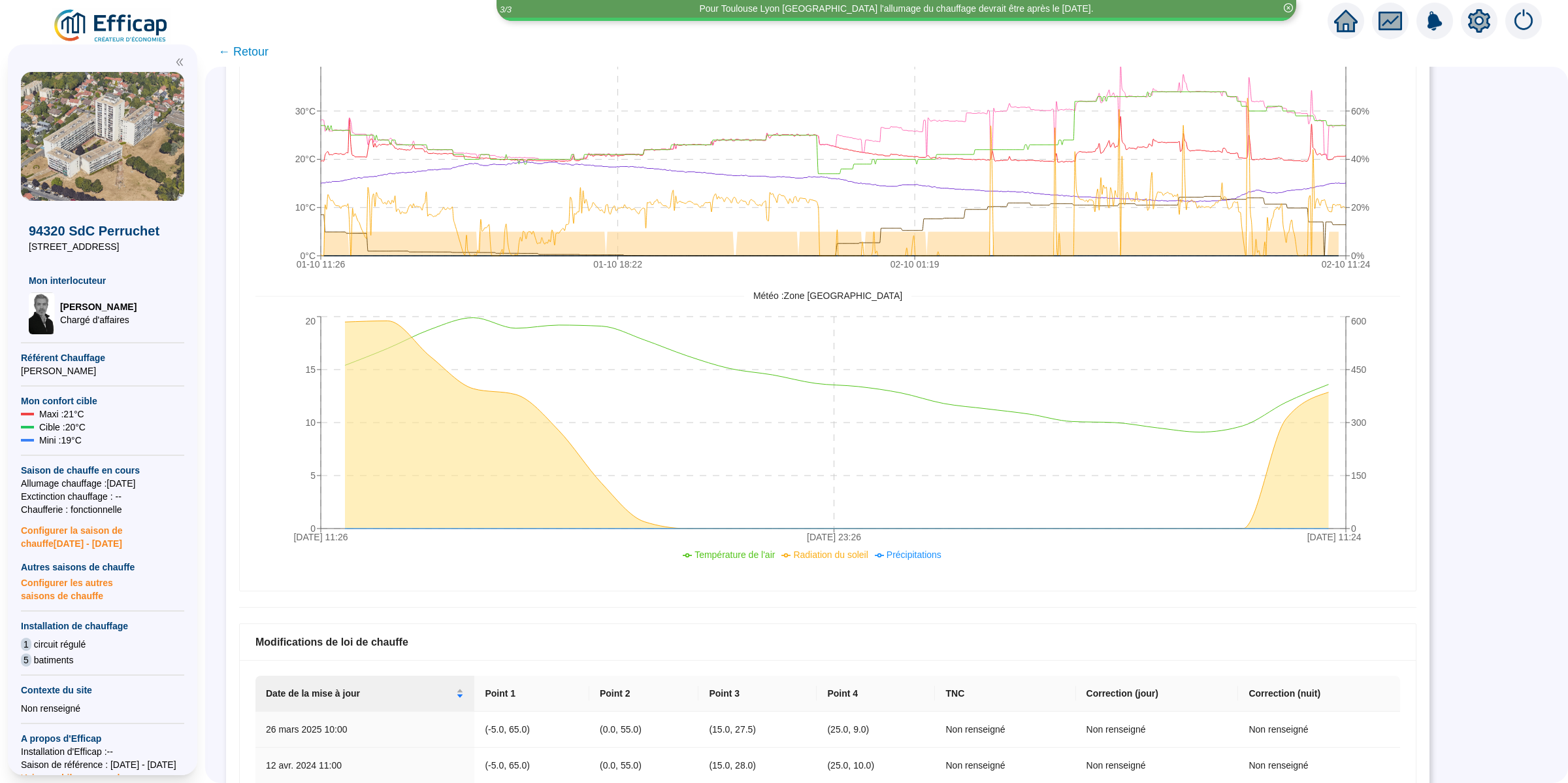
scroll to position [259, 0]
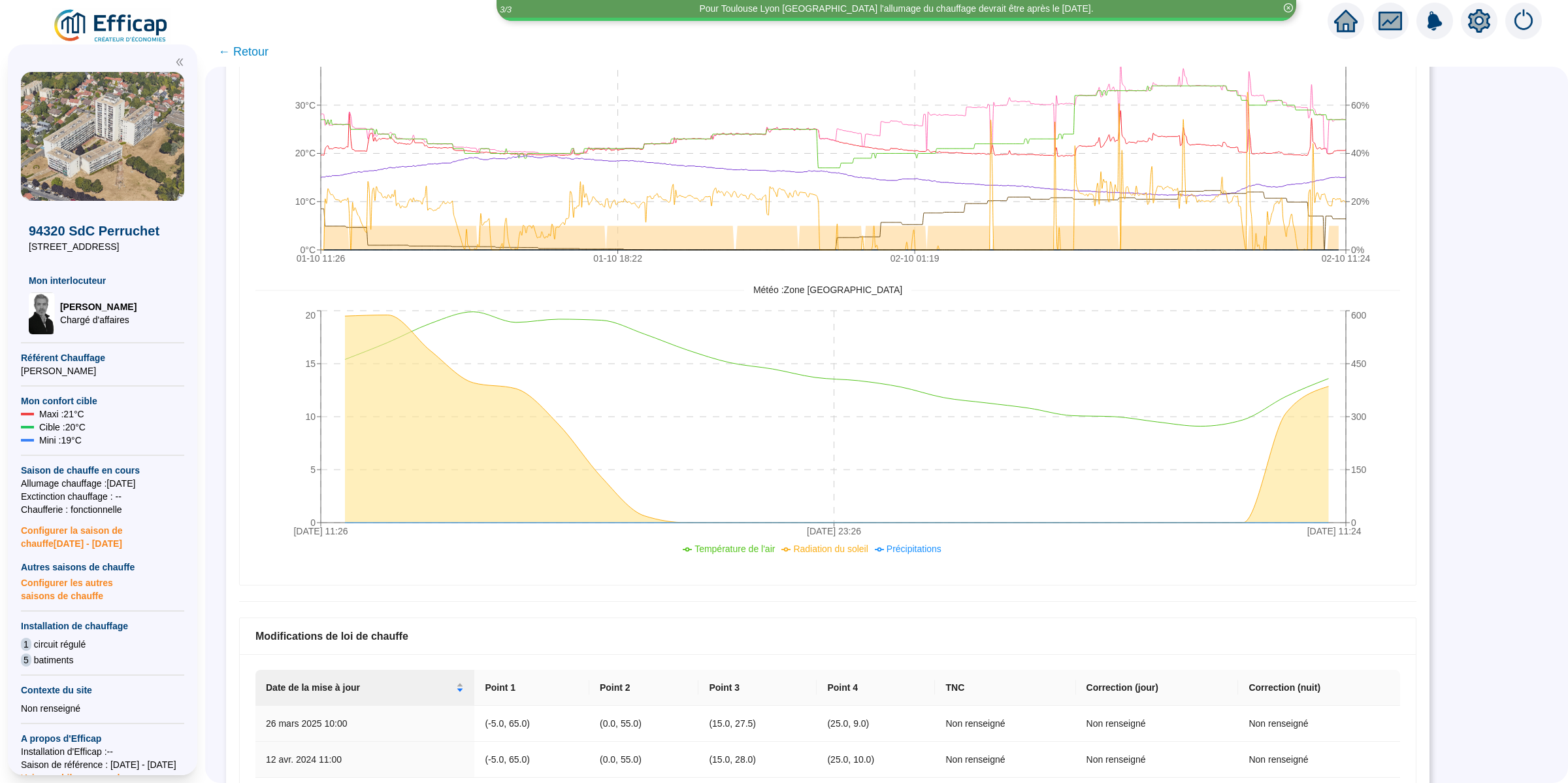
click at [236, 58] on span "← Retour" at bounding box center [243, 51] width 50 height 18
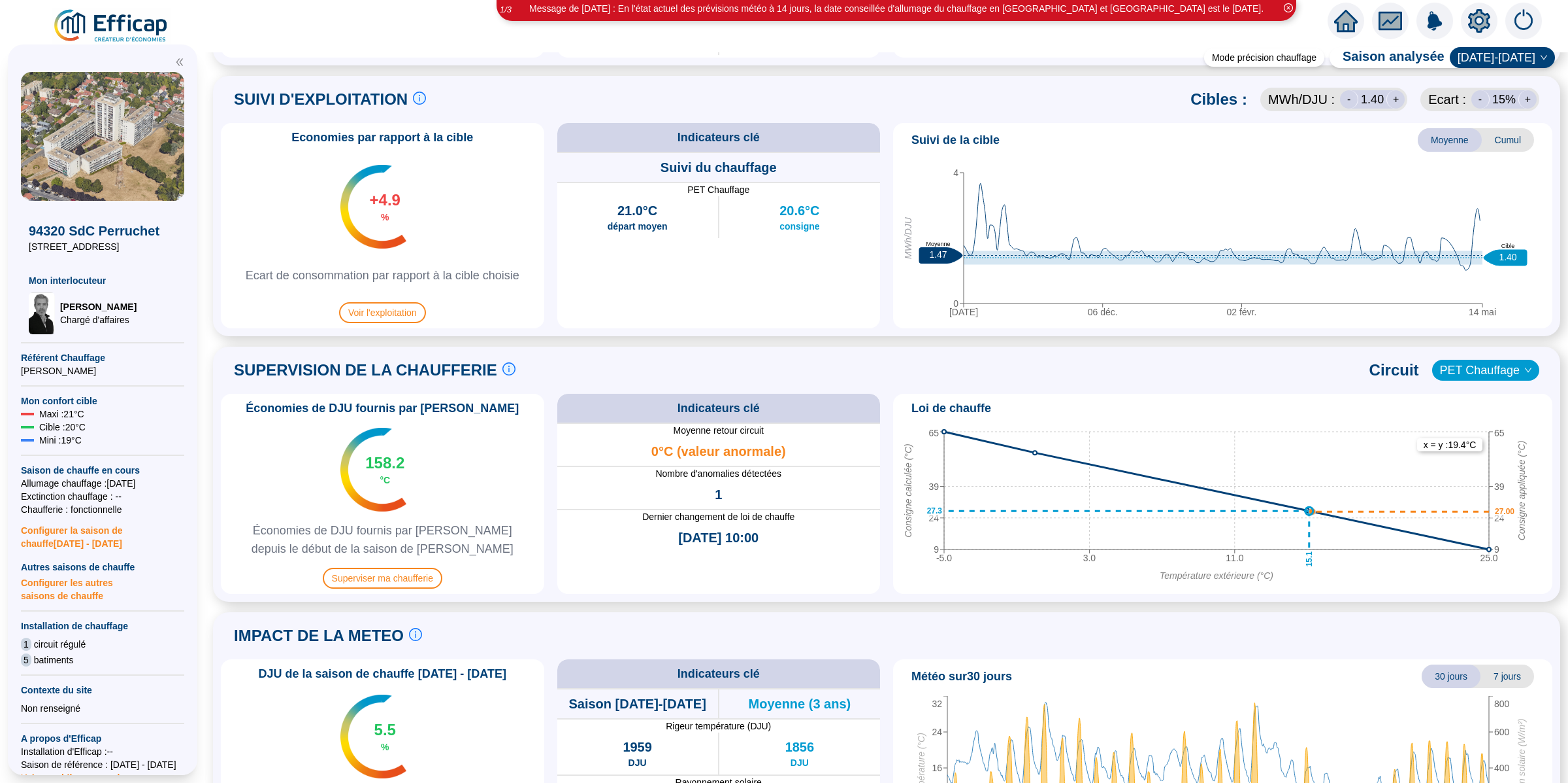
scroll to position [665, 0]
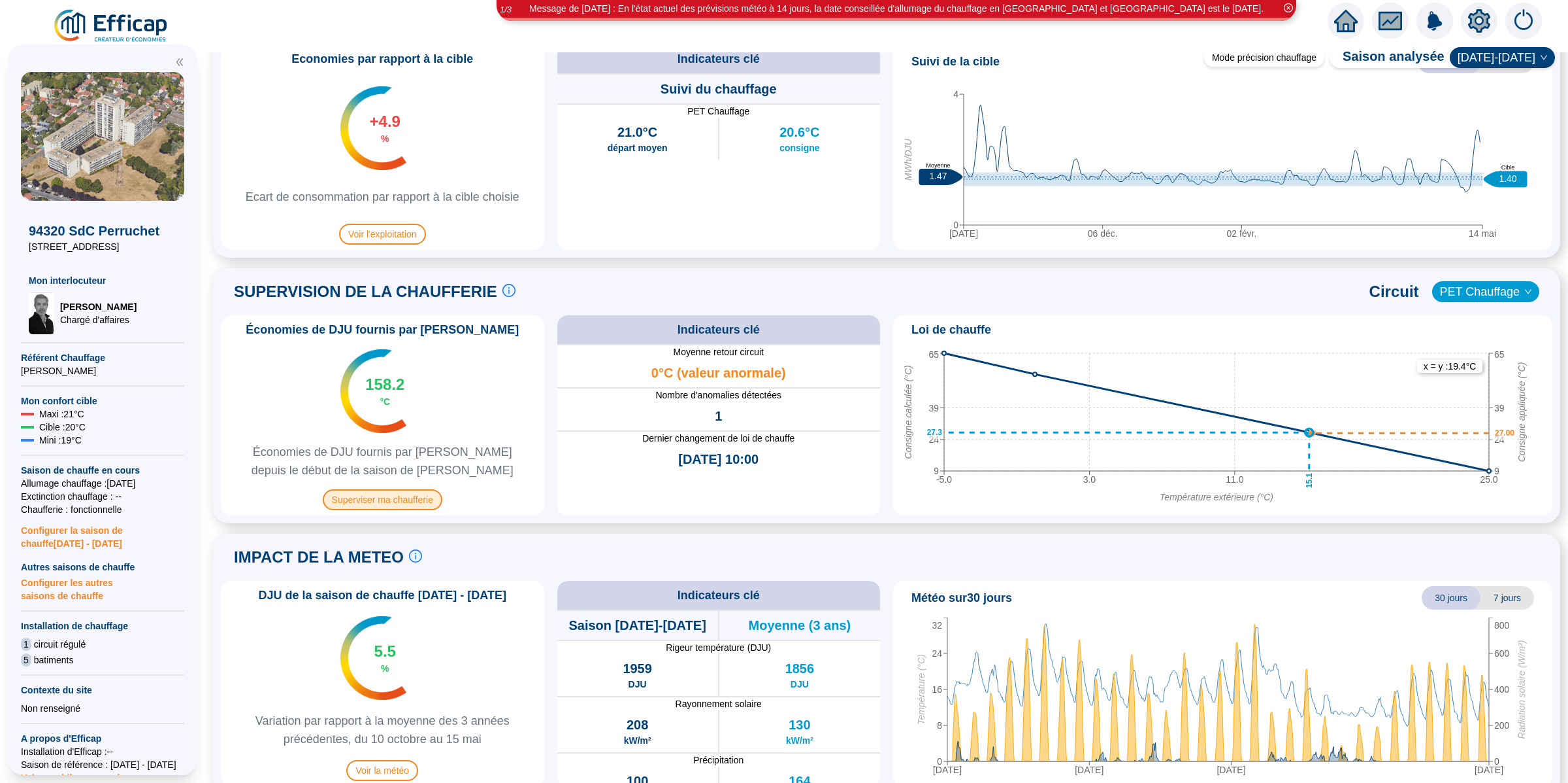
click at [406, 499] on span "Superviser ma chaufferie" at bounding box center [383, 500] width 120 height 21
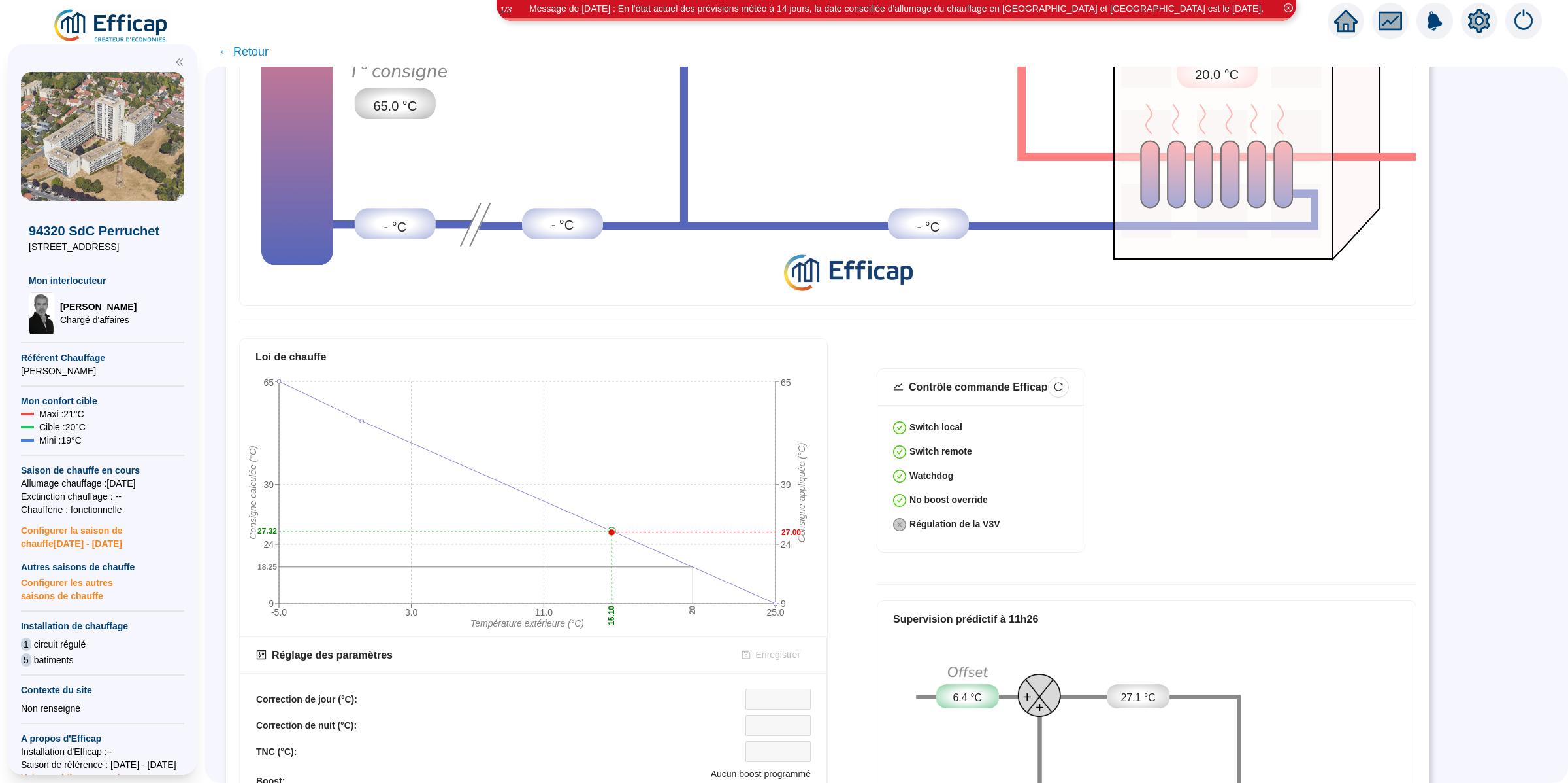
scroll to position [507, 0]
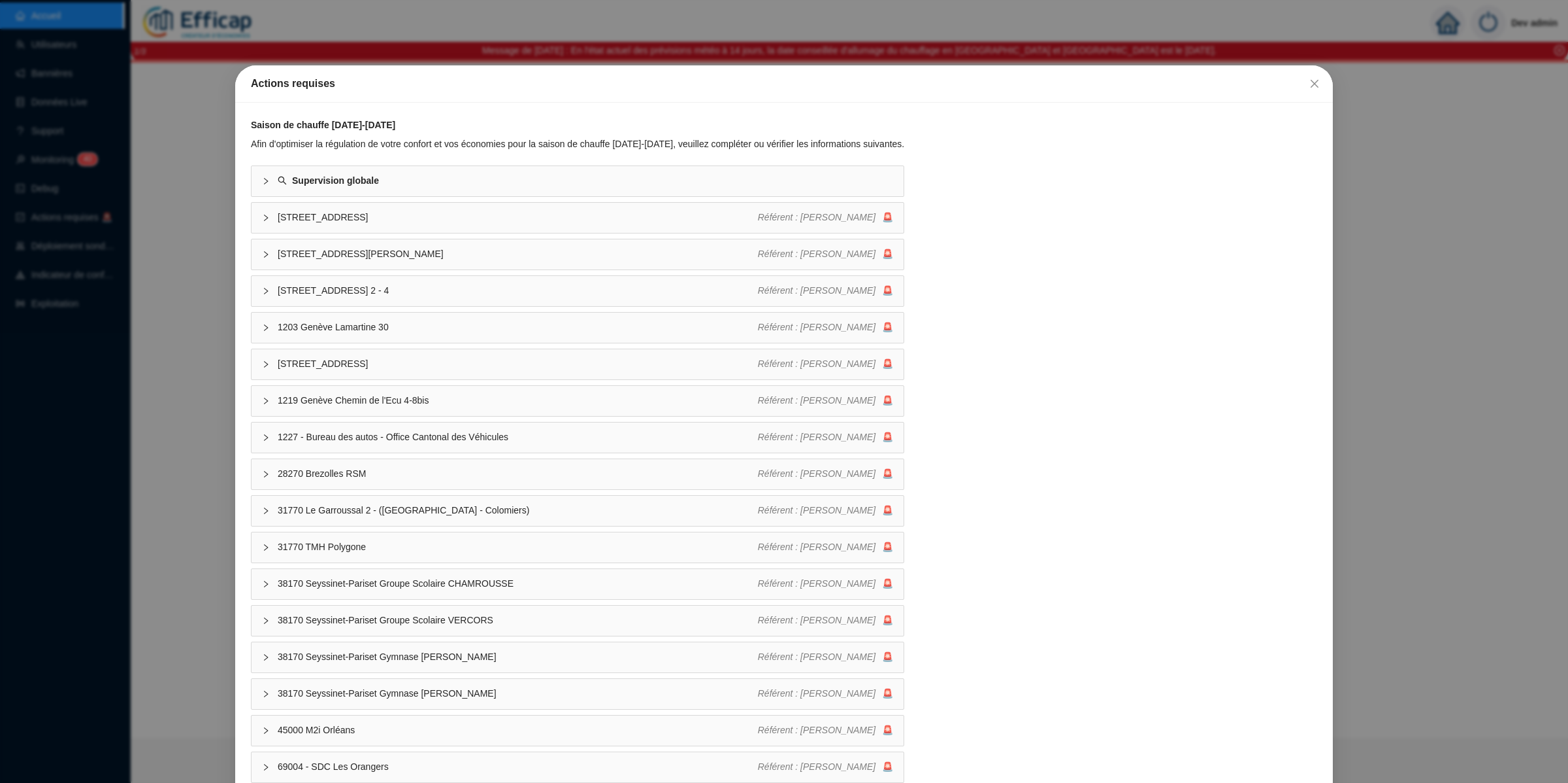
click at [218, 366] on div "Actions requises Saison de chauffe 2025-2026 Afin d'optimiser la régulation de …" at bounding box center [784, 392] width 1568 height 783
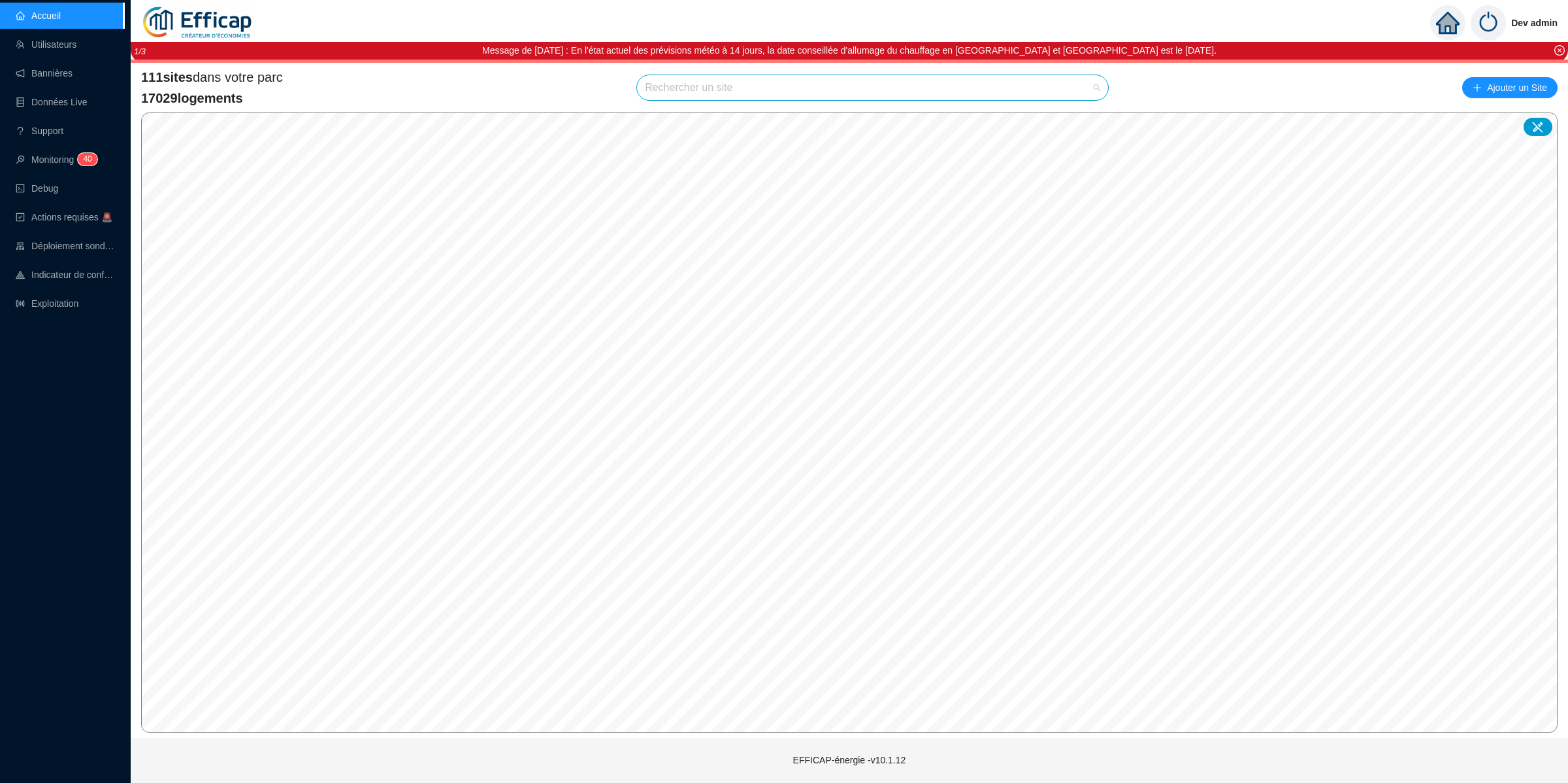
click at [906, 79] on input "search" at bounding box center [866, 87] width 444 height 25
type input "perru"
click at [1066, 114] on div "94320 SdC Perruchet" at bounding box center [872, 119] width 449 height 20
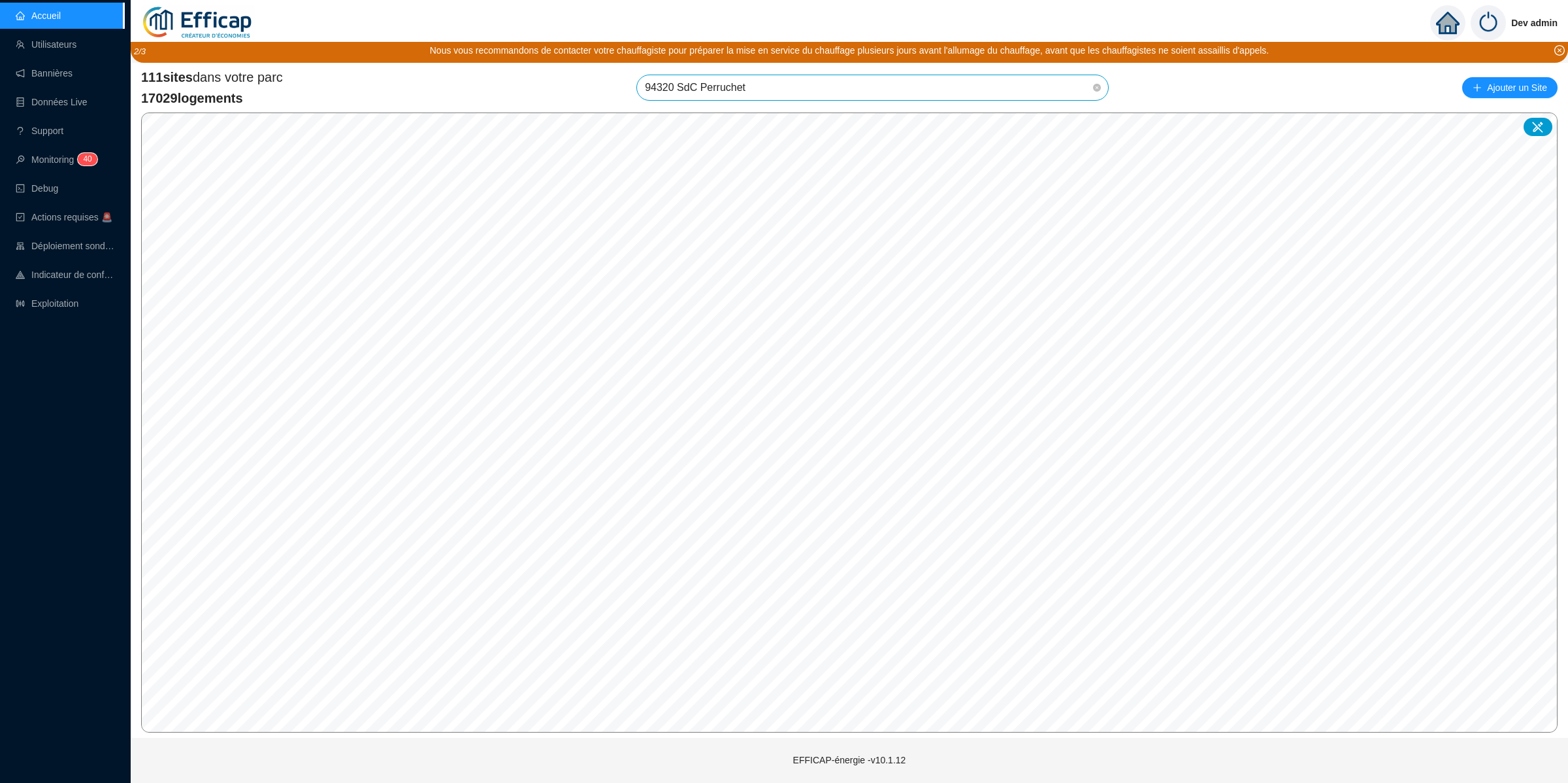
click at [1078, 80] on span "94320 SdC Perruchet" at bounding box center [873, 87] width 456 height 25
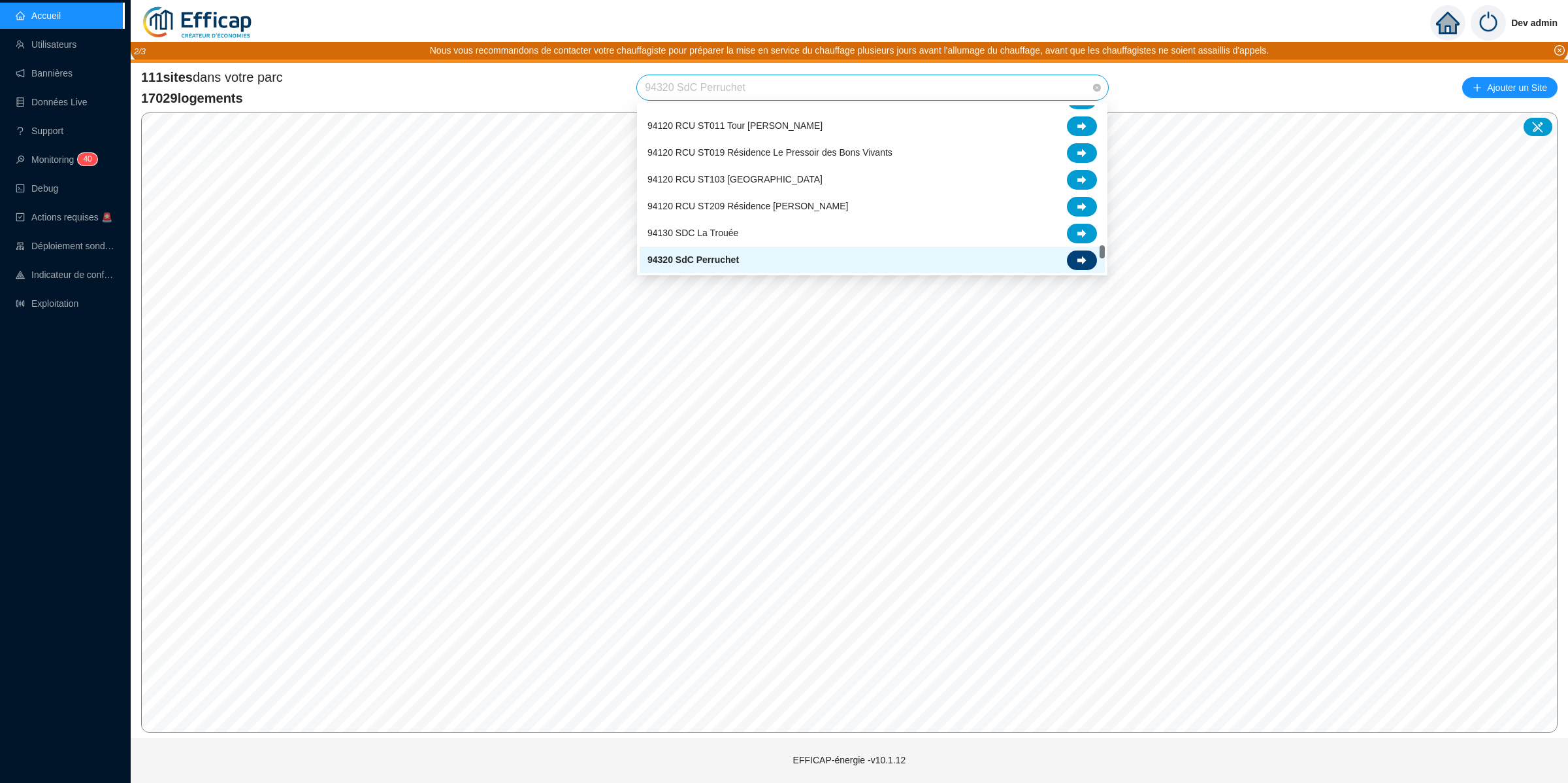
click at [1079, 260] on icon at bounding box center [1083, 259] width 9 height 9
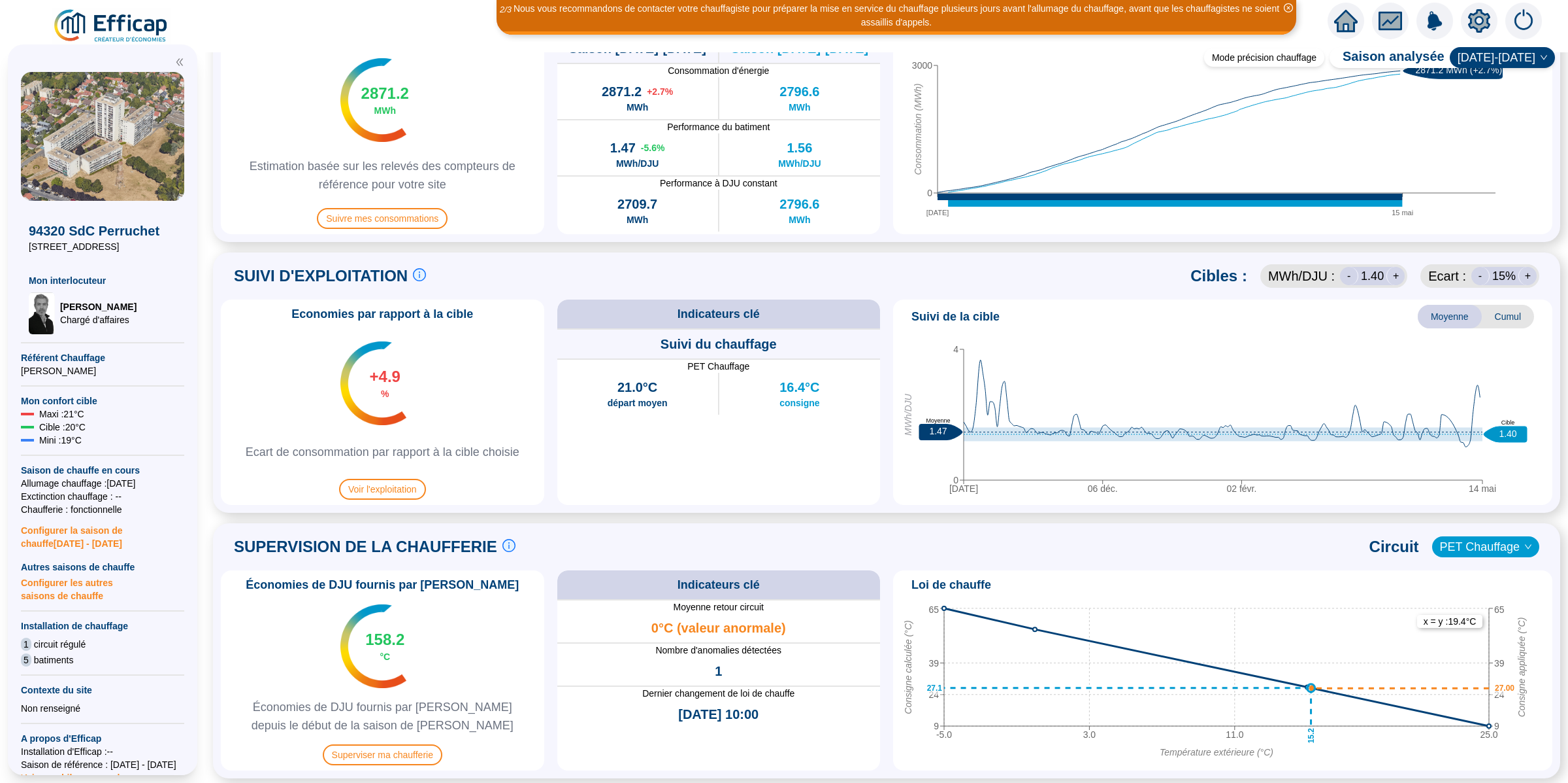
scroll to position [684, 0]
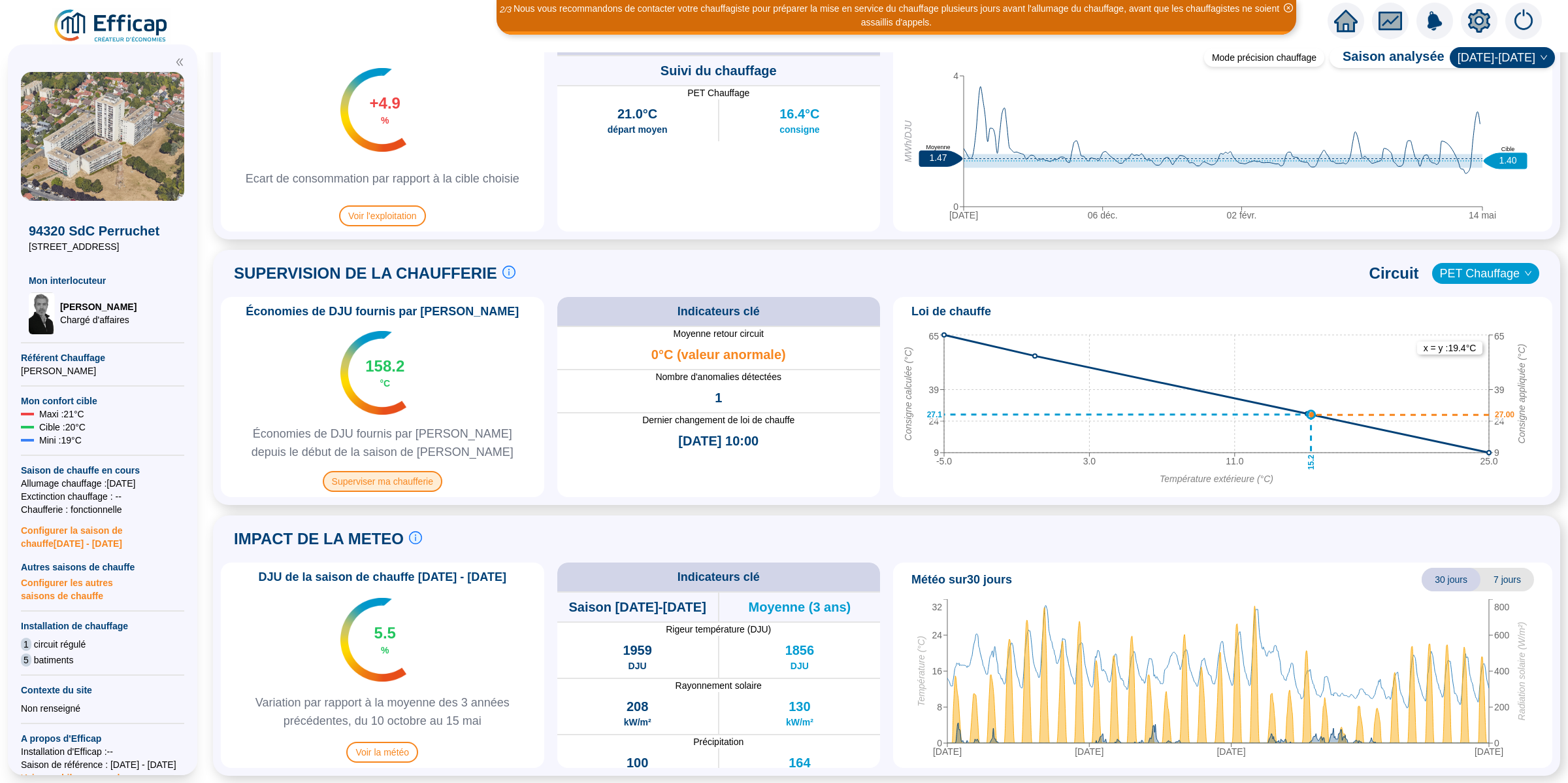
click at [405, 481] on span "Superviser ma chaufferie" at bounding box center [383, 481] width 120 height 21
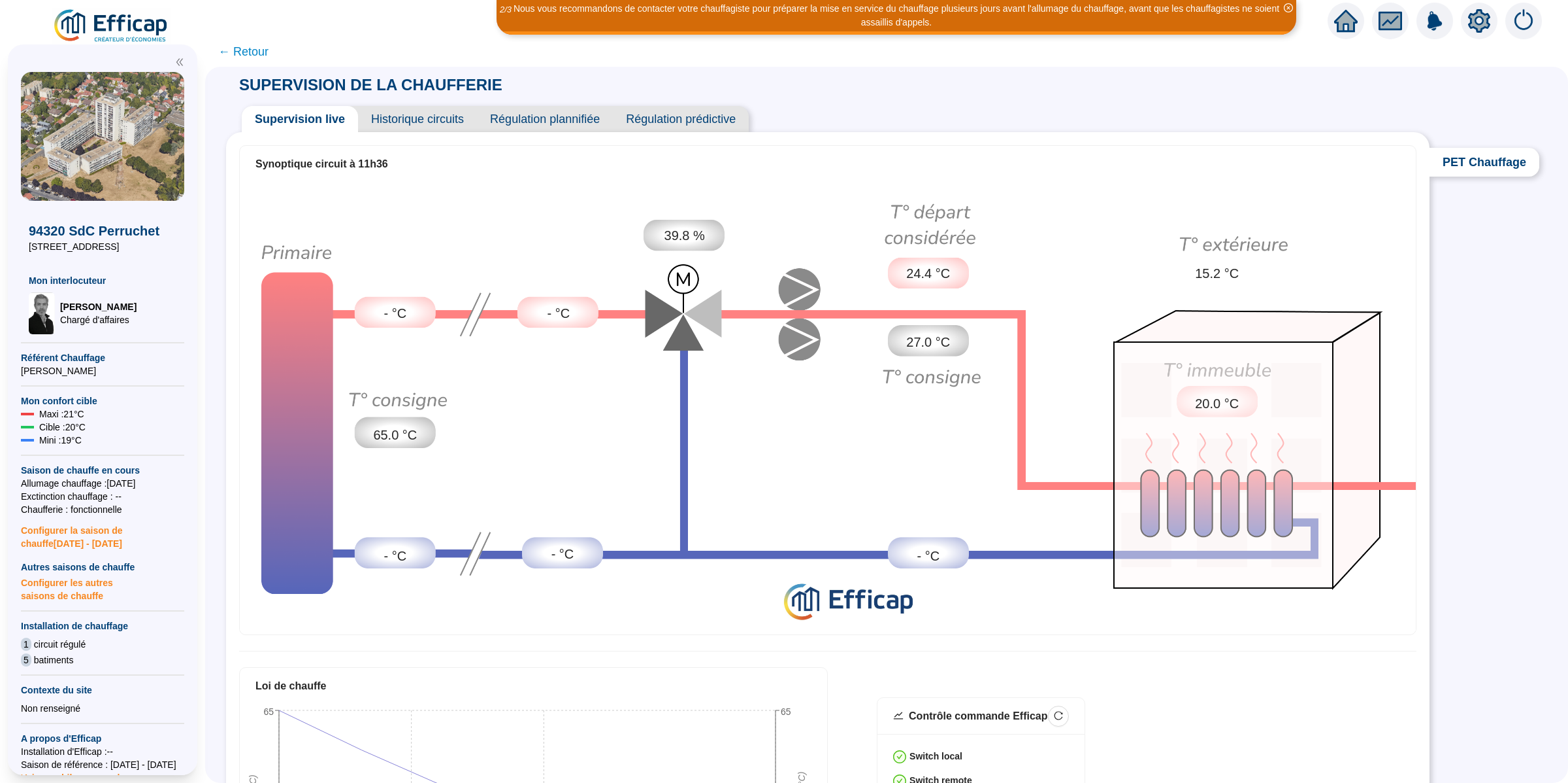
click at [434, 125] on span "Historique circuits" at bounding box center [417, 119] width 119 height 27
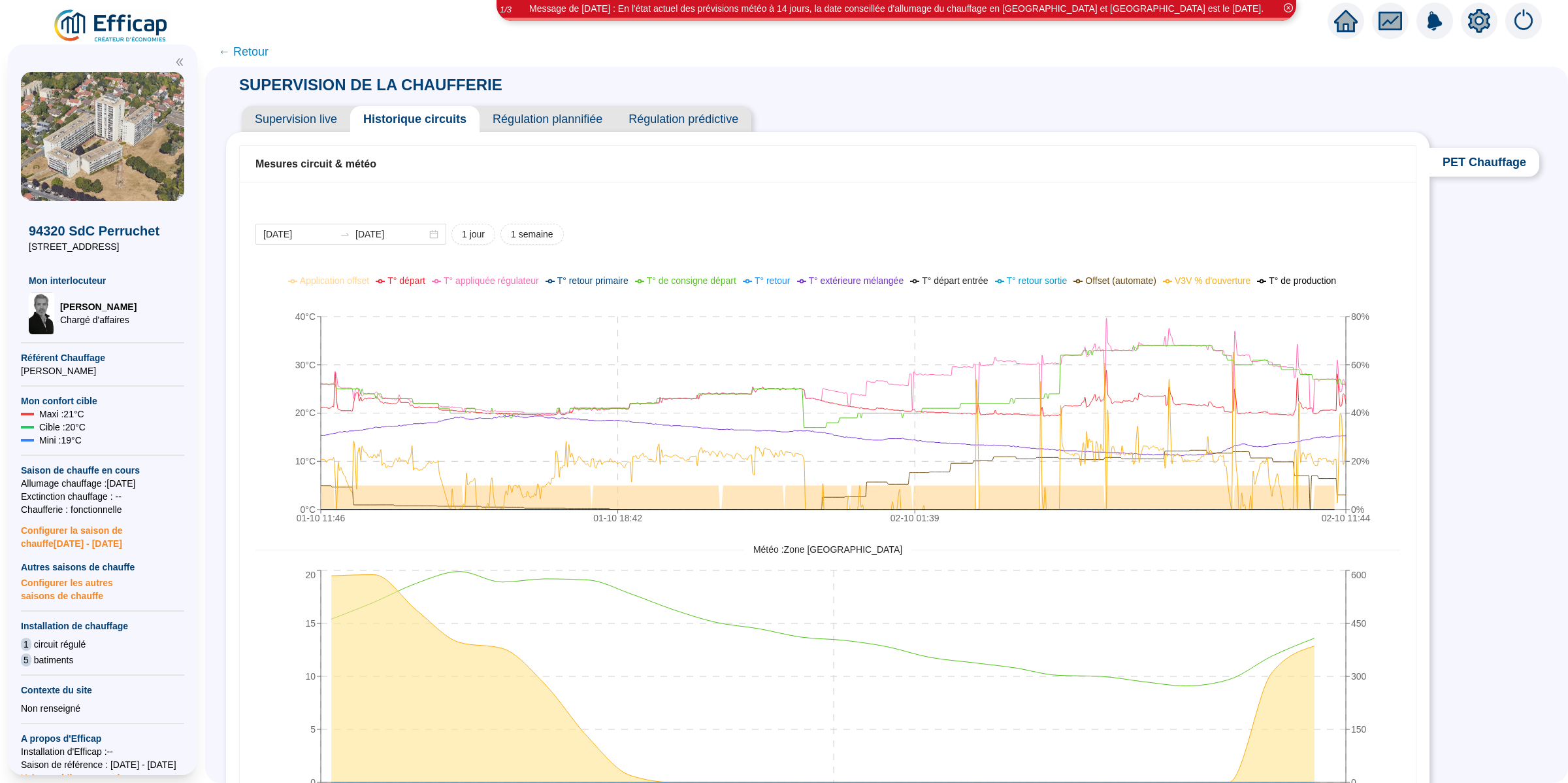
click at [1048, 41] on span "← Retour" at bounding box center [886, 52] width 1363 height 30
